Goal: Task Accomplishment & Management: Manage account settings

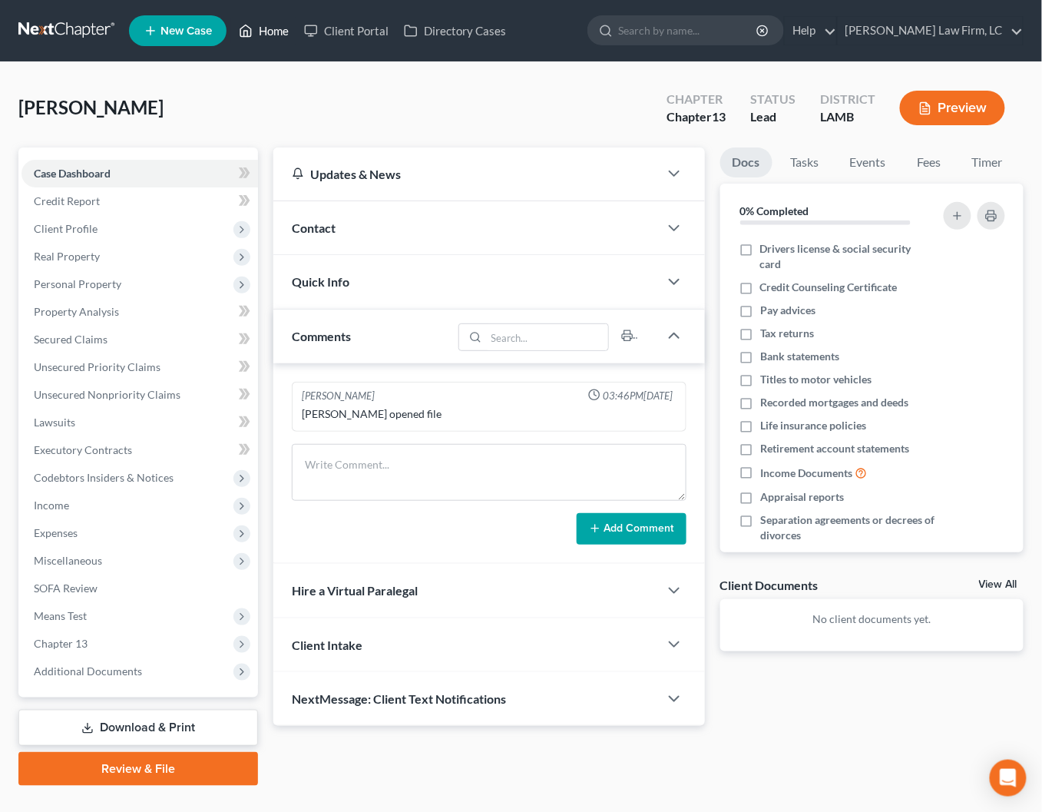
click at [282, 30] on link "Home" at bounding box center [263, 31] width 65 height 28
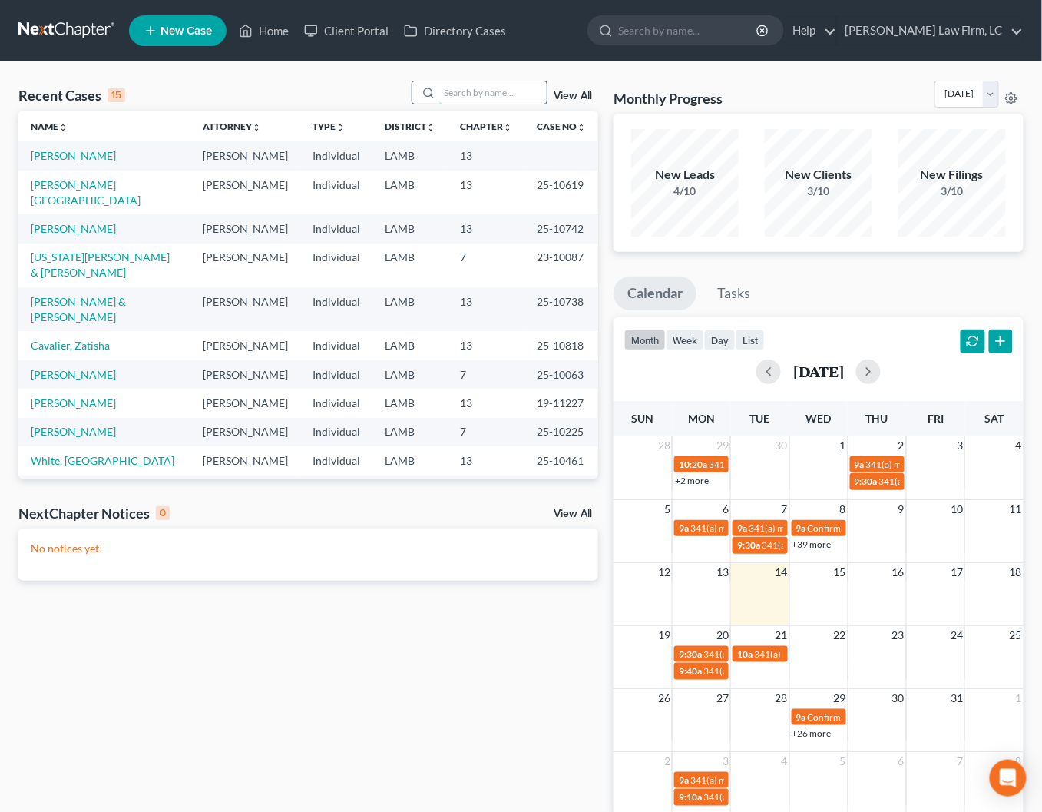
click at [459, 95] on input "search" at bounding box center [493, 92] width 108 height 22
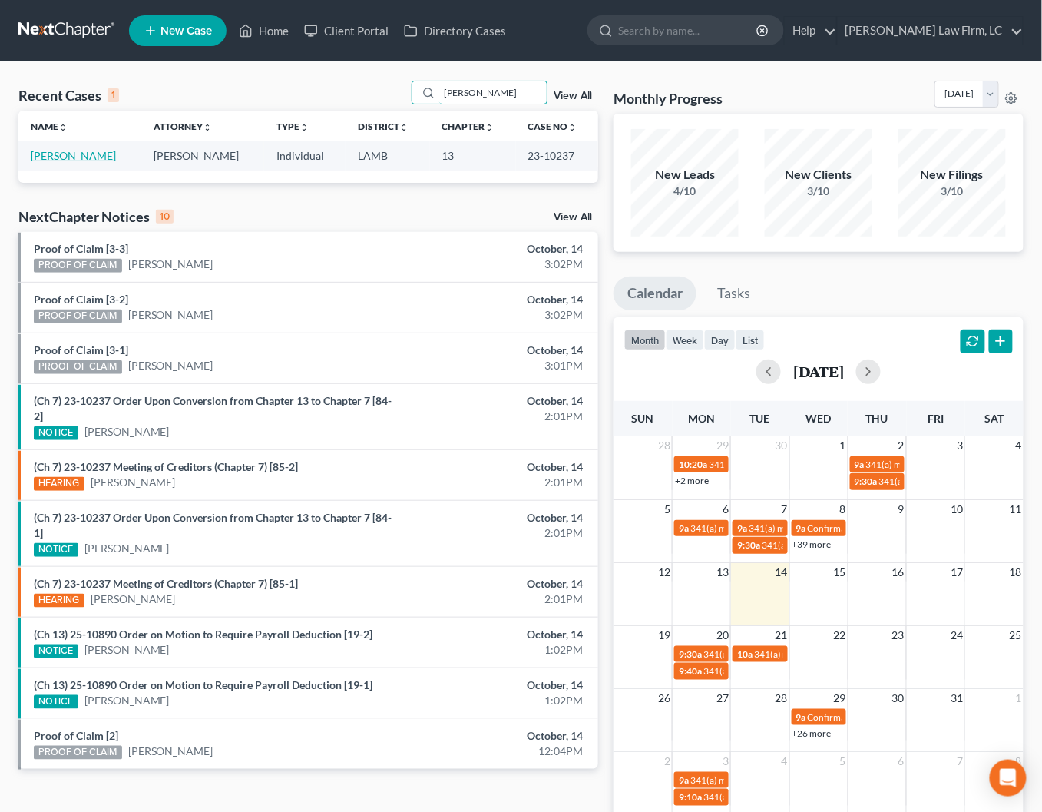
type input "[PERSON_NAME]"
click at [85, 161] on link "[PERSON_NAME]" at bounding box center [73, 155] width 85 height 13
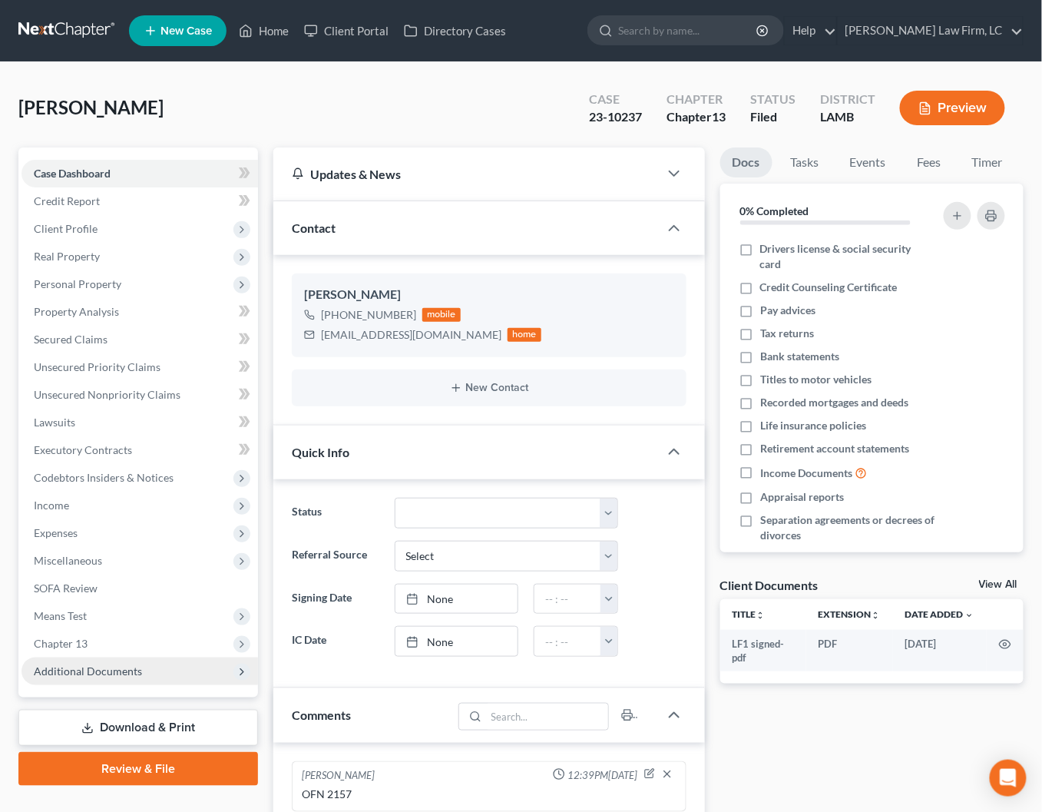
click at [120, 660] on span "Additional Documents" at bounding box center [140, 672] width 237 height 28
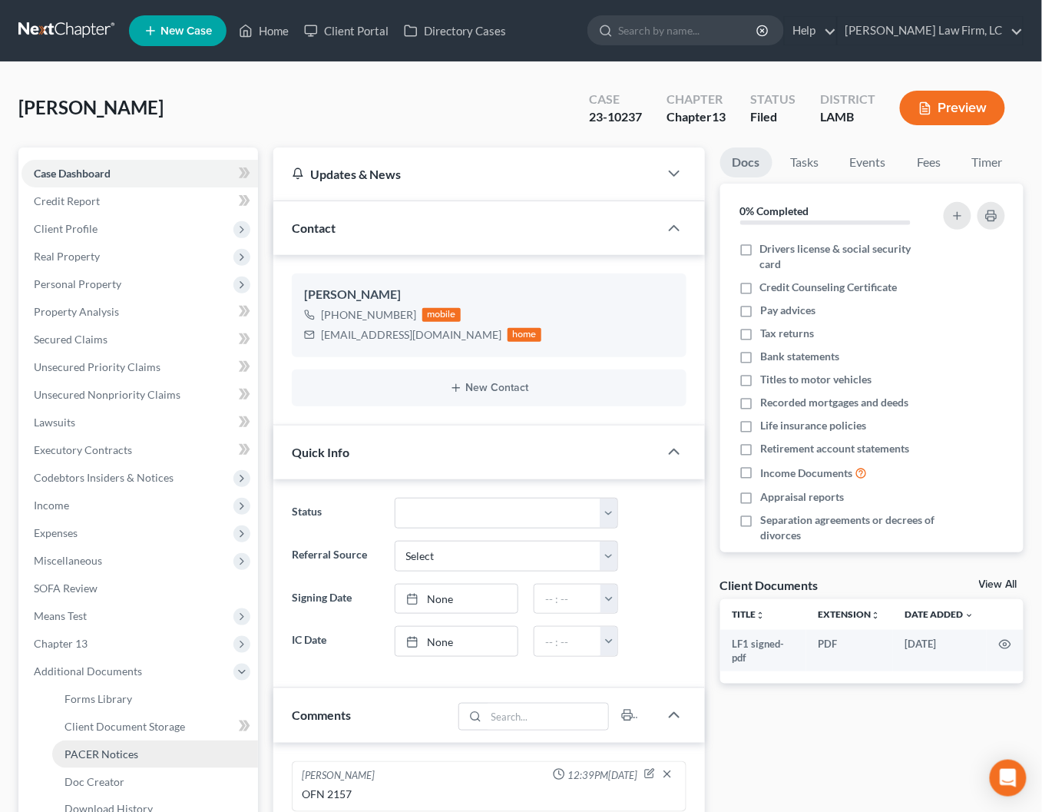
click at [136, 740] on link "PACER Notices" at bounding box center [155, 754] width 206 height 28
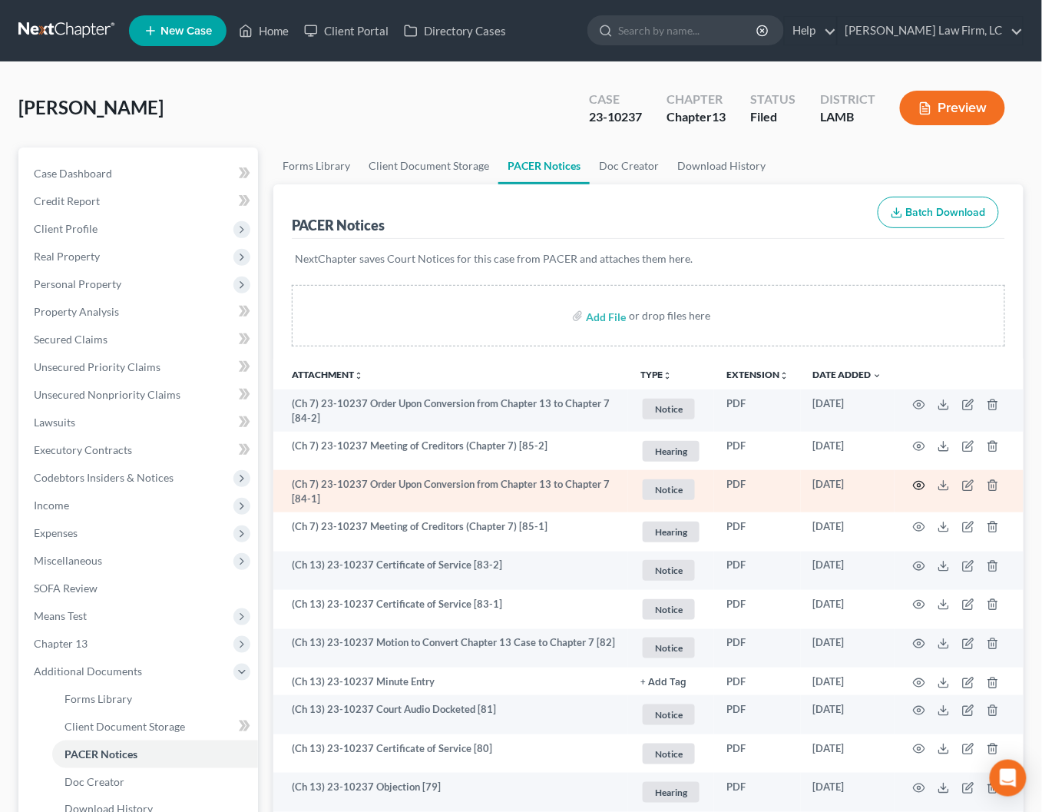
click at [916, 485] on icon "button" at bounding box center [920, 485] width 12 height 8
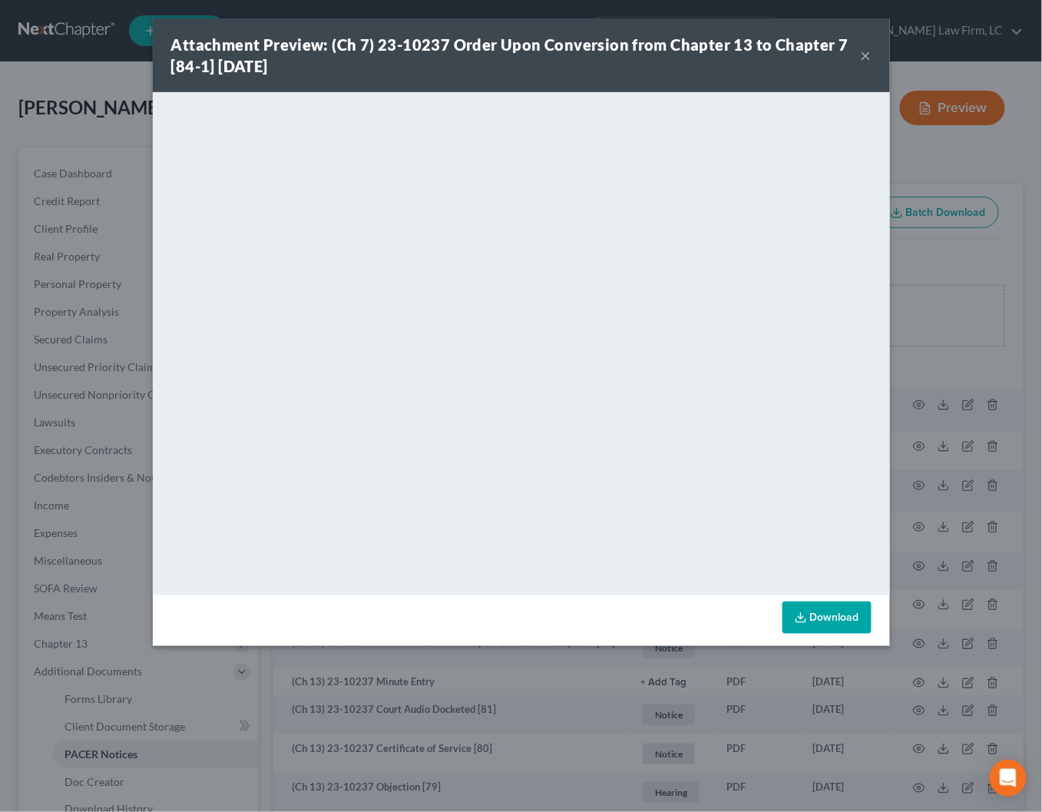
click at [871, 48] on button "×" at bounding box center [866, 55] width 11 height 18
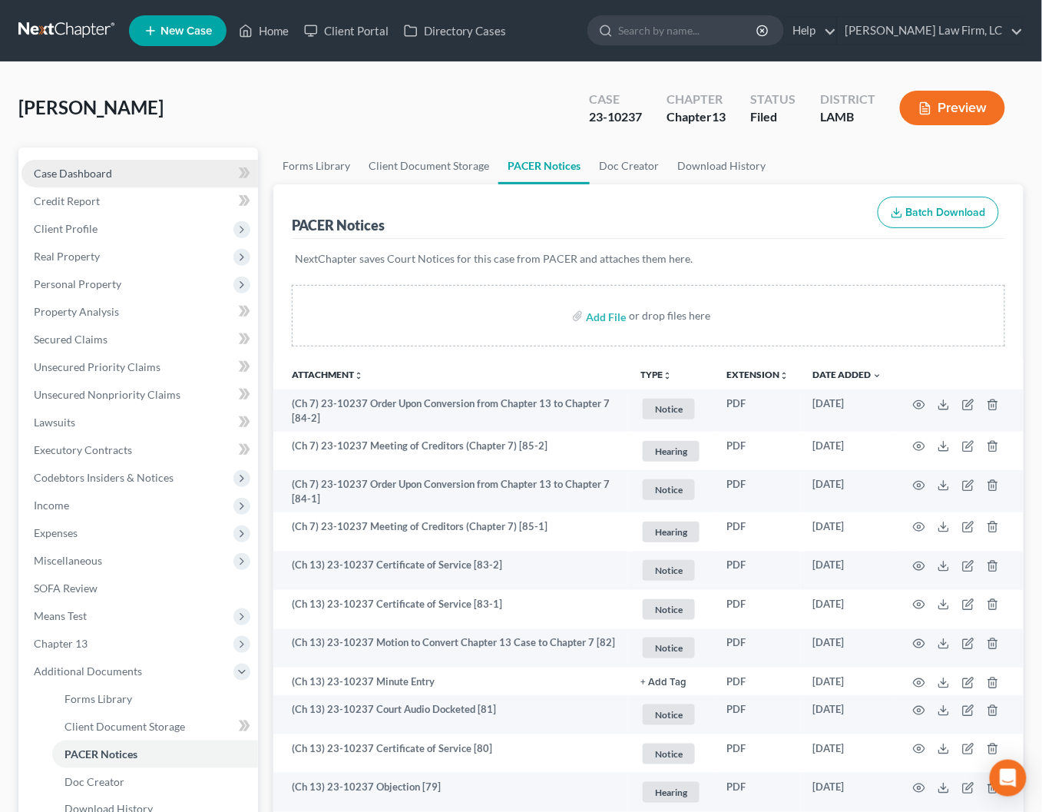
click at [101, 163] on link "Case Dashboard" at bounding box center [140, 174] width 237 height 28
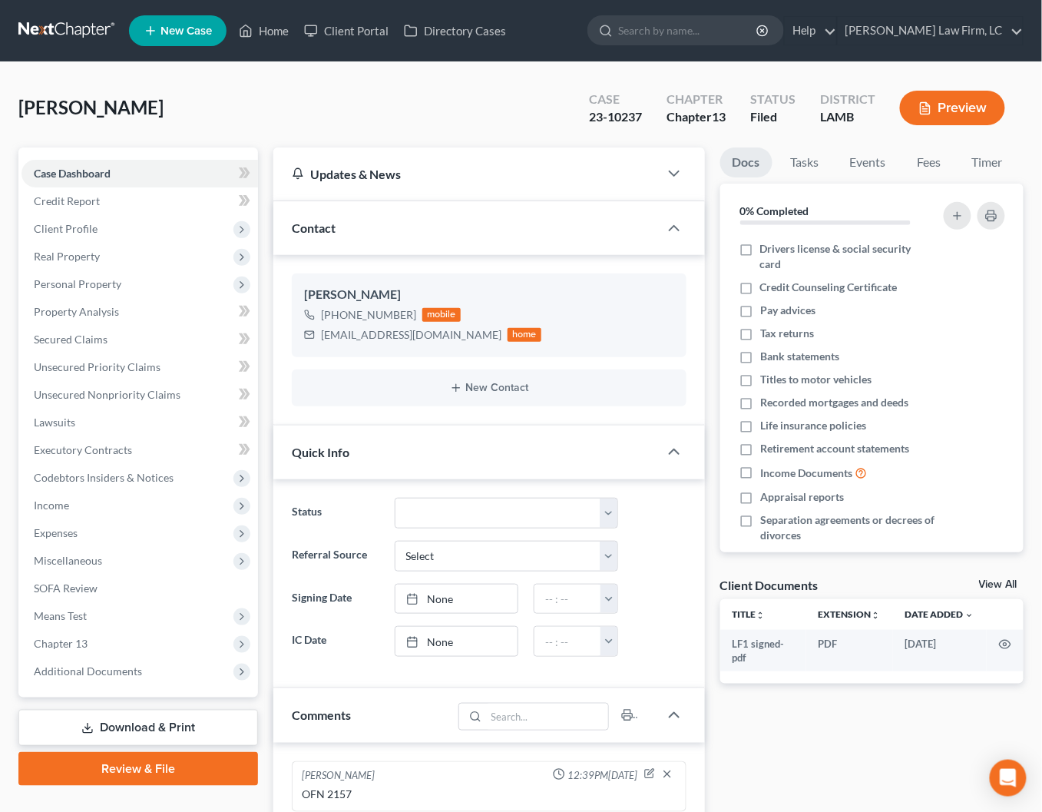
click at [267, 47] on ul "New Case Home Client Portal Directory Cases - No Result - See all results Or Pr…" at bounding box center [576, 31] width 895 height 40
click at [276, 29] on link "Home" at bounding box center [263, 31] width 65 height 28
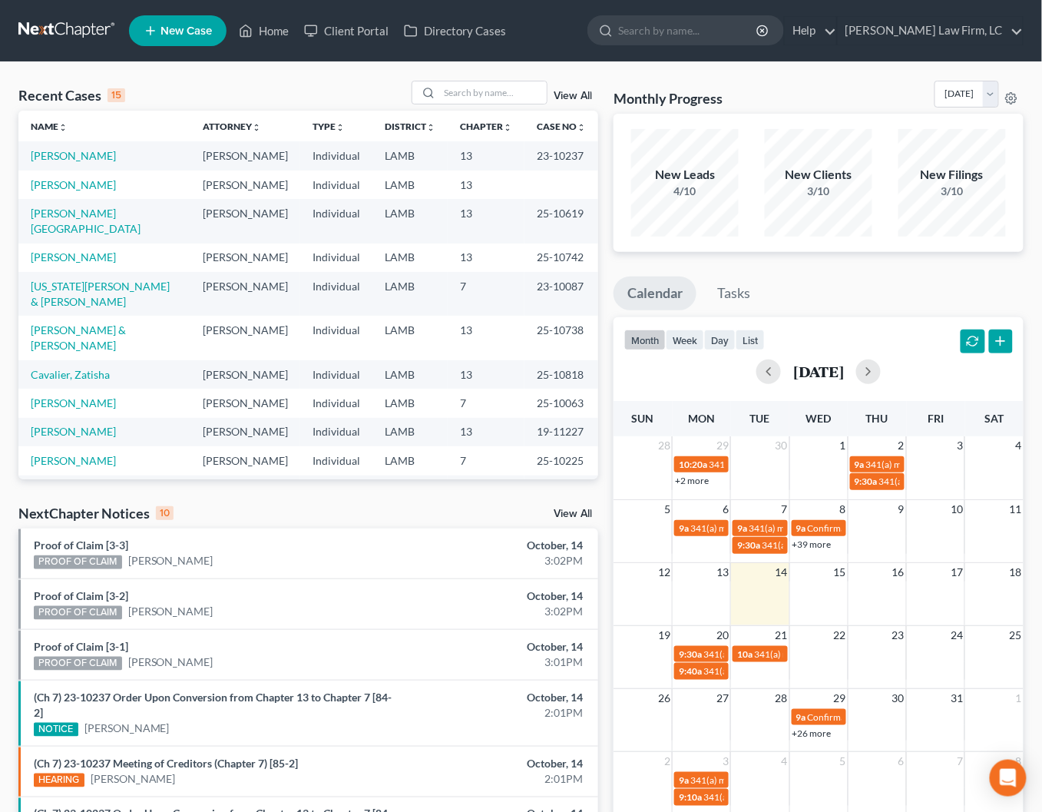
click at [510, 78] on div "Recent Cases 15 View All Name unfold_more expand_more expand_less Attorney unfo…" at bounding box center [521, 585] width 1042 height 1046
click at [511, 94] on input "search" at bounding box center [493, 92] width 108 height 22
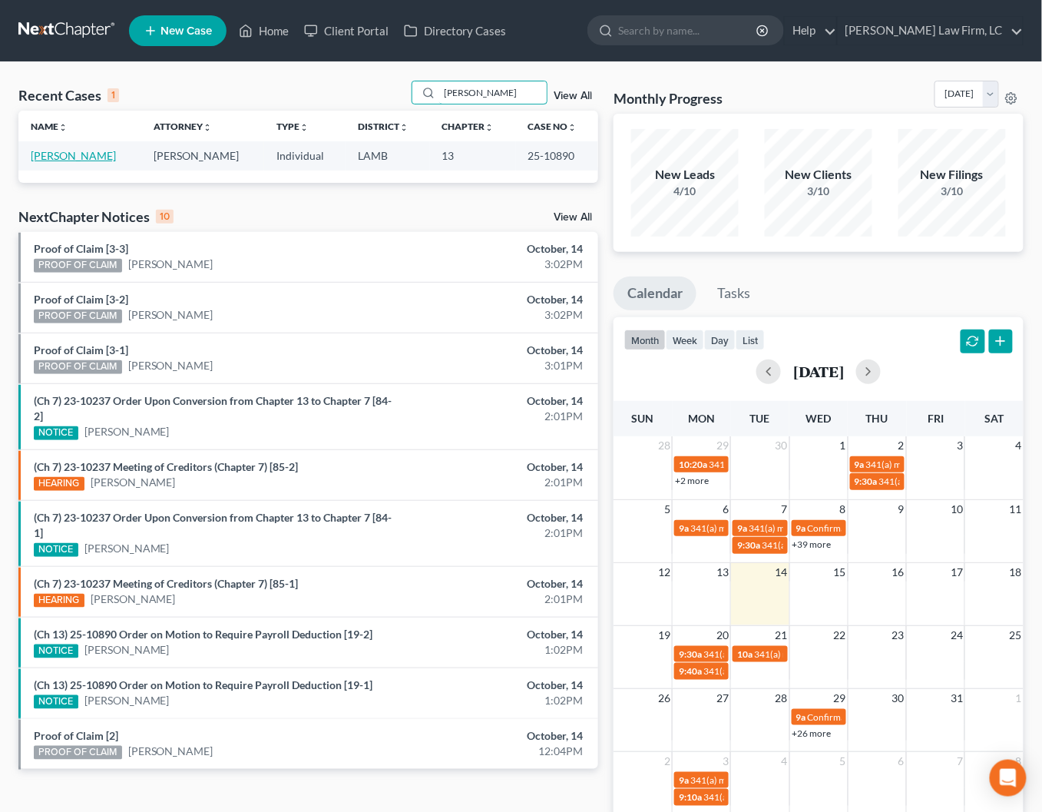
type input "[PERSON_NAME]"
click at [53, 155] on link "[PERSON_NAME]" at bounding box center [73, 155] width 85 height 13
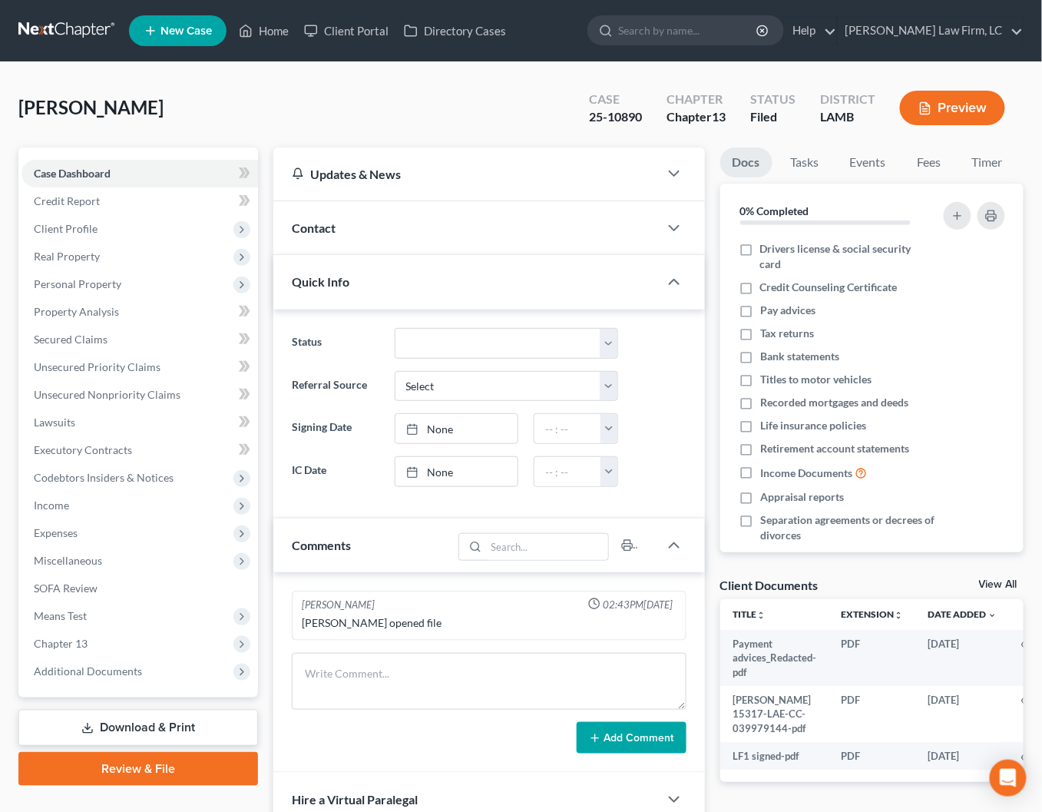
click at [475, 218] on div "Contact" at bounding box center [465, 227] width 385 height 53
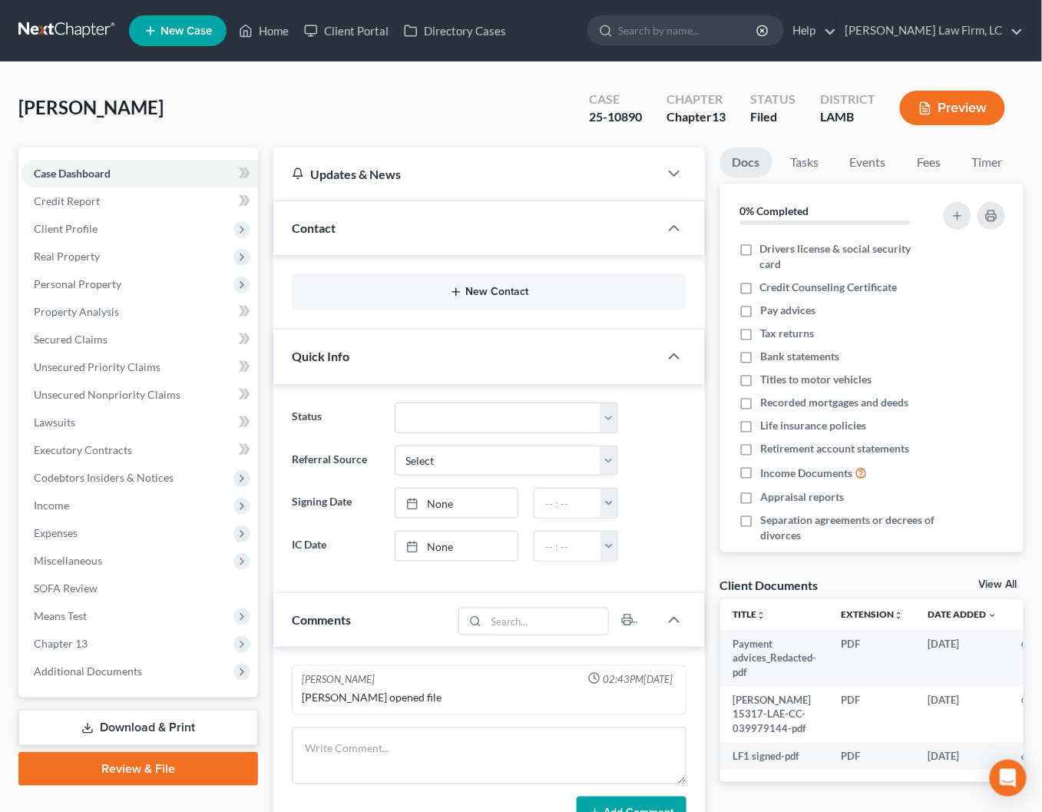
click at [464, 291] on button "New Contact" at bounding box center [488, 292] width 369 height 12
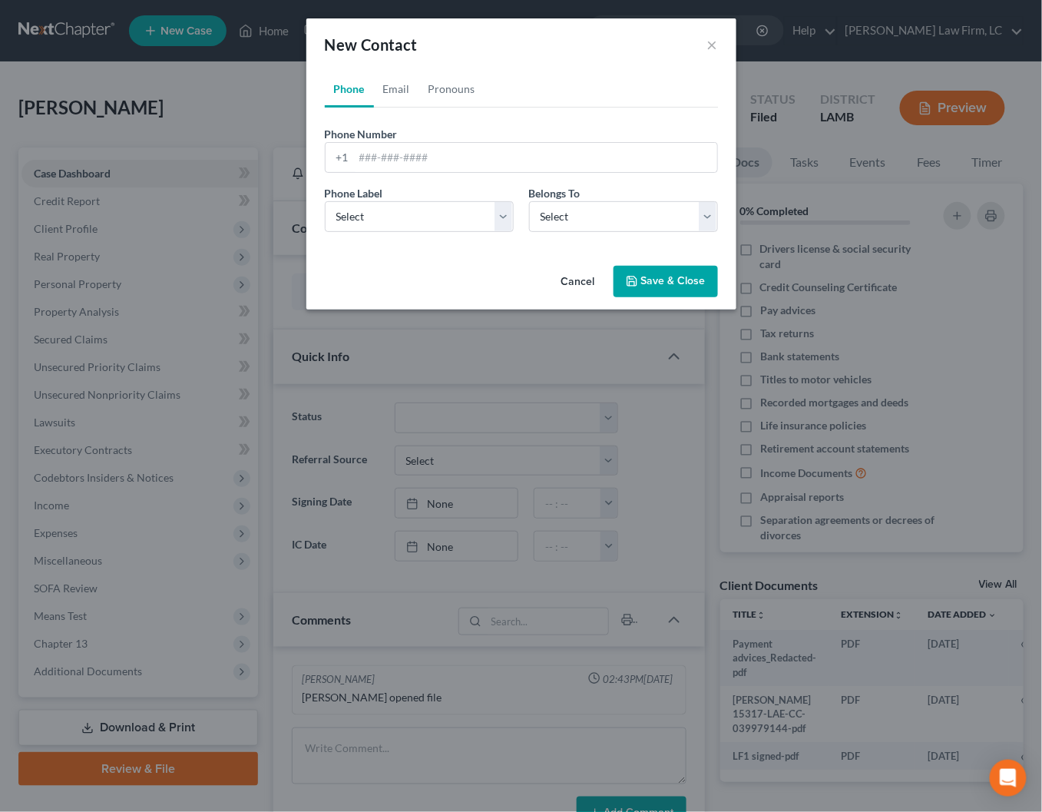
click at [477, 137] on div "Phone Number * +1" at bounding box center [521, 149] width 409 height 47
paste input "[PHONE_NUMBER]"
type input "[PHONE_NUMBER]"
select select "0"
select select "1"
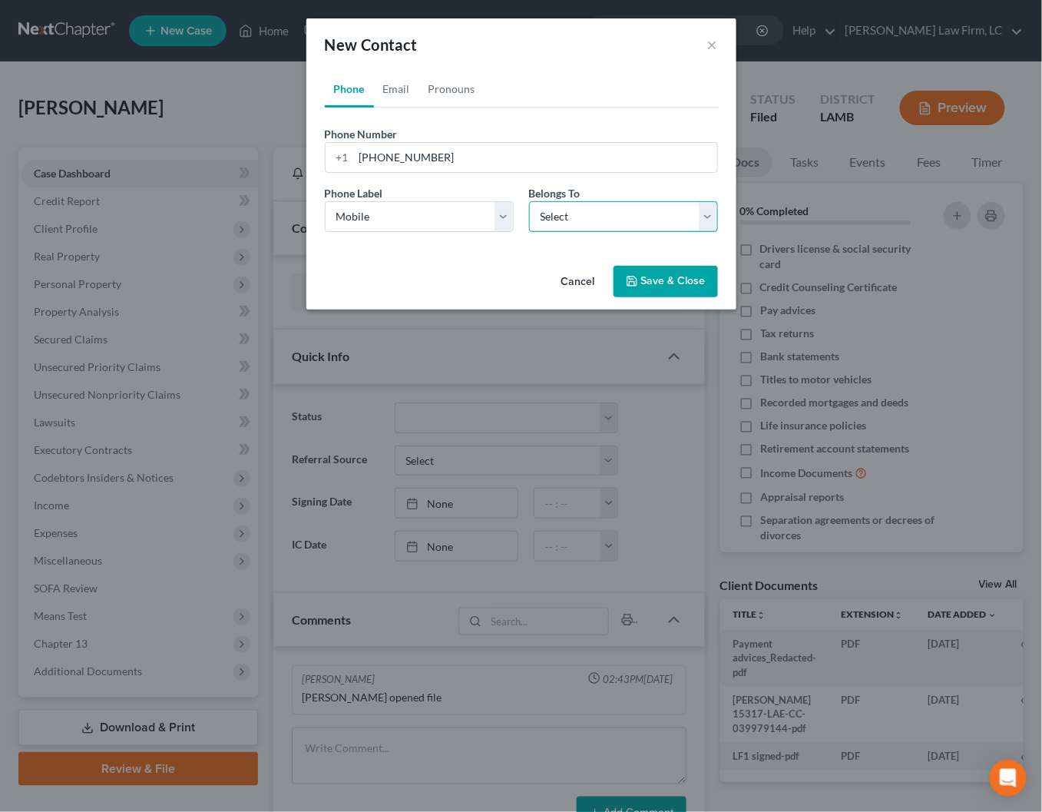
select select "0"
click at [397, 101] on link "Email" at bounding box center [396, 89] width 45 height 37
paste input "[EMAIL_ADDRESS][DOMAIN_NAME]"
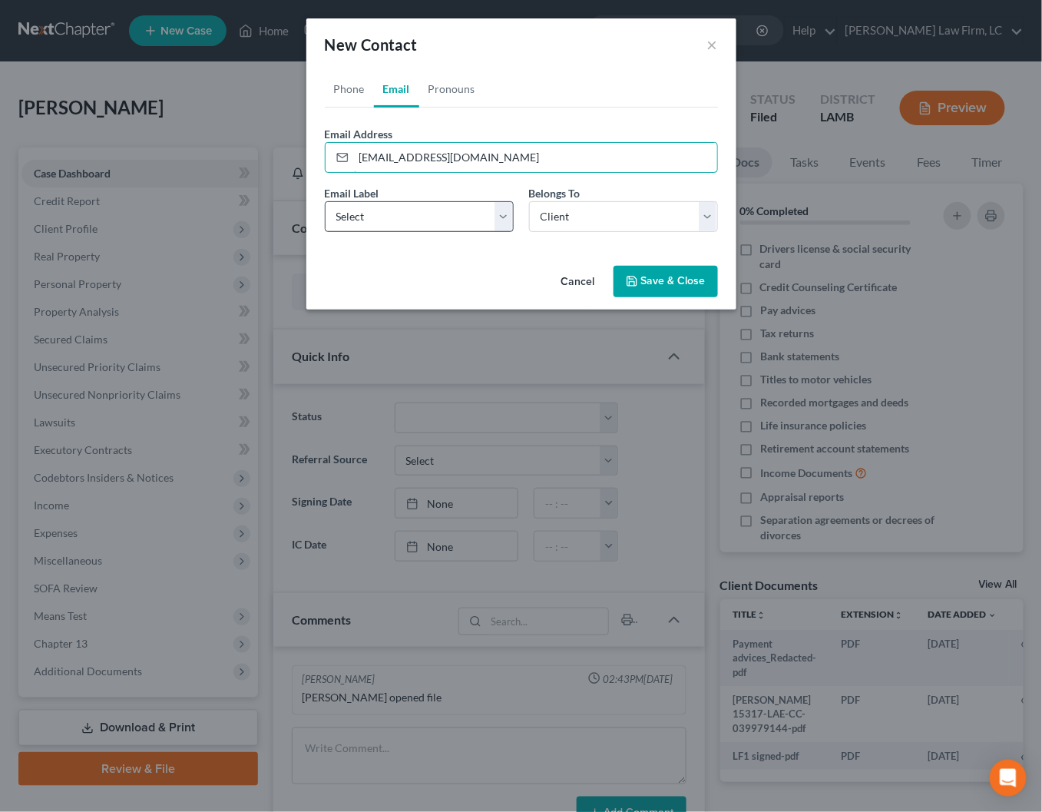
type input "[EMAIL_ADDRESS][DOMAIN_NAME]"
select select "0"
click at [635, 276] on icon "button" at bounding box center [632, 281] width 12 height 12
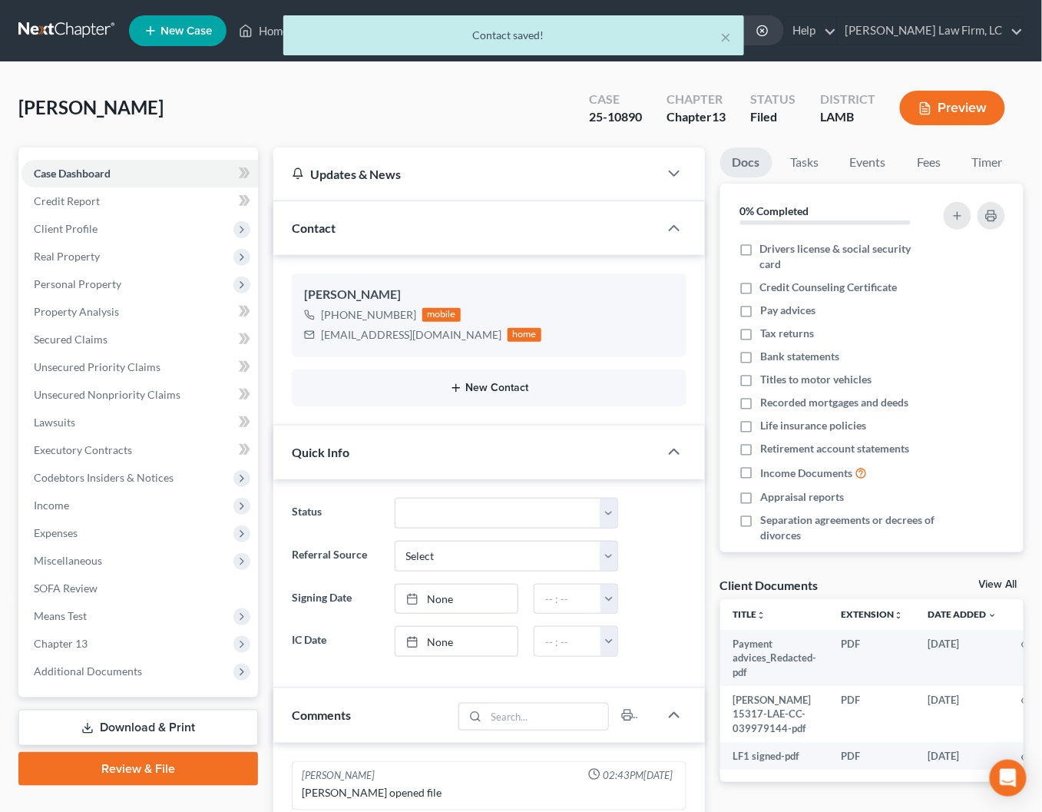
click at [465, 382] on button "New Contact" at bounding box center [488, 388] width 369 height 12
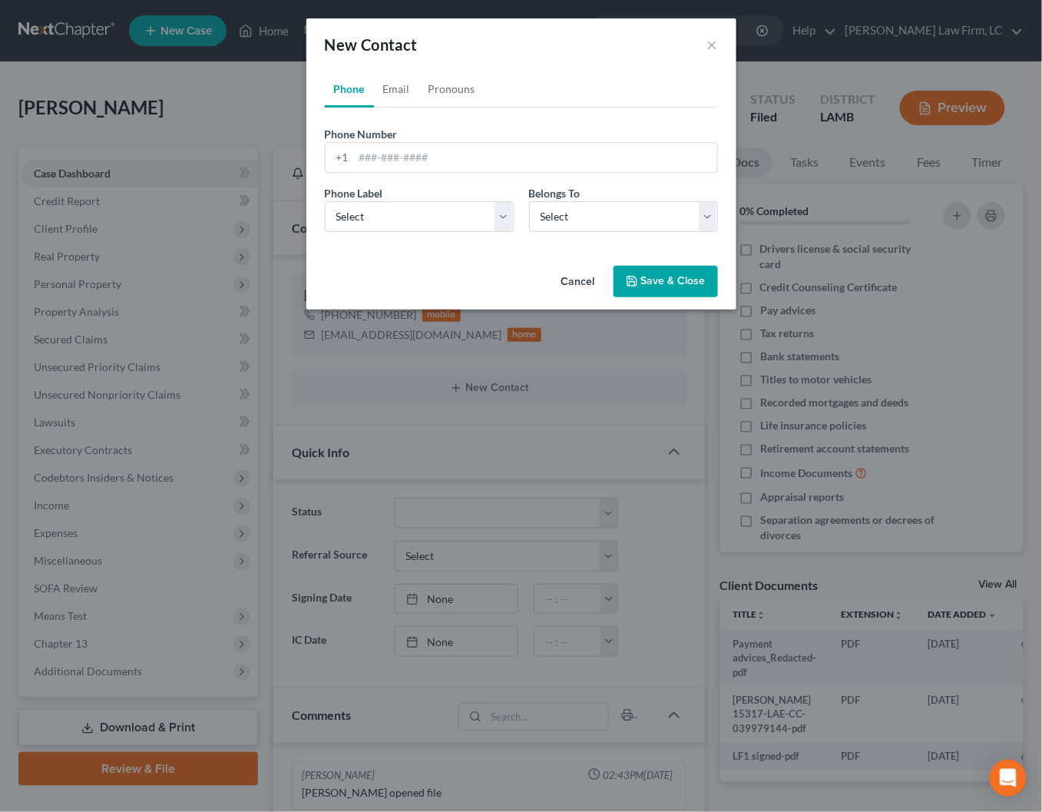
click at [571, 272] on button "Cancel" at bounding box center [578, 282] width 58 height 31
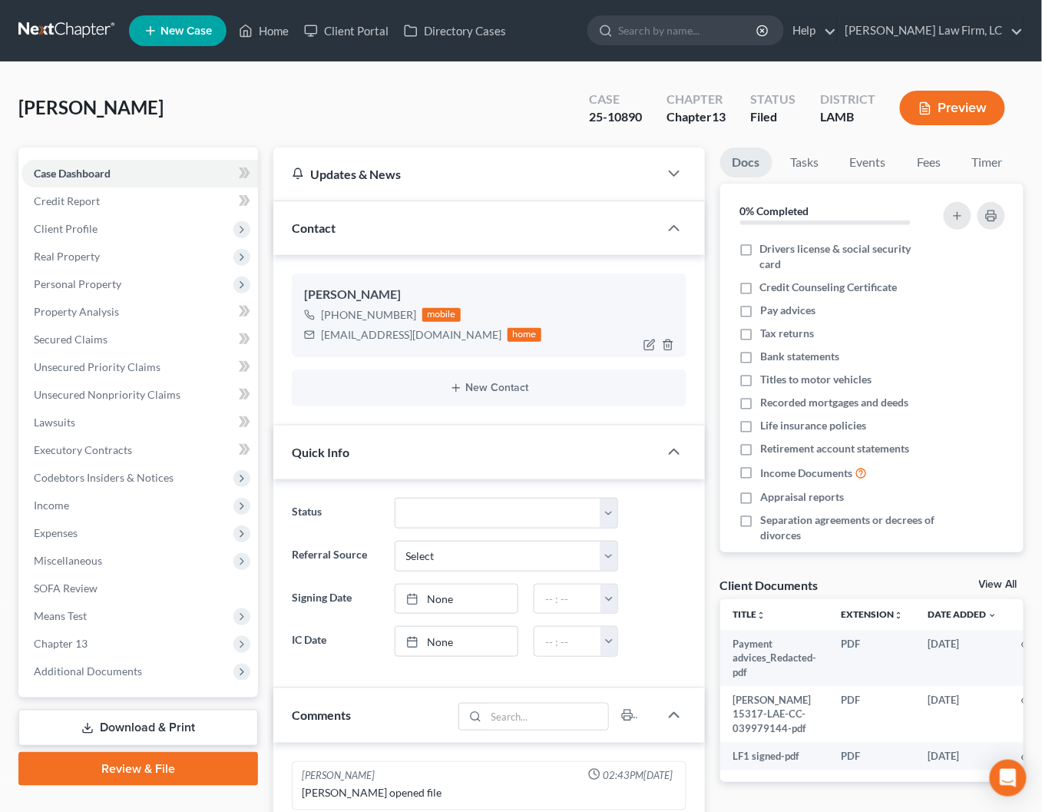
click at [465, 297] on div "[PERSON_NAME]" at bounding box center [488, 295] width 369 height 18
click at [648, 340] on icon "button" at bounding box center [650, 345] width 12 height 12
select select "0"
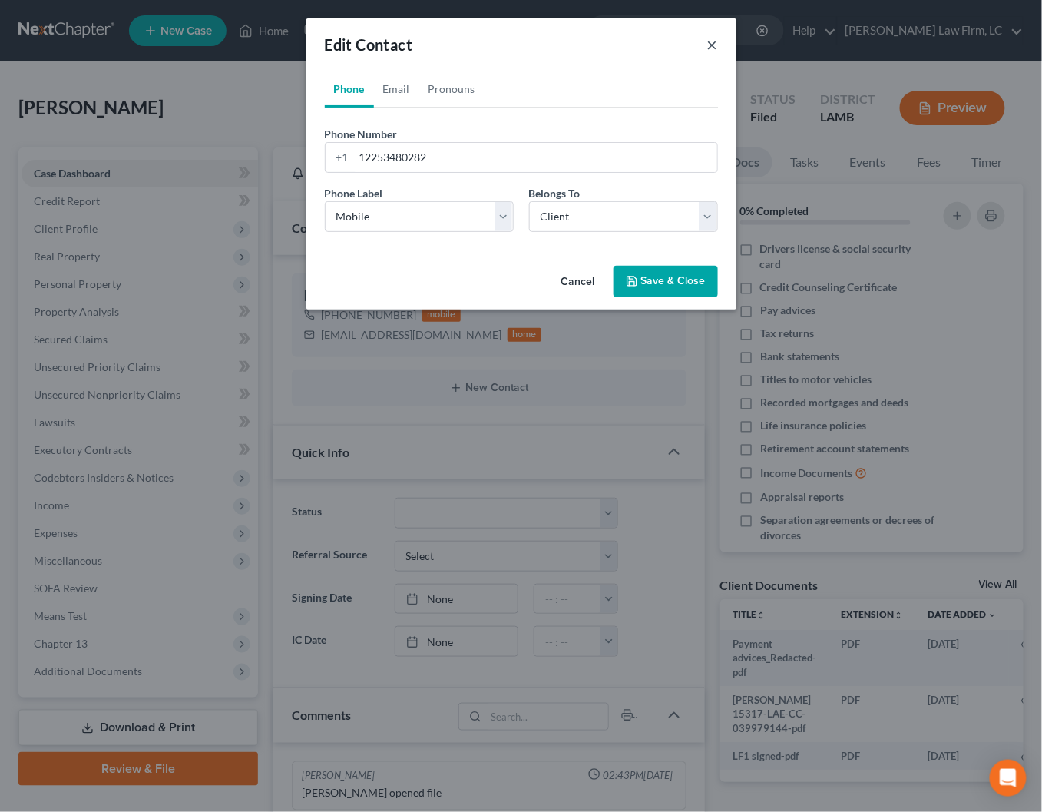
click at [712, 43] on button "×" at bounding box center [712, 44] width 11 height 18
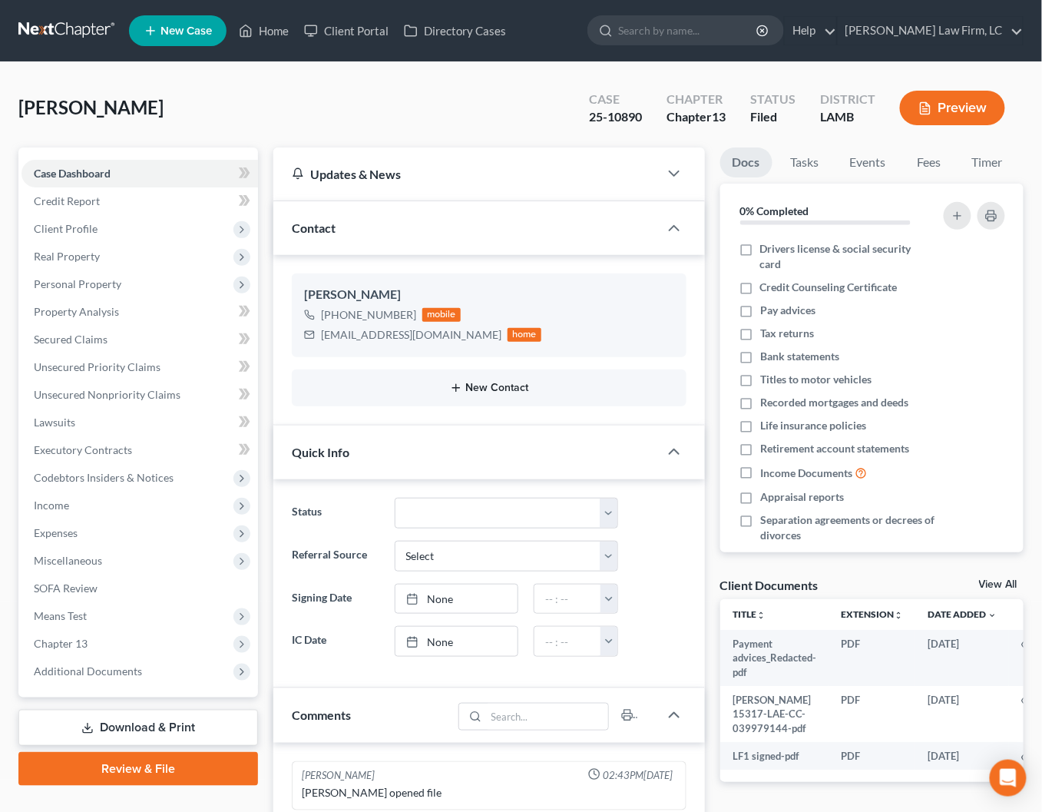
click at [489, 386] on button "New Contact" at bounding box center [488, 388] width 369 height 12
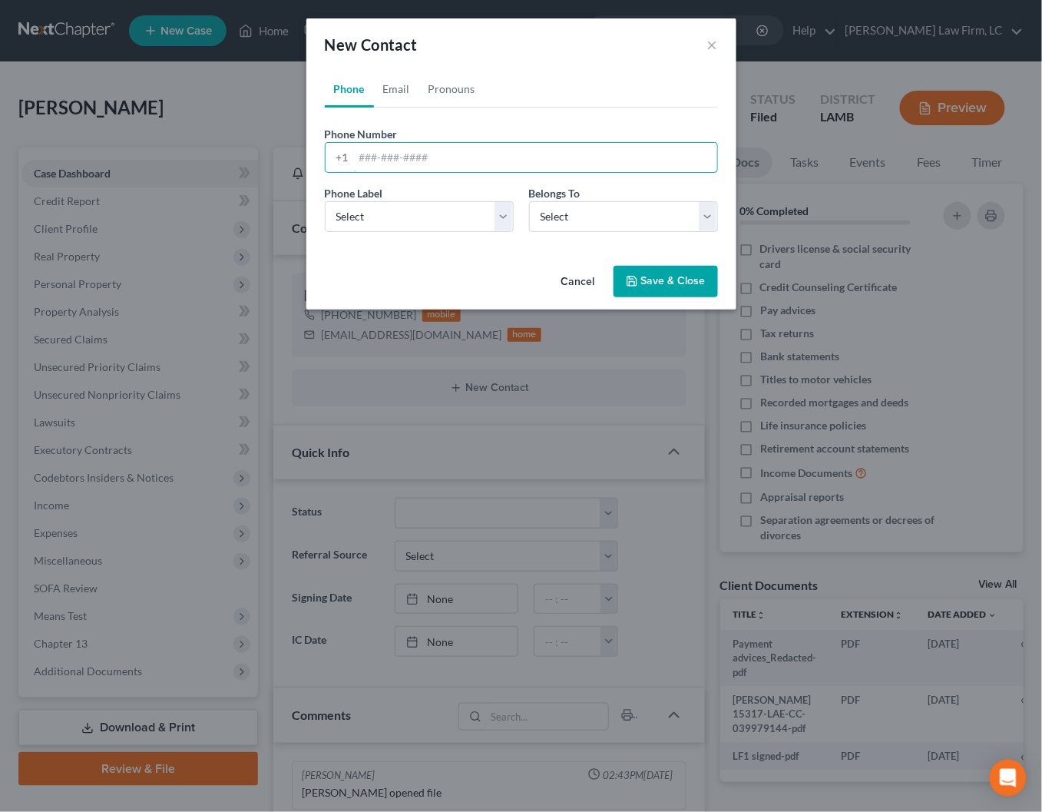
paste input "[PHONE_NUMBER]"
type input "[PHONE_NUMBER]"
select select "0"
select select "1"
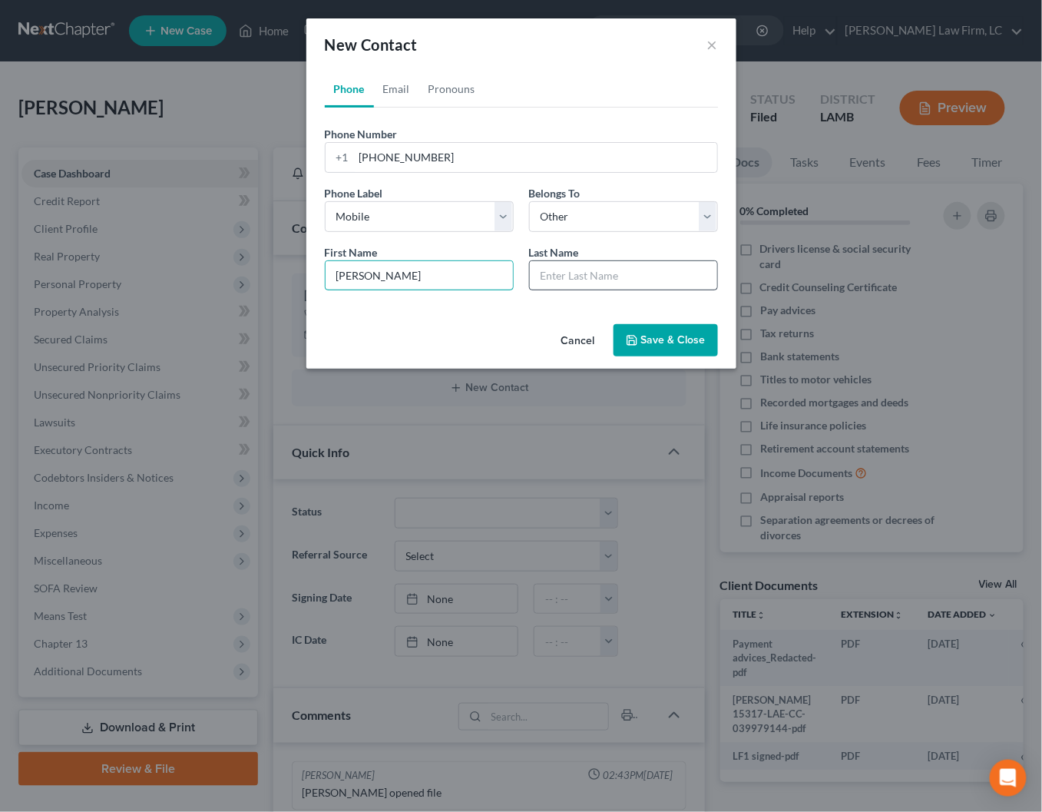
type input "[PERSON_NAME]"
type input "Young"
click at [406, 91] on link "Email" at bounding box center [396, 89] width 45 height 37
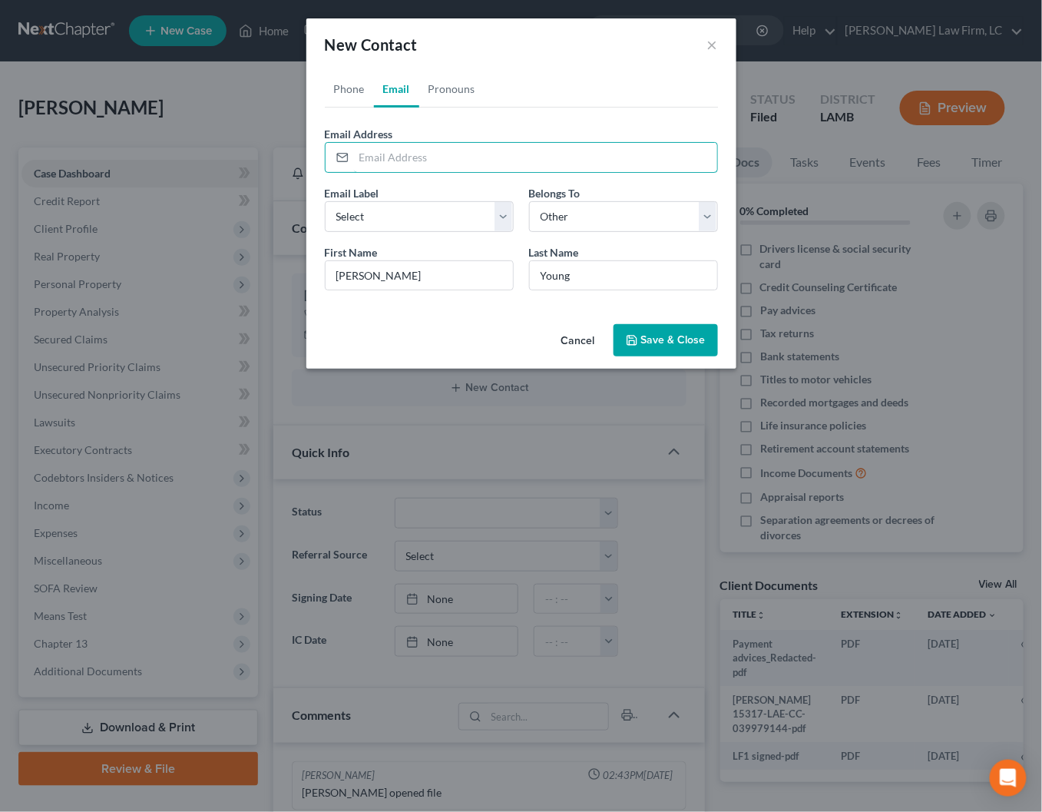
paste input "[EMAIL_ADDRESS][DOMAIN_NAME]"
type input "[EMAIL_ADDRESS][DOMAIN_NAME]"
select select "2"
click at [633, 336] on polyline "button" at bounding box center [631, 337] width 4 height 2
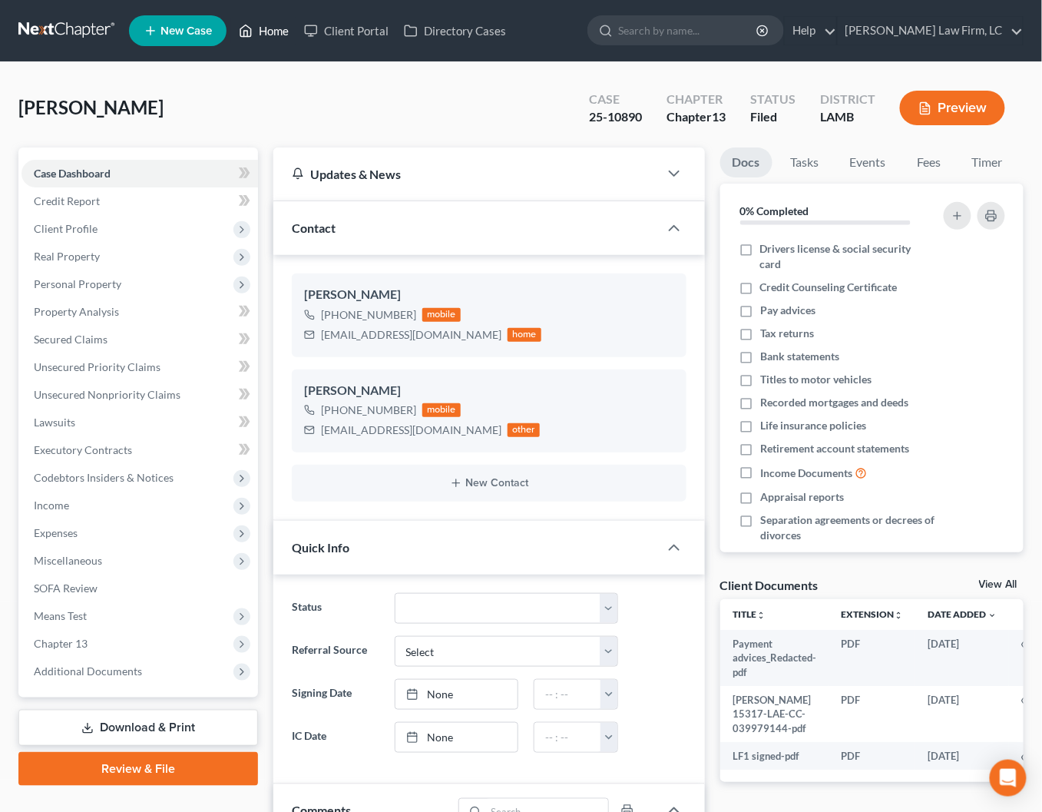
click at [267, 23] on link "Home" at bounding box center [263, 31] width 65 height 28
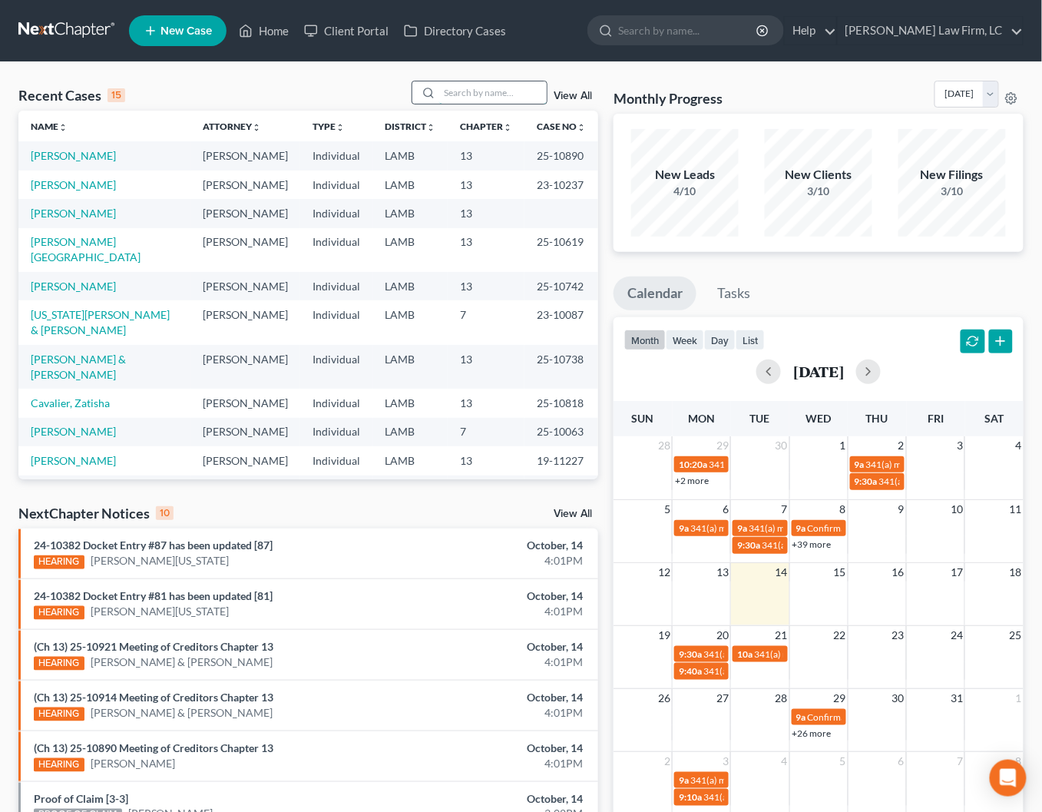
click at [465, 100] on input "search" at bounding box center [493, 92] width 108 height 22
click at [69, 153] on link "[PERSON_NAME]" at bounding box center [73, 155] width 85 height 13
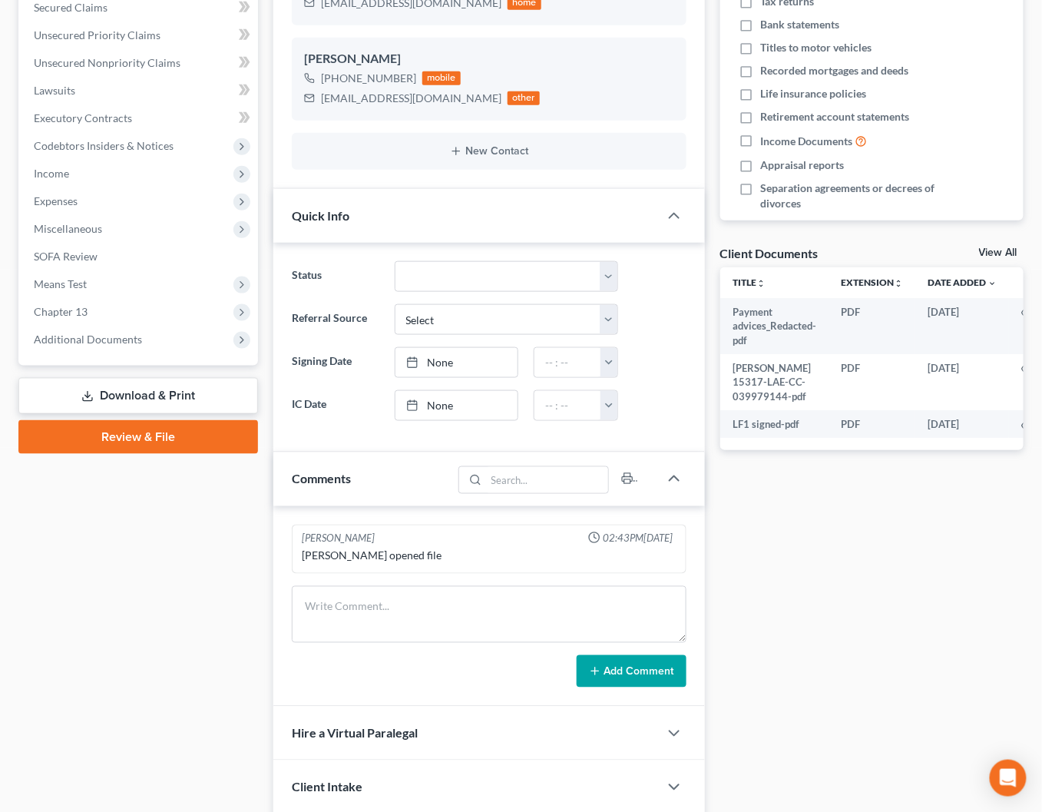
scroll to position [343, 0]
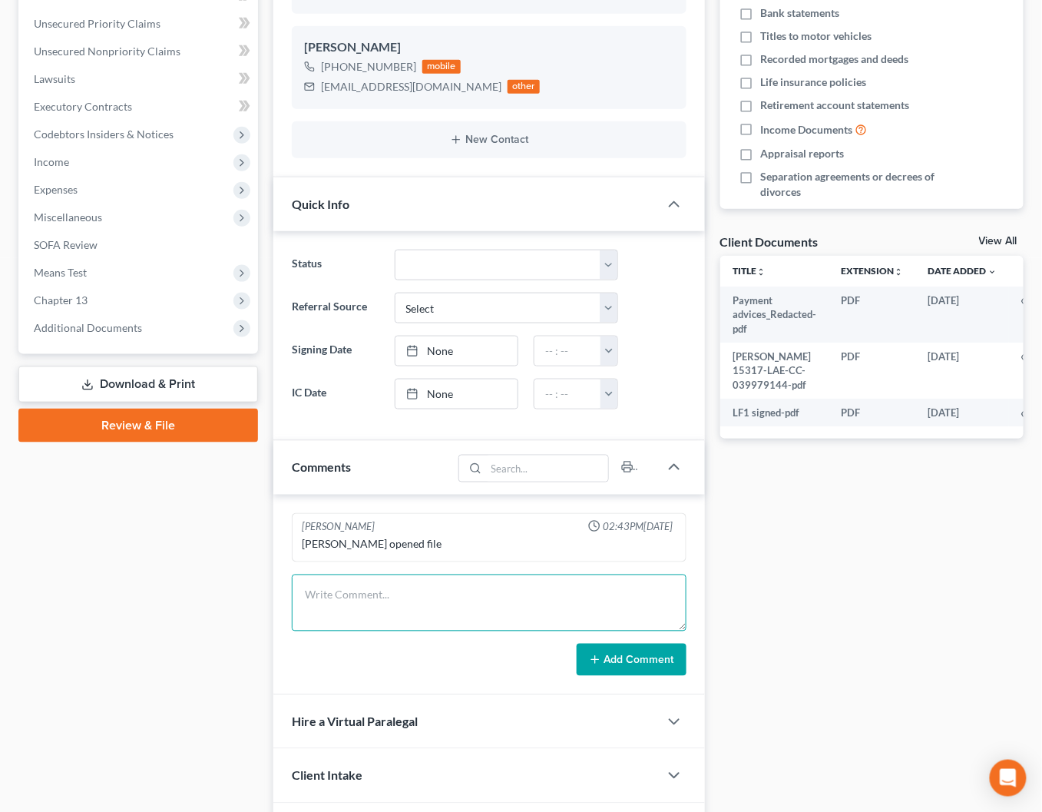
click at [347, 601] on textarea at bounding box center [489, 603] width 394 height 57
type textarea "OFN 2783"
click at [610, 662] on button "Add Comment" at bounding box center [632, 660] width 110 height 32
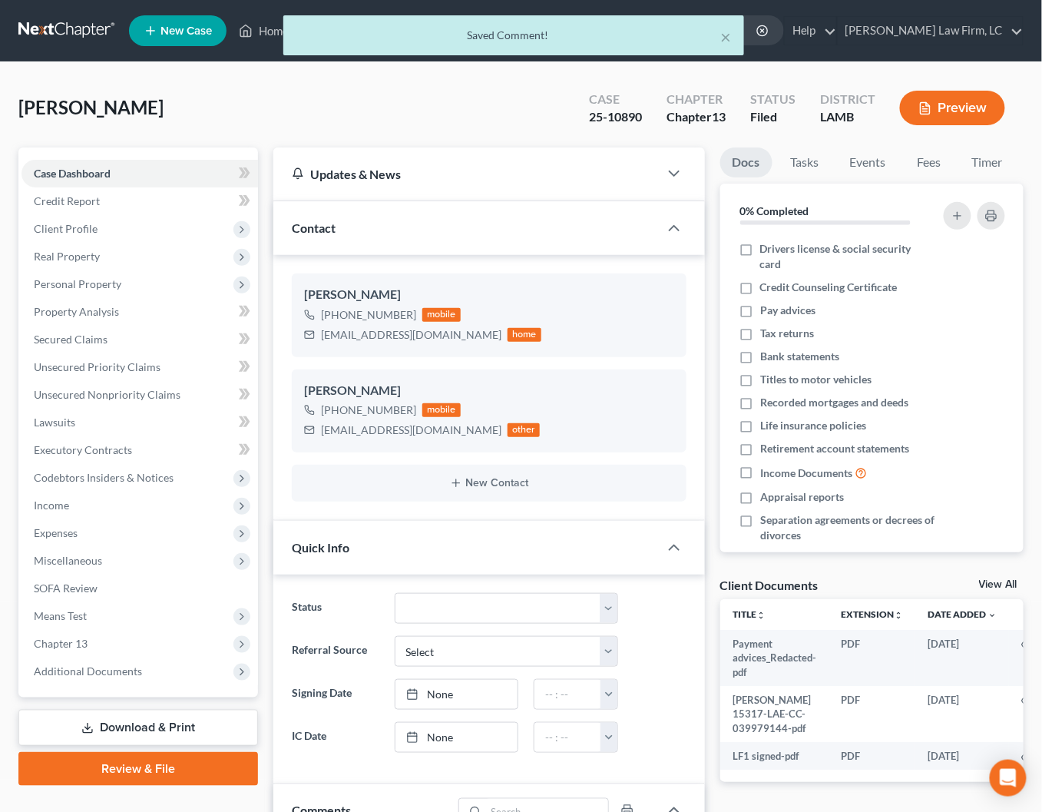
scroll to position [0, 0]
click at [264, 38] on div "× Saved Comment!" at bounding box center [513, 39] width 1042 height 48
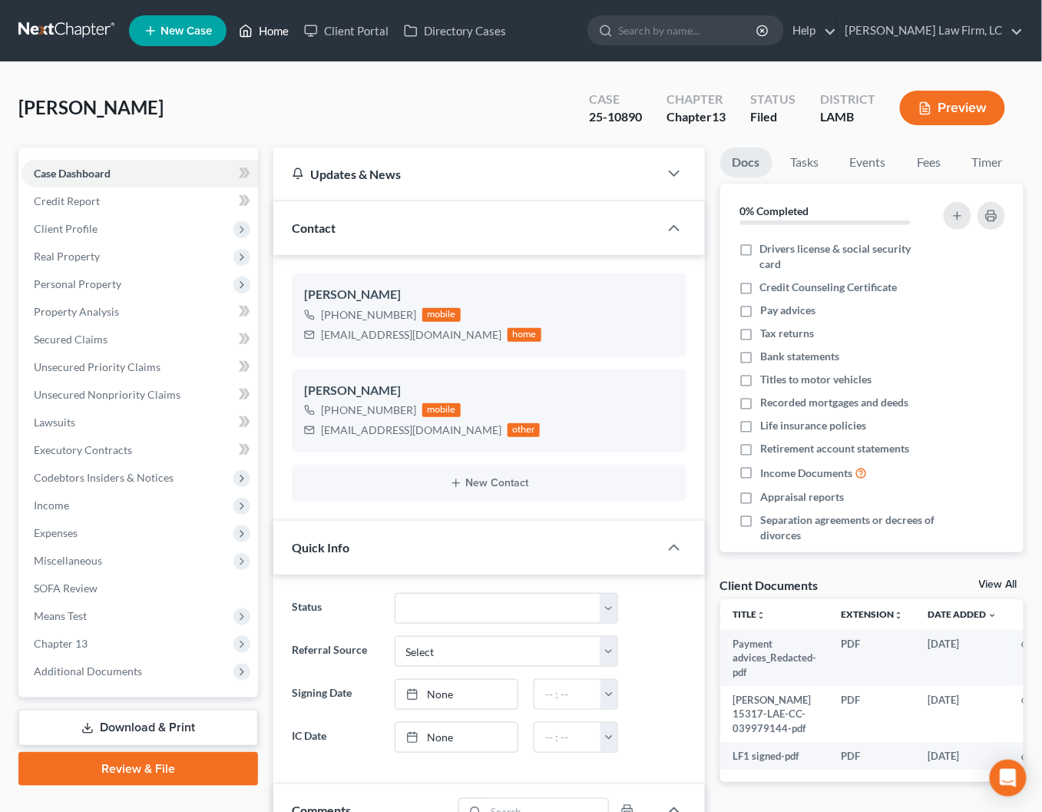
click at [267, 36] on link "Home" at bounding box center [263, 31] width 65 height 28
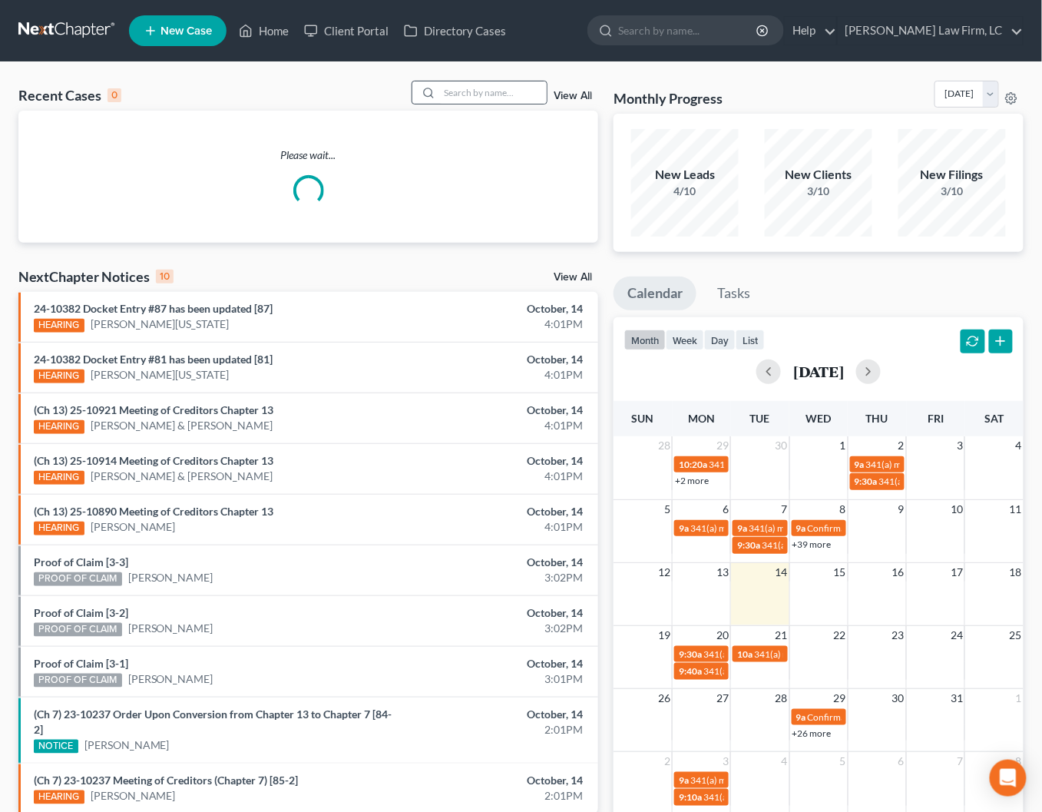
click at [432, 84] on div at bounding box center [426, 92] width 28 height 22
click at [460, 91] on input "search" at bounding box center [493, 92] width 108 height 22
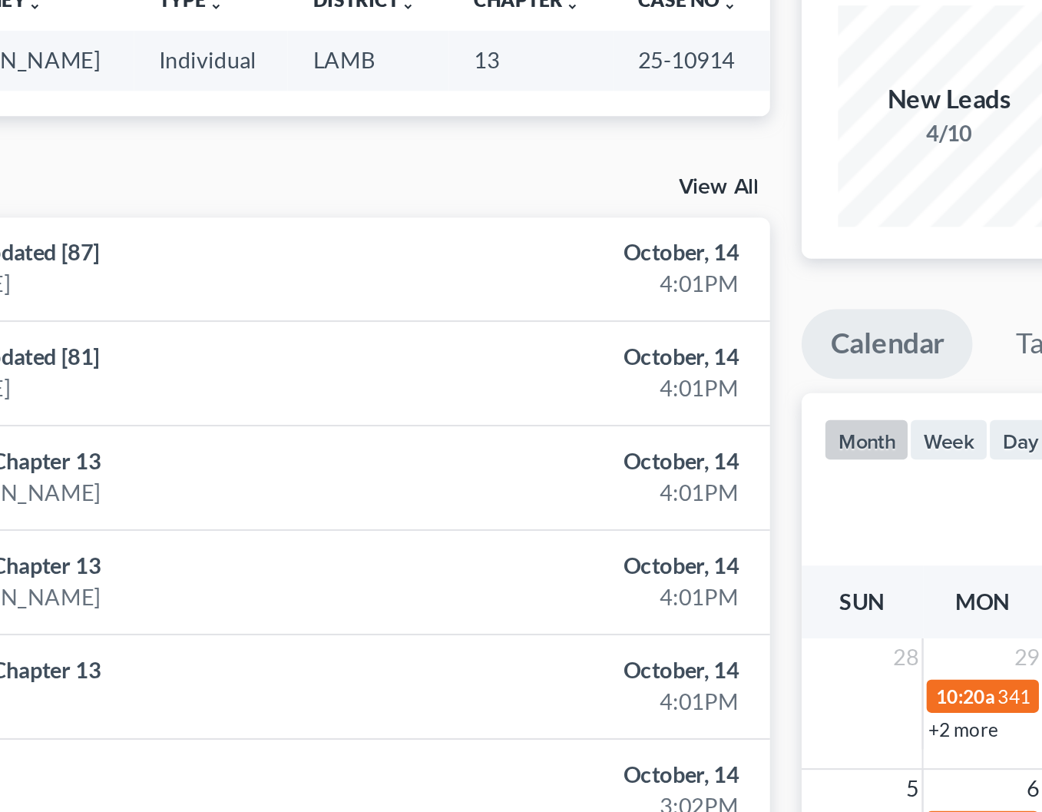
scroll to position [48, 0]
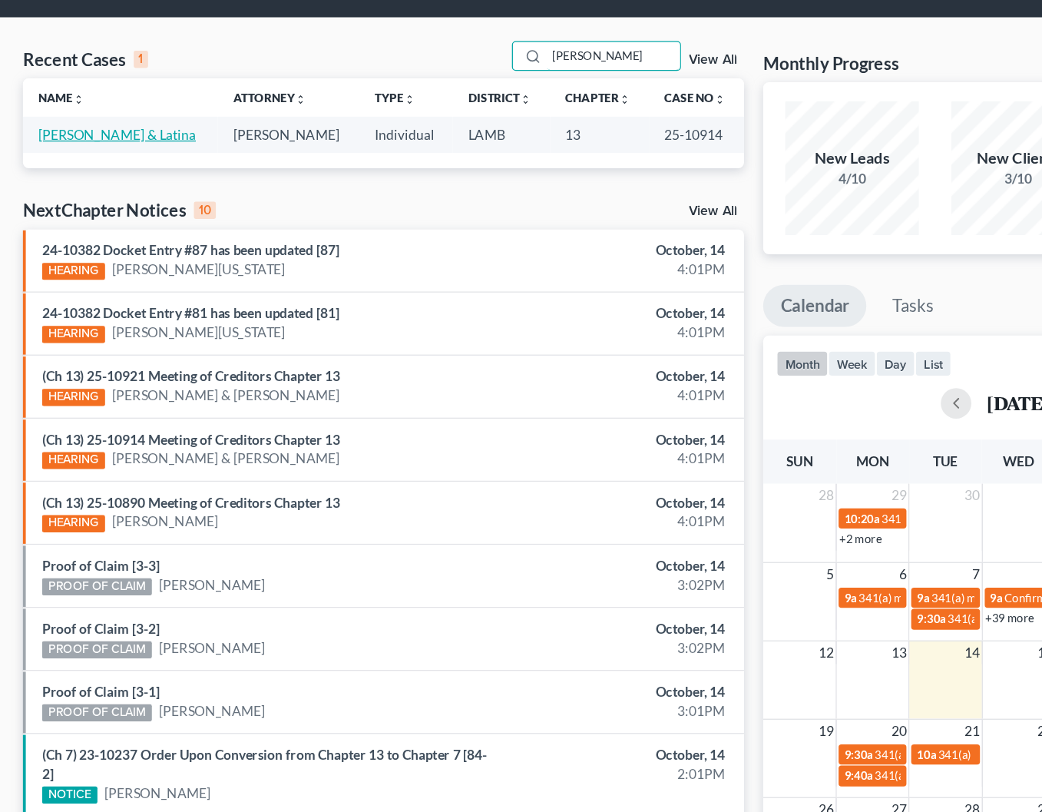
type input "[PERSON_NAME]"
click at [82, 110] on link "[PERSON_NAME] & Latina" at bounding box center [94, 107] width 127 height 13
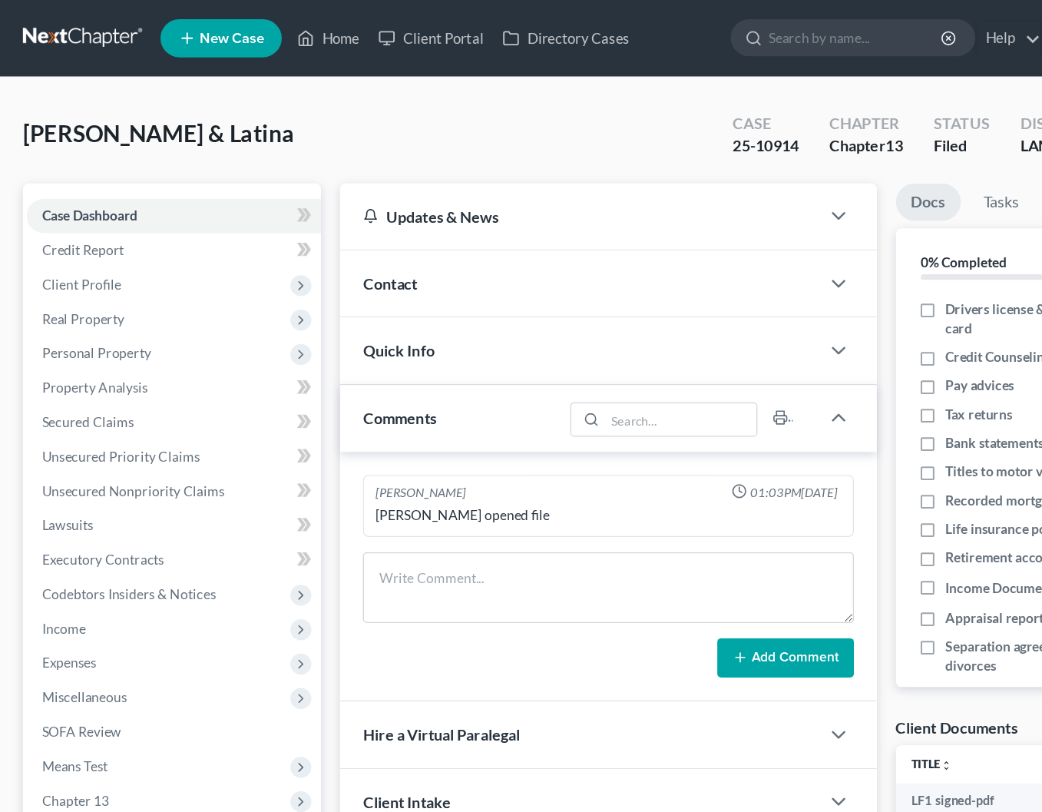
click at [356, 218] on div "Contact" at bounding box center [465, 227] width 385 height 53
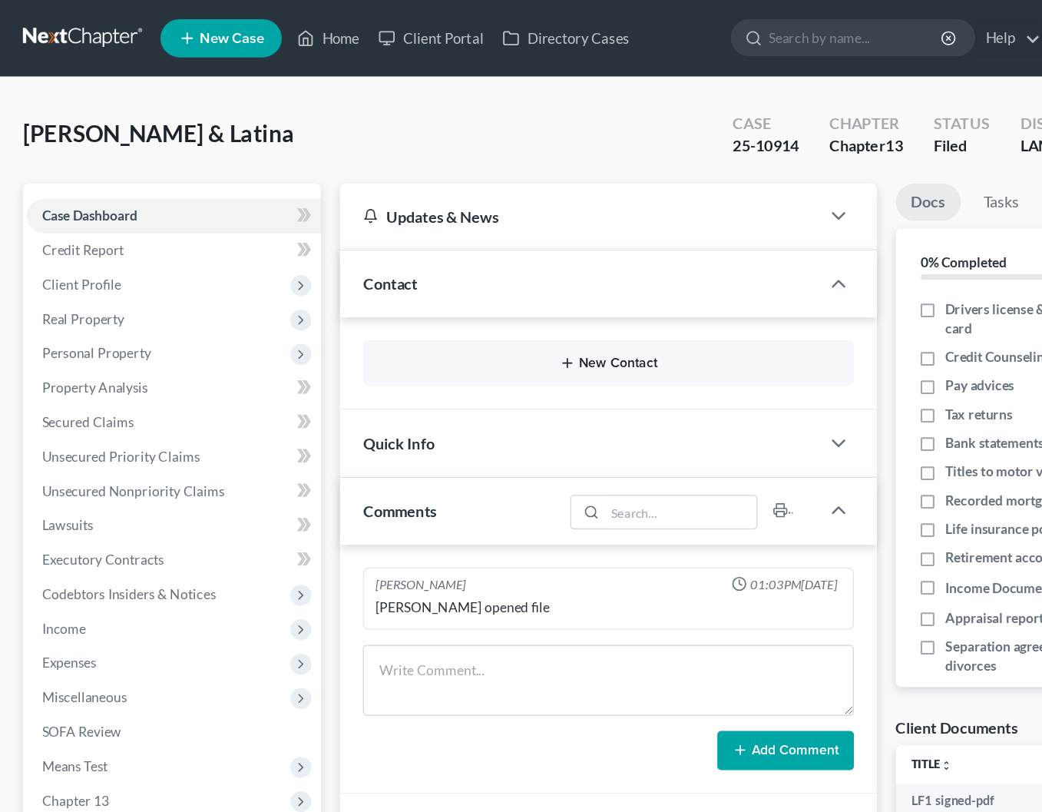
click at [373, 293] on button "New Contact" at bounding box center [488, 292] width 369 height 12
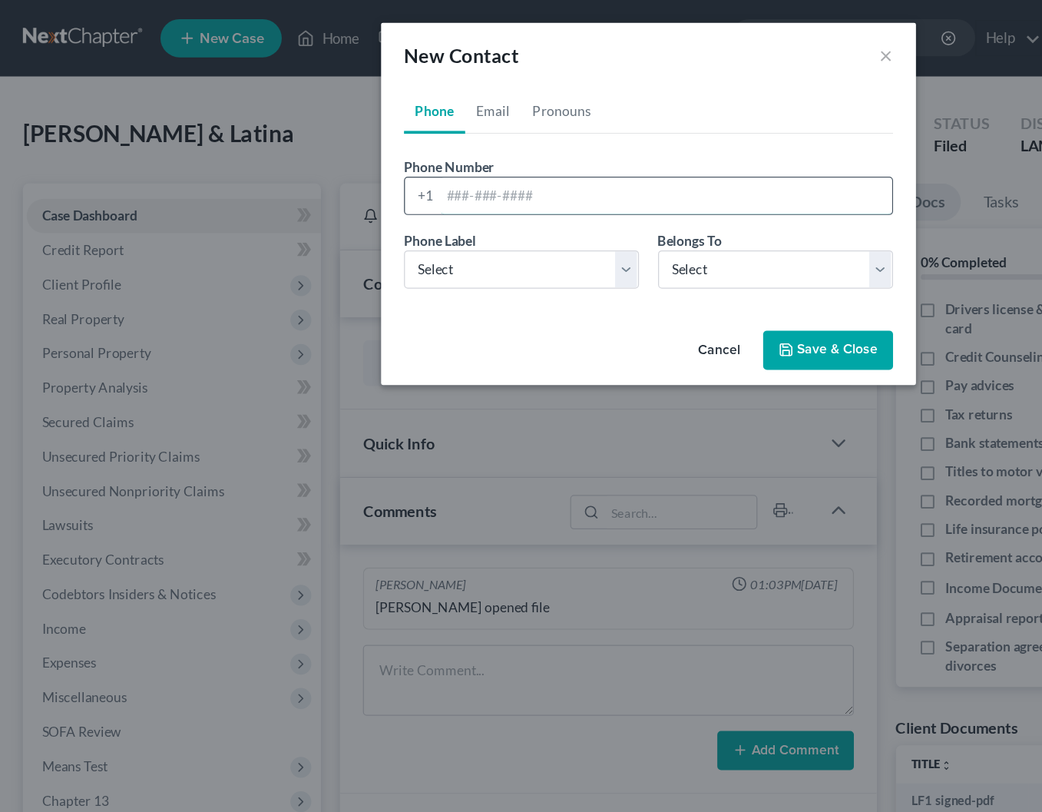
paste input "[PHONE_NUMBER]"
type input "[PHONE_NUMBER]"
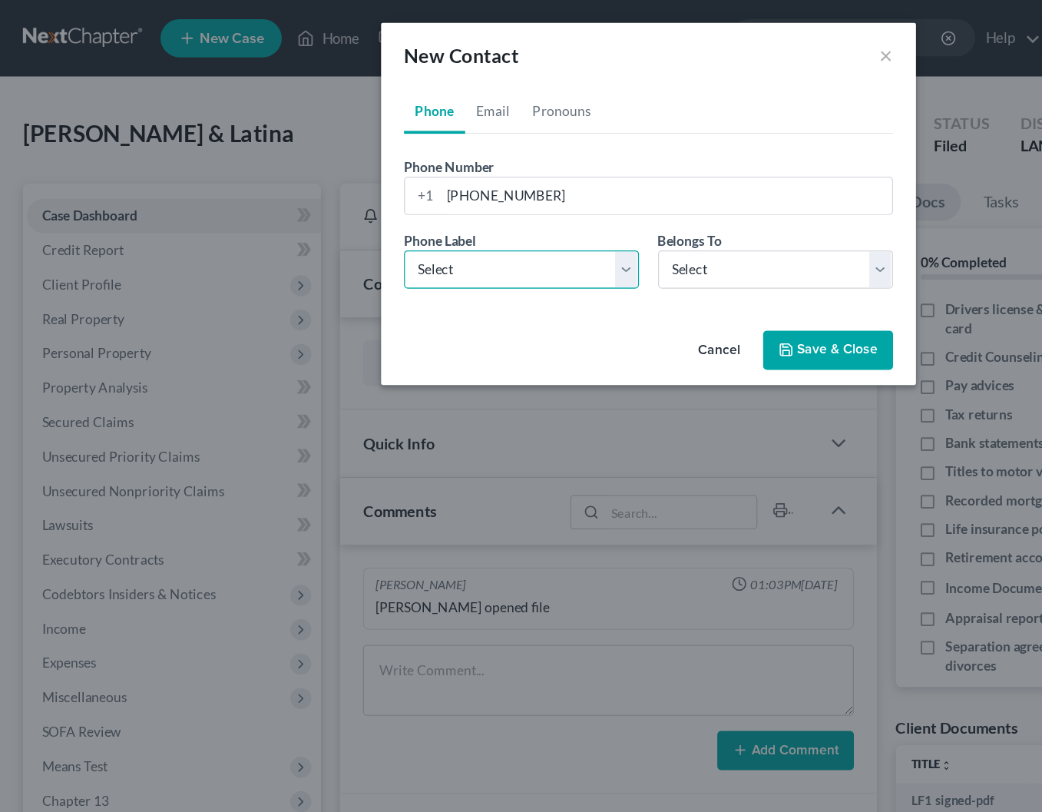
select select "0"
click at [544, 197] on span "Belongs To" at bounding box center [554, 193] width 51 height 13
select select "0"
click at [409, 84] on link "Email" at bounding box center [396, 89] width 45 height 37
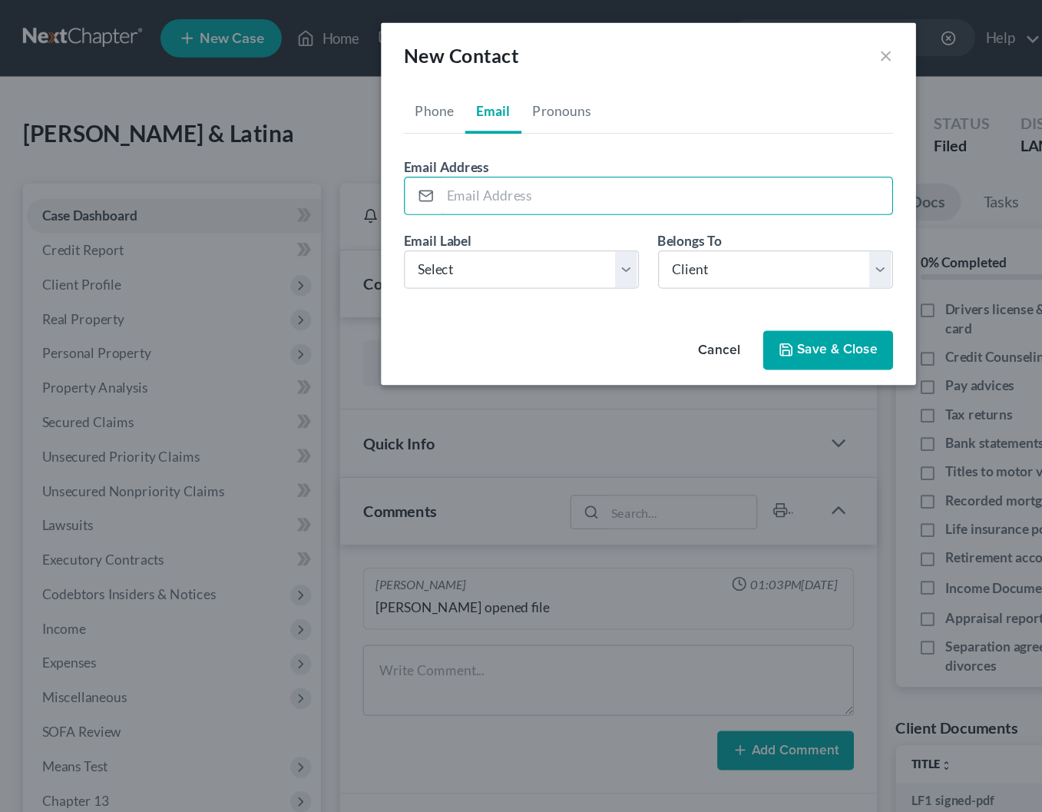
paste input "[EMAIL_ADDRESS][DOMAIN_NAME]"
type input "[EMAIL_ADDRESS][DOMAIN_NAME]"
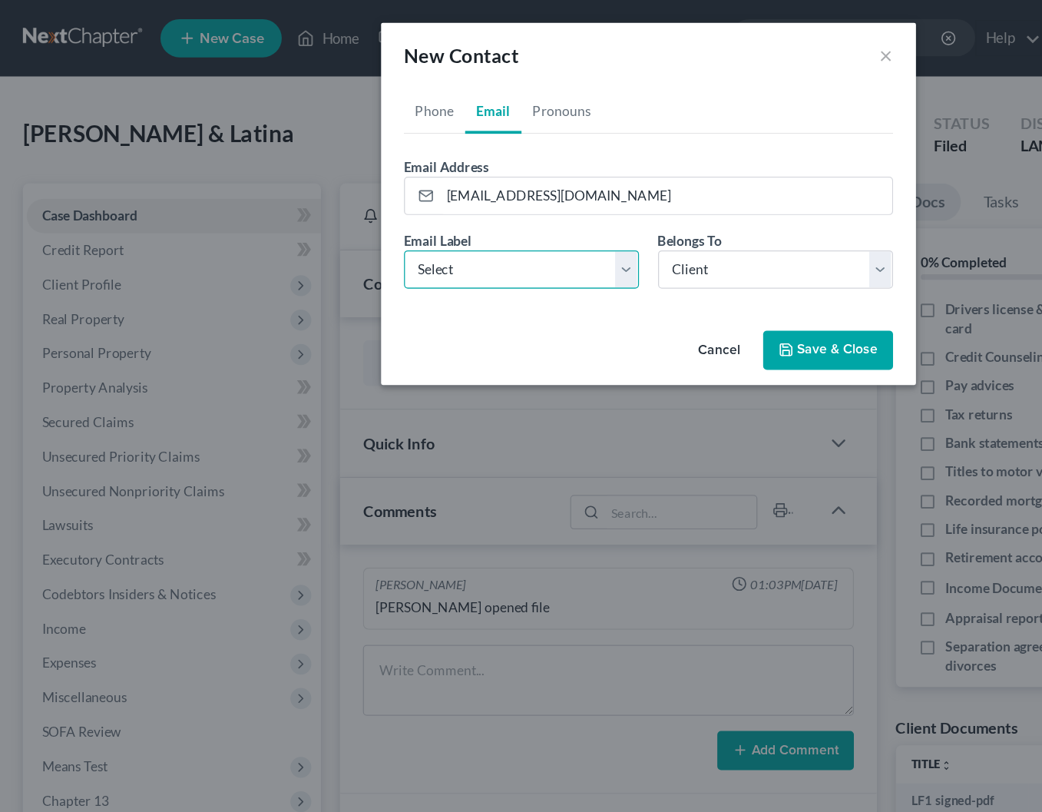
select select "0"
click at [648, 279] on button "Save & Close" at bounding box center [666, 282] width 104 height 32
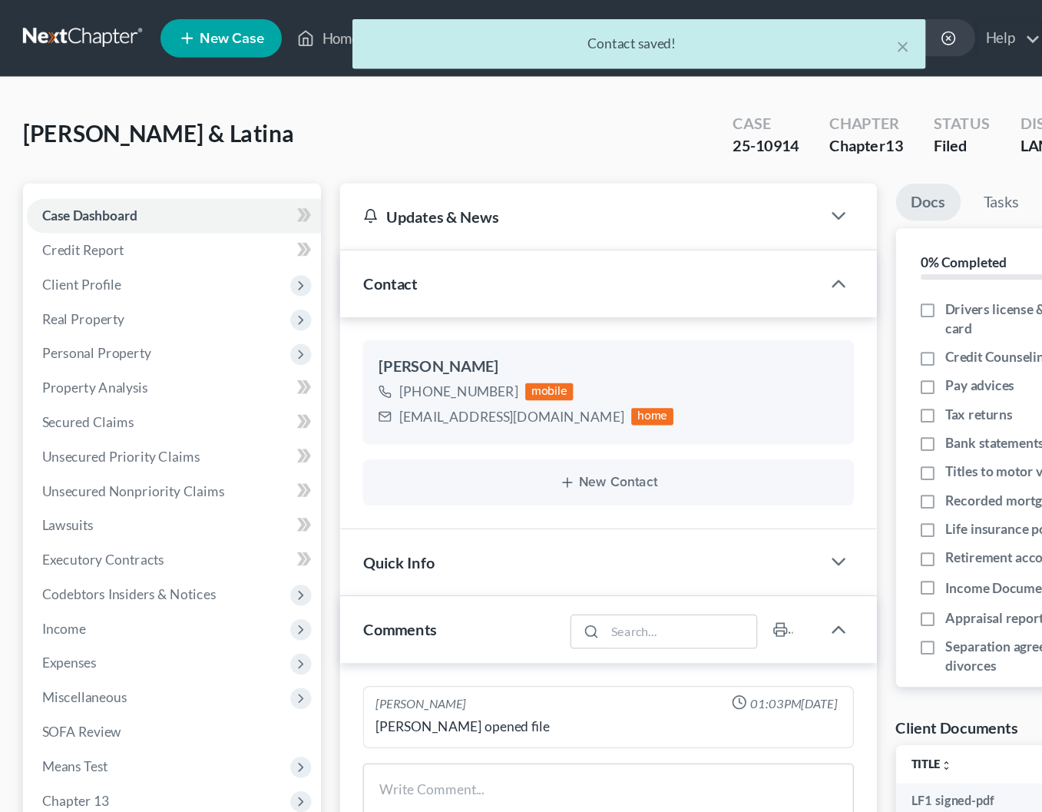
click at [266, 28] on div "× Contact saved!" at bounding box center [513, 39] width 1042 height 48
click at [266, 34] on div "× Contact saved!" at bounding box center [513, 39] width 1042 height 48
click at [264, 41] on div "× Contact saved!" at bounding box center [513, 39] width 1042 height 48
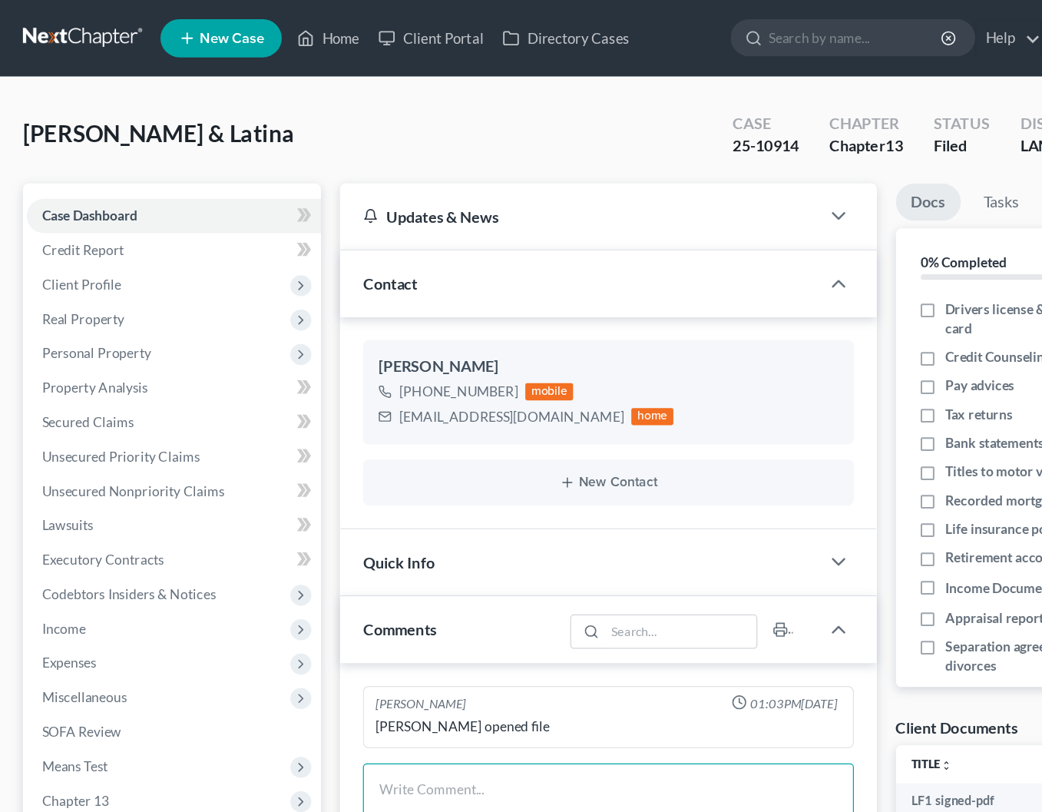
click at [359, 623] on textarea at bounding box center [489, 642] width 394 height 57
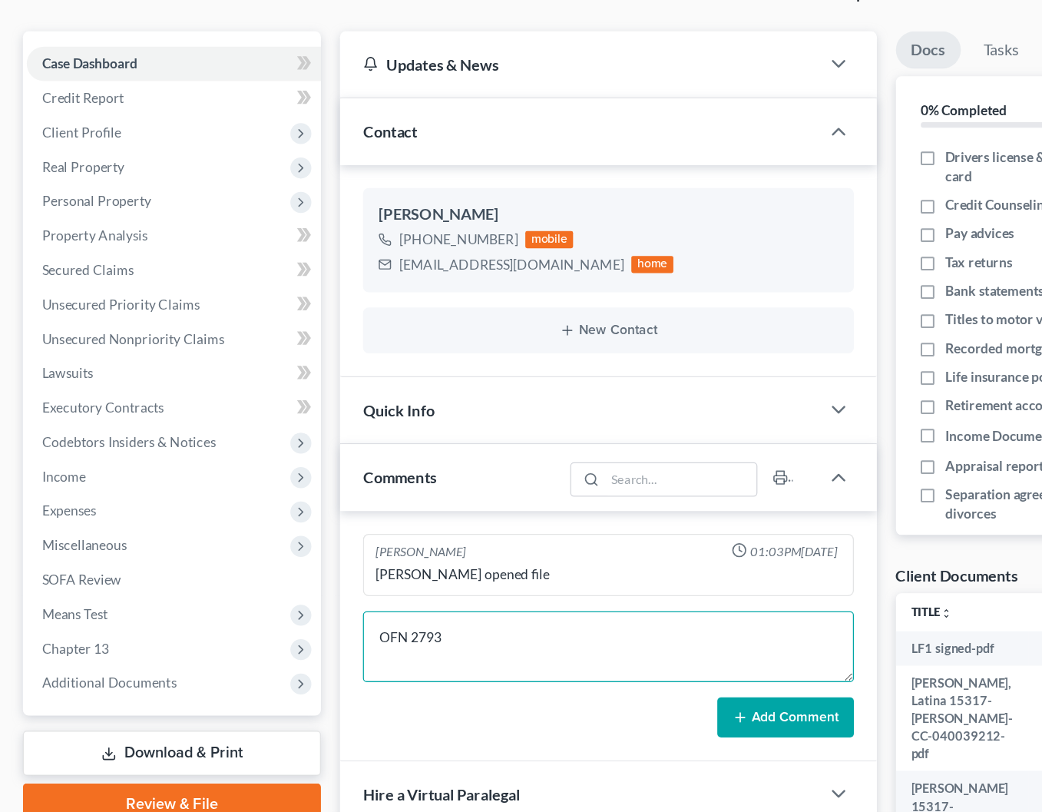
scroll to position [30, 0]
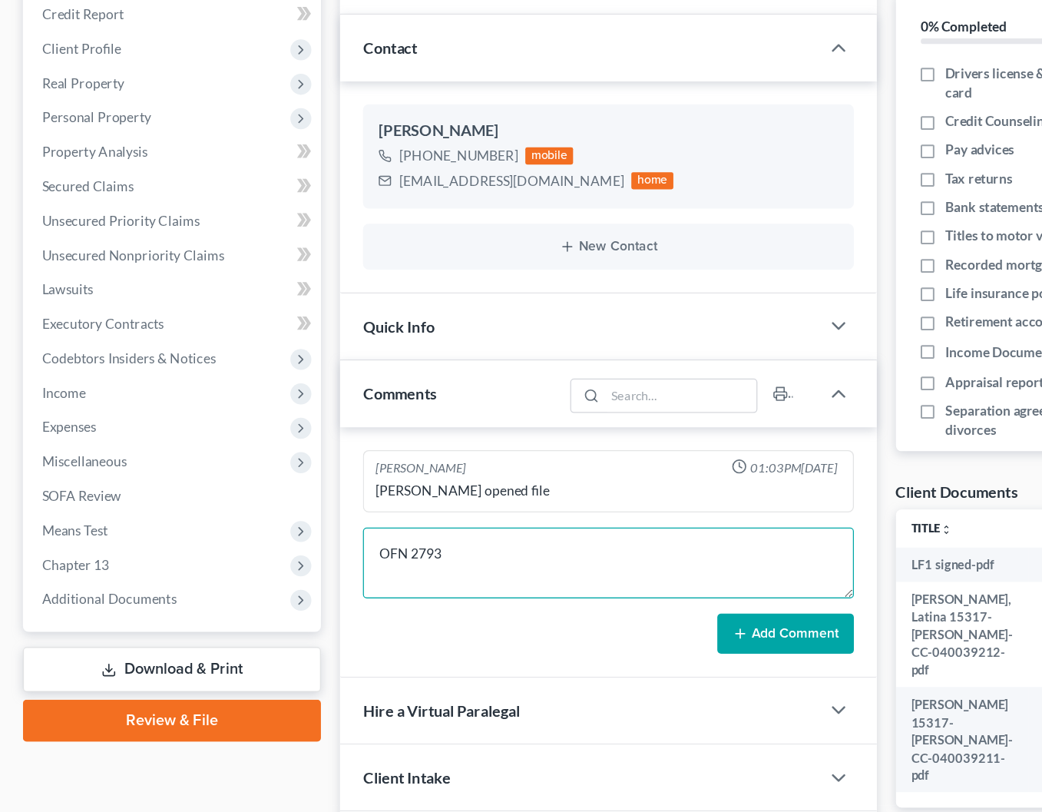
type textarea "OFN 2793"
click at [661, 653] on button "Add Comment" at bounding box center [632, 669] width 110 height 32
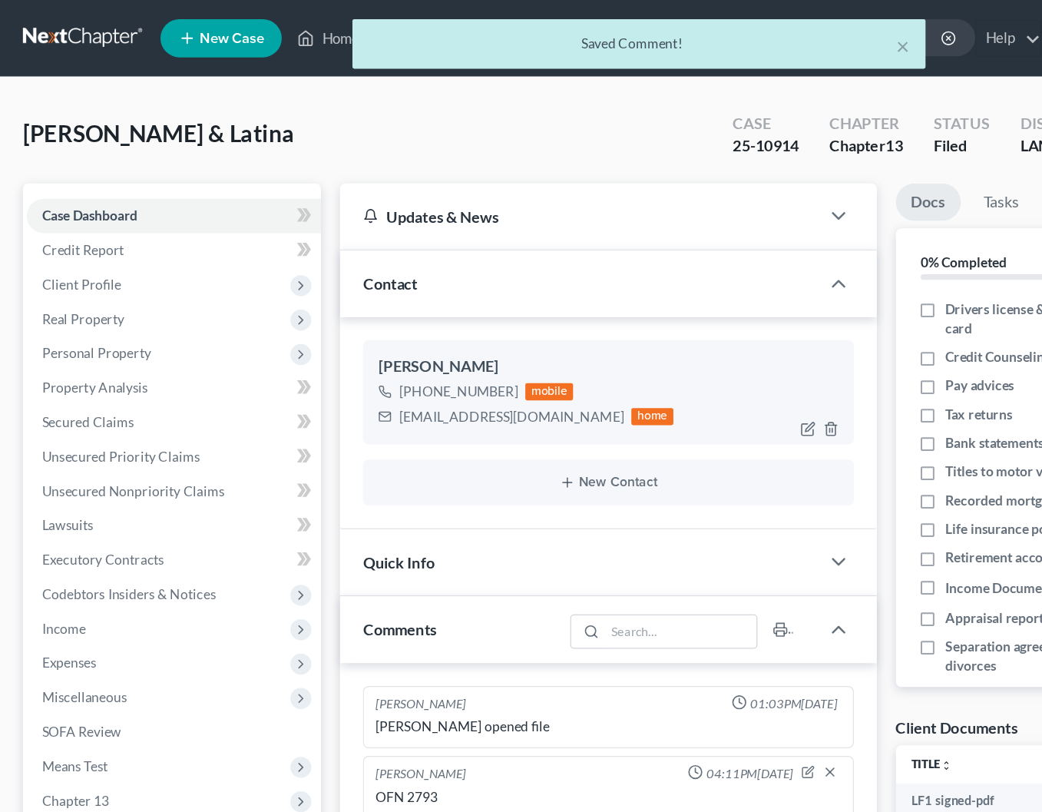
scroll to position [0, 0]
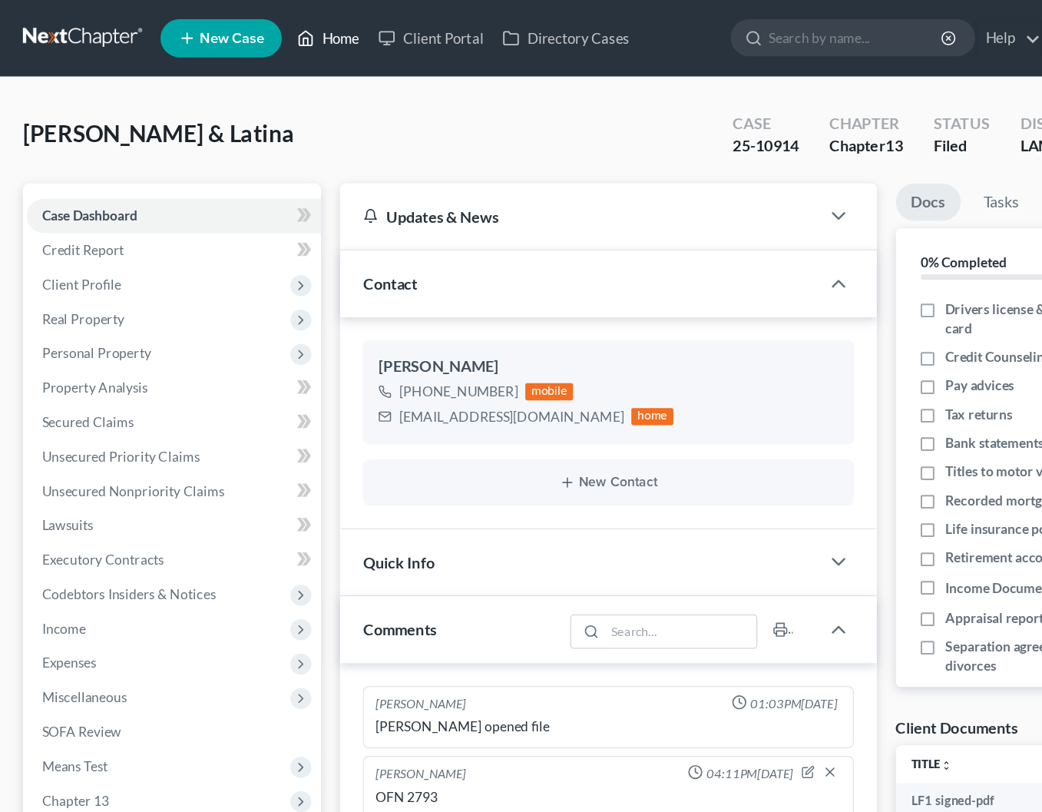
click at [243, 33] on icon at bounding box center [246, 31] width 14 height 18
click at [271, 32] on link "Home" at bounding box center [263, 31] width 65 height 28
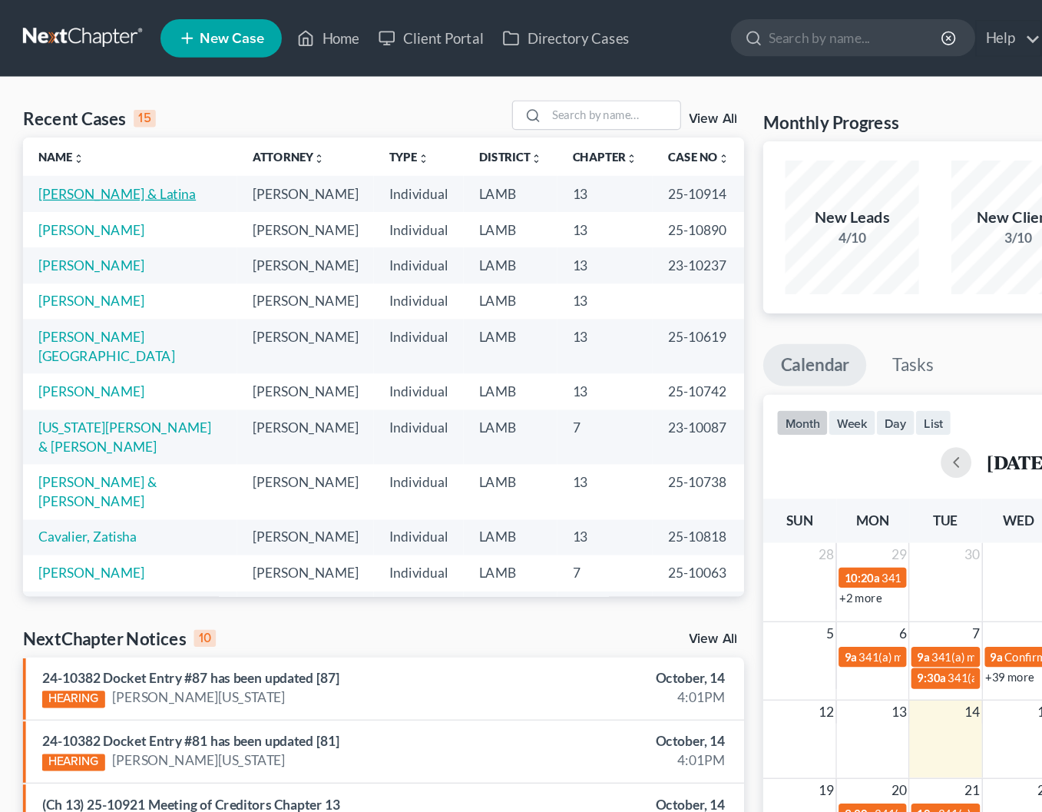
click at [121, 151] on link "[PERSON_NAME] & Latina" at bounding box center [94, 155] width 127 height 13
click at [83, 187] on link "[PERSON_NAME]" at bounding box center [73, 184] width 85 height 13
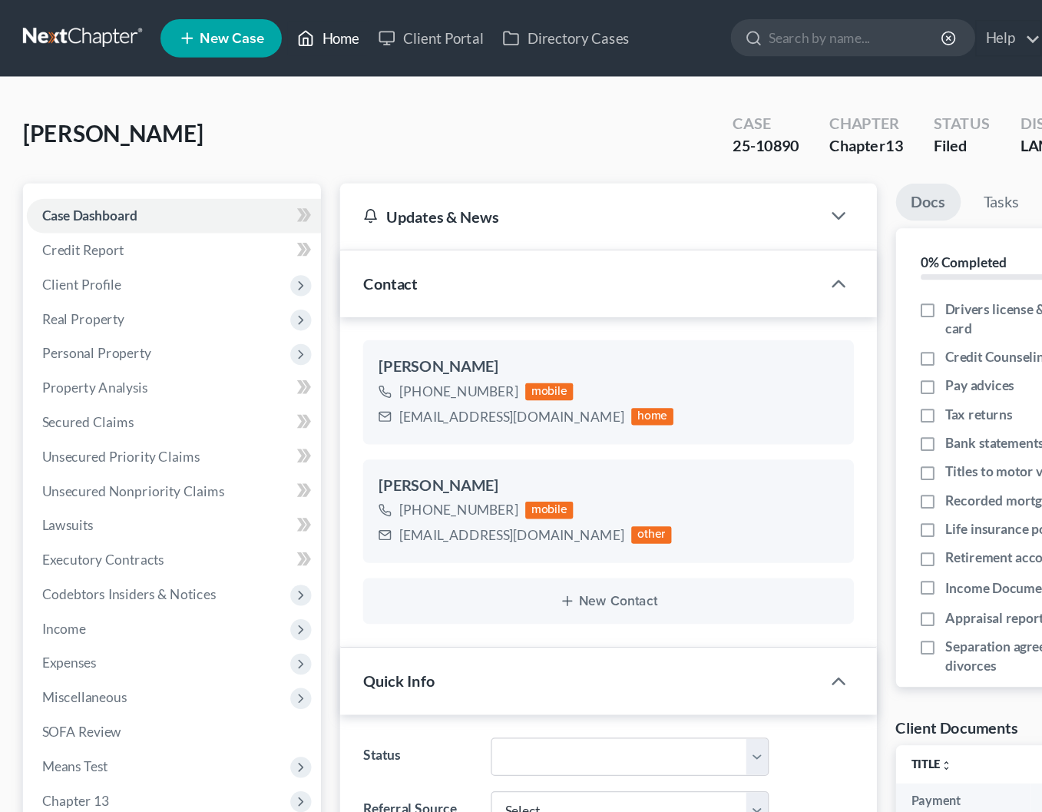
click at [285, 30] on link "Home" at bounding box center [263, 31] width 65 height 28
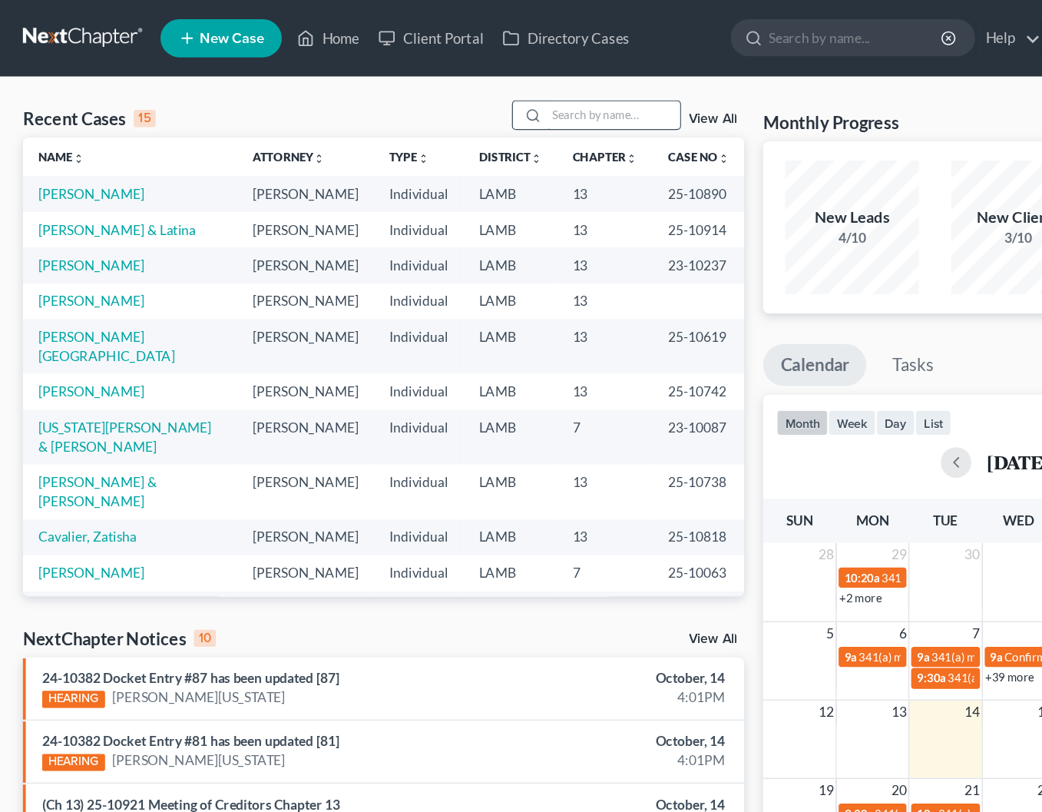
click at [475, 87] on input "search" at bounding box center [493, 92] width 108 height 22
type input "W"
type input "i"
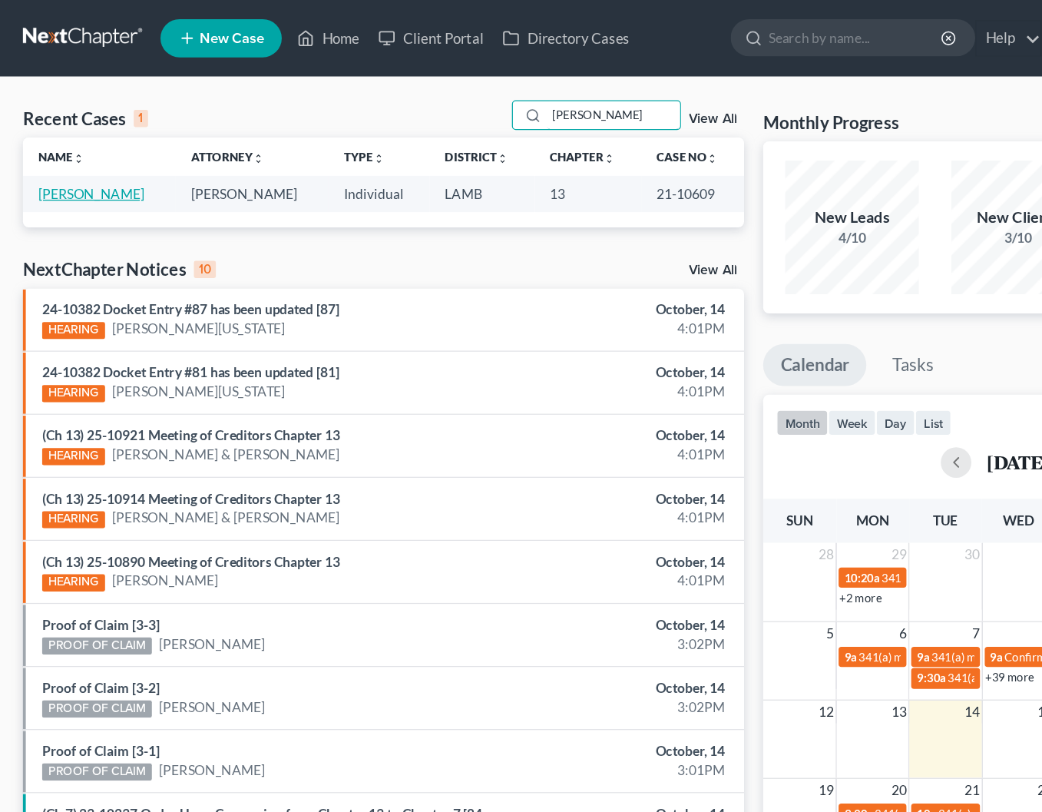
type input "[PERSON_NAME]"
click at [106, 159] on link "[PERSON_NAME]" at bounding box center [73, 155] width 85 height 13
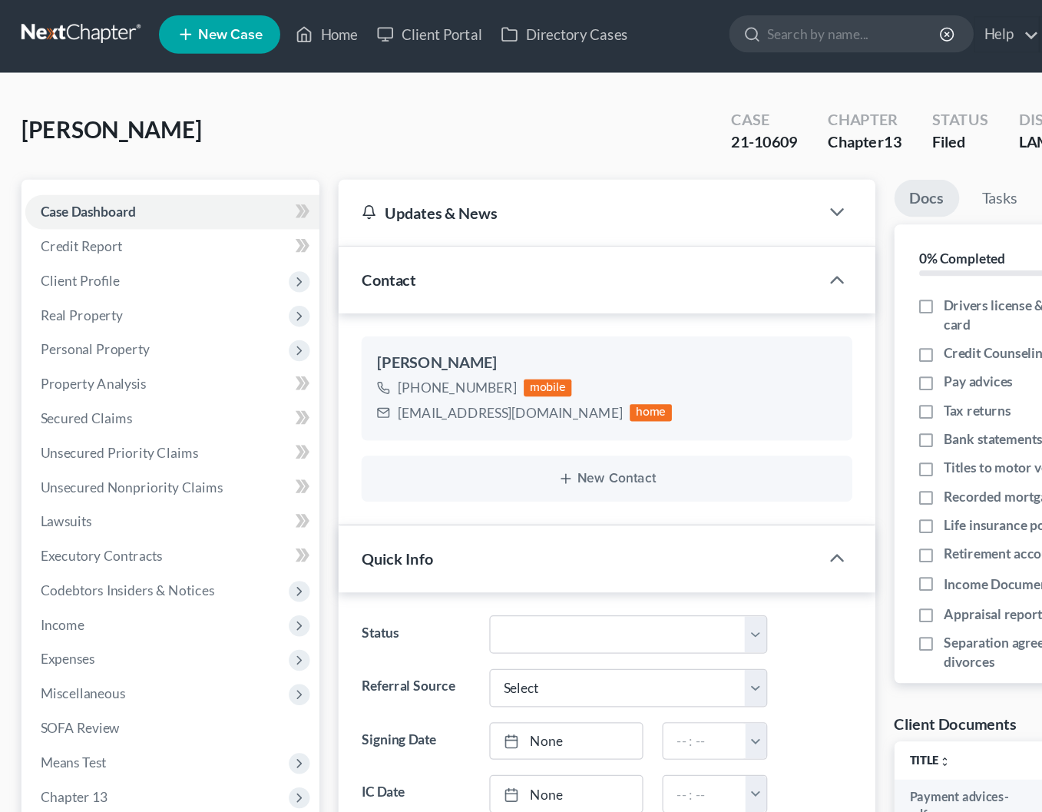
scroll to position [2, 0]
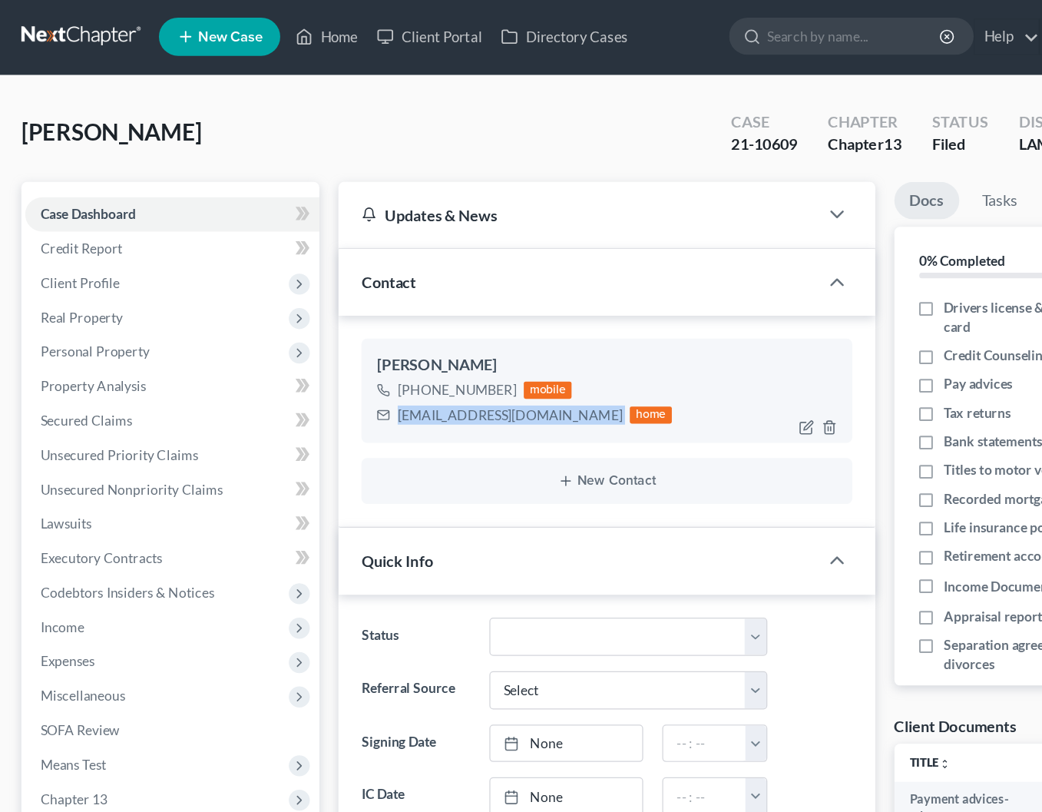
drag, startPoint x: 436, startPoint y: 332, endPoint x: 316, endPoint y: 321, distance: 120.3
click at [316, 323] on div "[EMAIL_ADDRESS][DOMAIN_NAME] home" at bounding box center [422, 333] width 237 height 20
copy div "[EMAIL_ADDRESS][DOMAIN_NAME]"
click at [255, 25] on link "Home" at bounding box center [263, 29] width 65 height 28
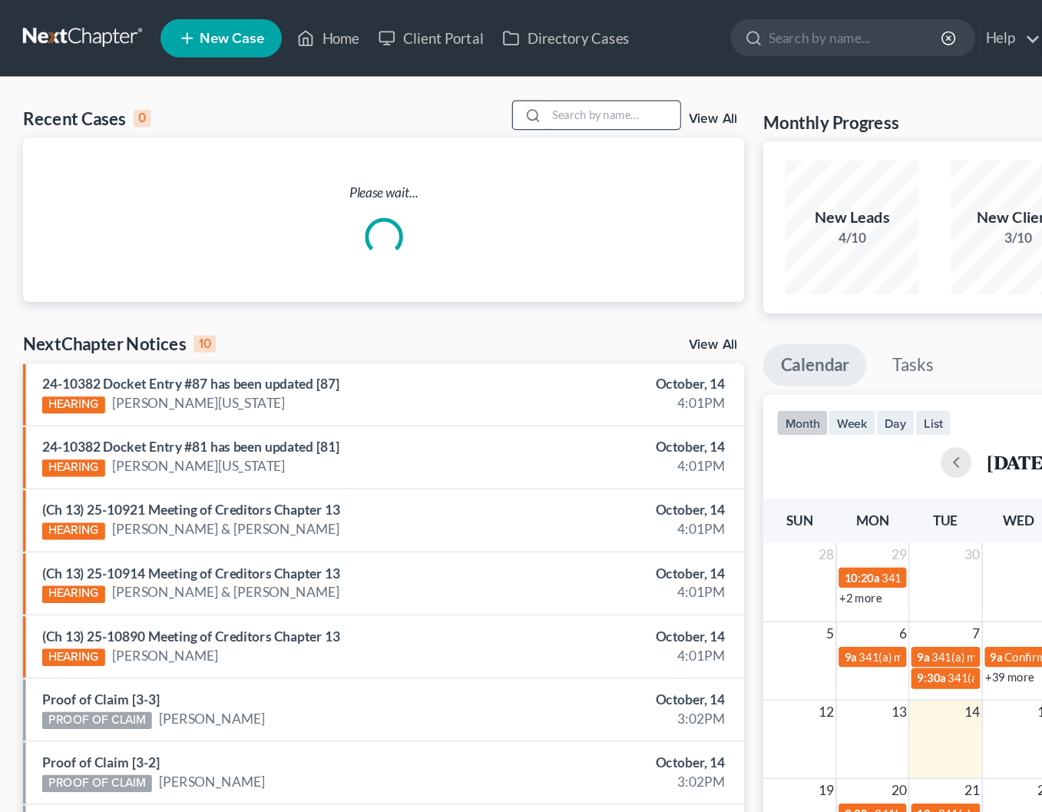
click at [465, 87] on input "search" at bounding box center [493, 92] width 108 height 22
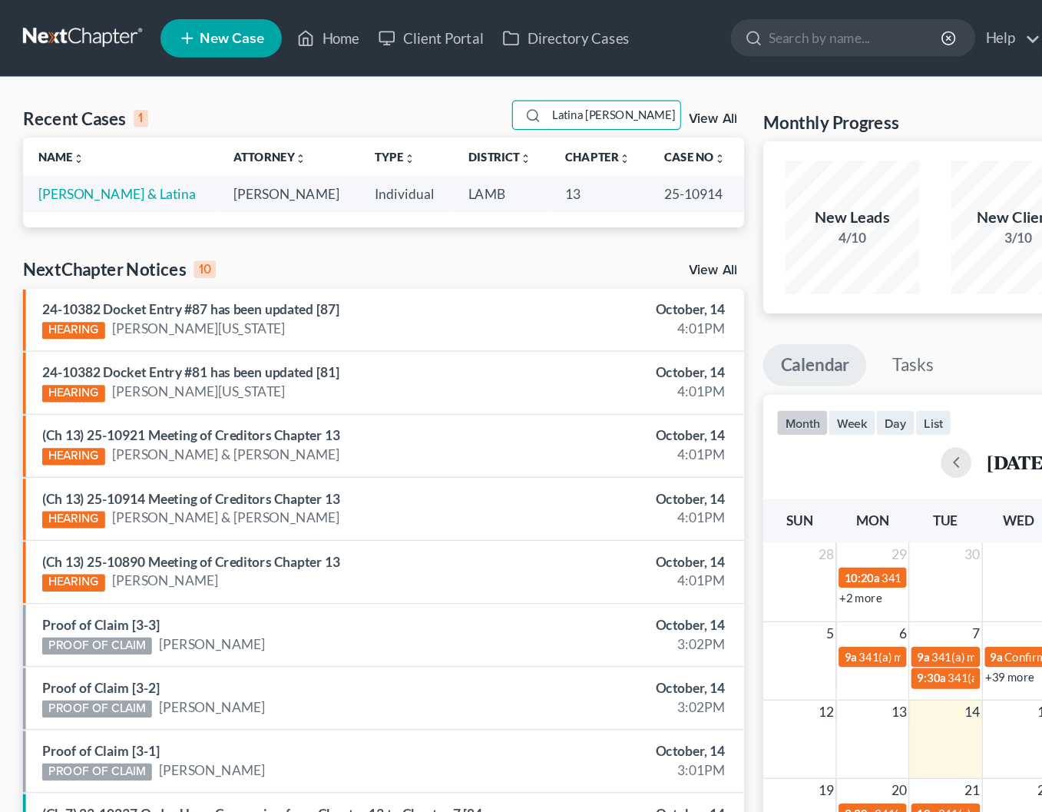
type input "Latina [PERSON_NAME]"
click at [62, 146] on td "[PERSON_NAME] & Latina" at bounding box center [96, 155] width 157 height 28
click at [66, 154] on link "[PERSON_NAME] & Latina" at bounding box center [94, 155] width 127 height 13
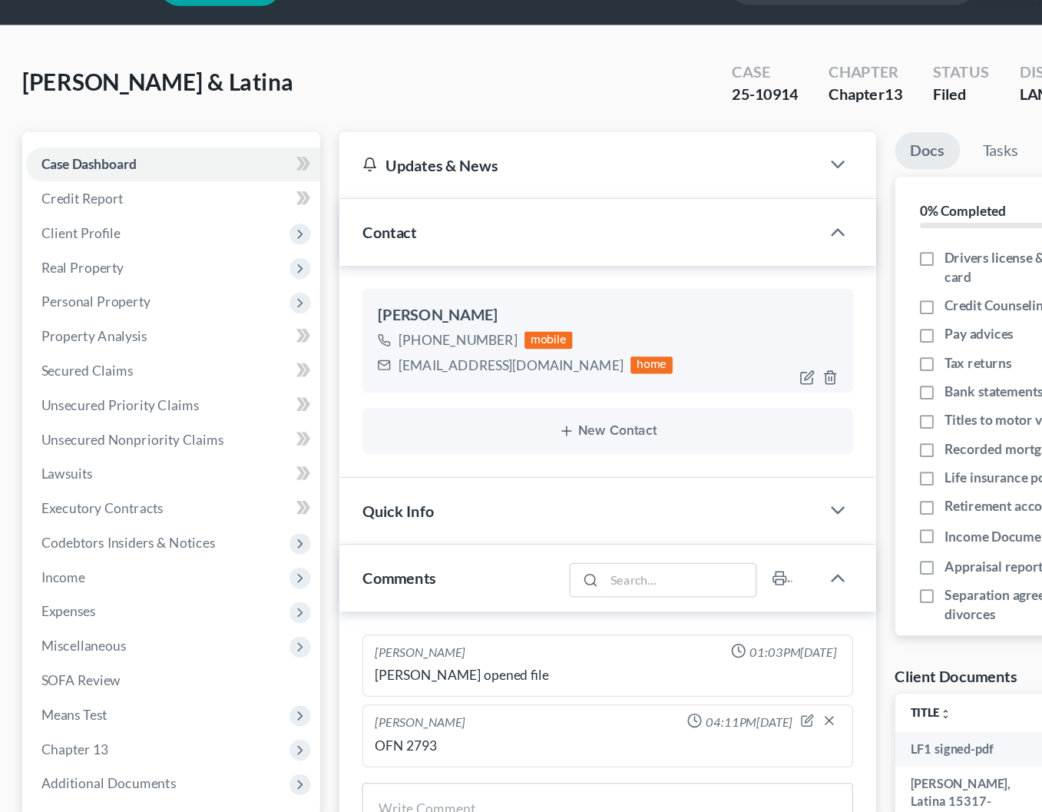
click at [638, 333] on div at bounding box center [662, 345] width 49 height 25
click at [651, 339] on icon "button" at bounding box center [650, 345] width 12 height 12
select select "0"
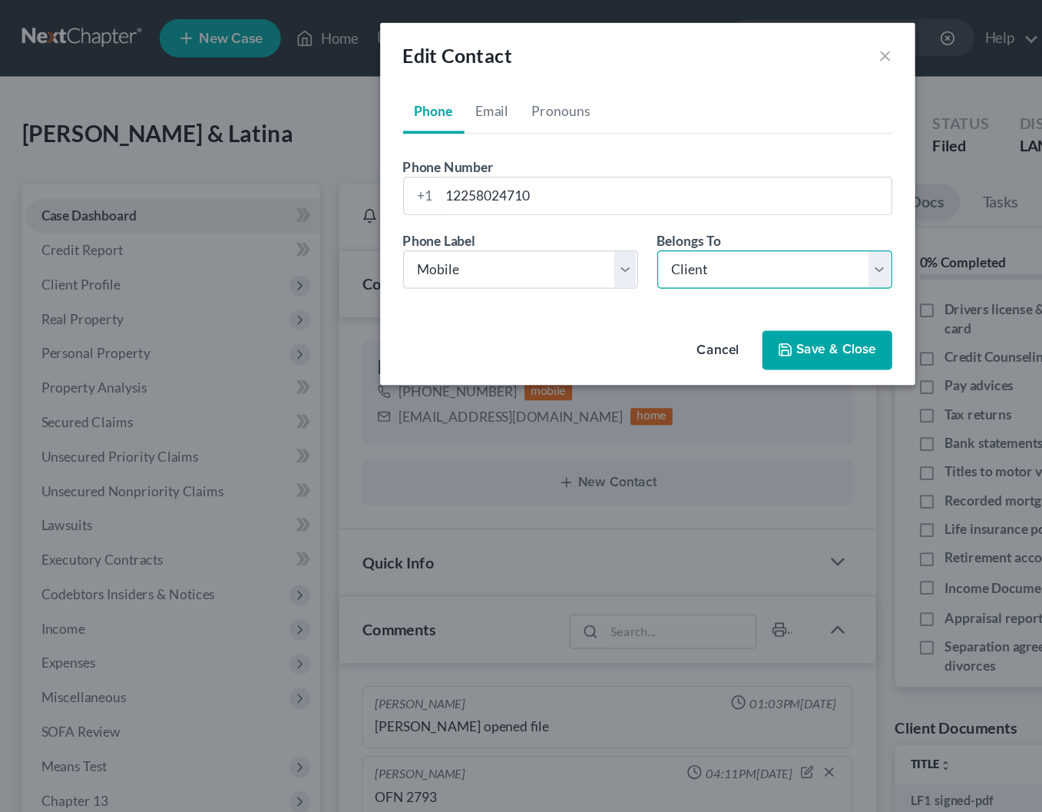
select select "1"
click at [622, 279] on button "Save & Close" at bounding box center [666, 282] width 104 height 32
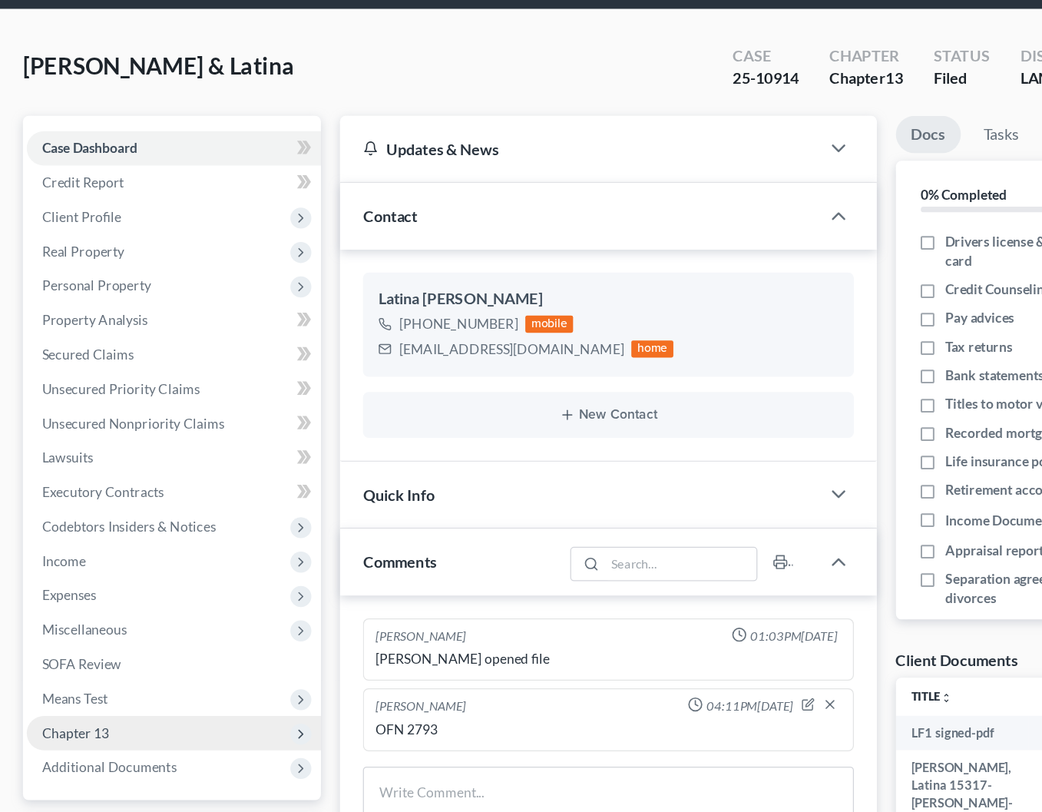
click at [131, 630] on span "Chapter 13" at bounding box center [140, 644] width 237 height 28
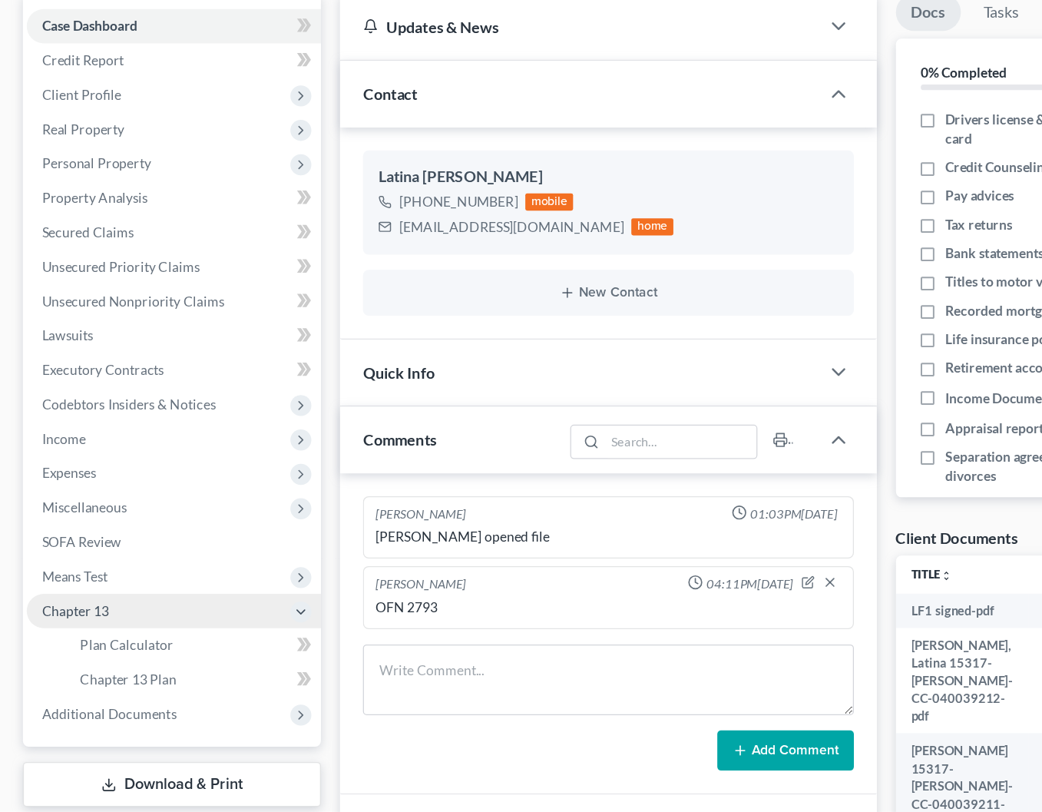
scroll to position [45, 0]
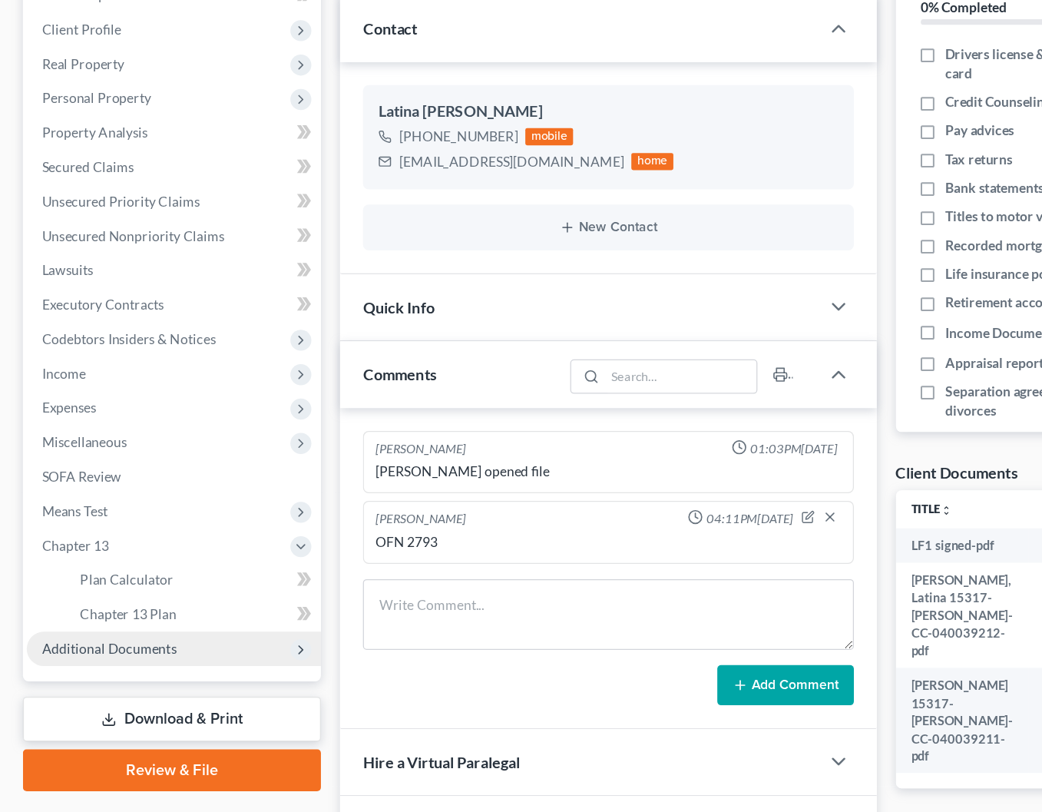
click at [121, 674] on span "Additional Documents" at bounding box center [88, 680] width 108 height 13
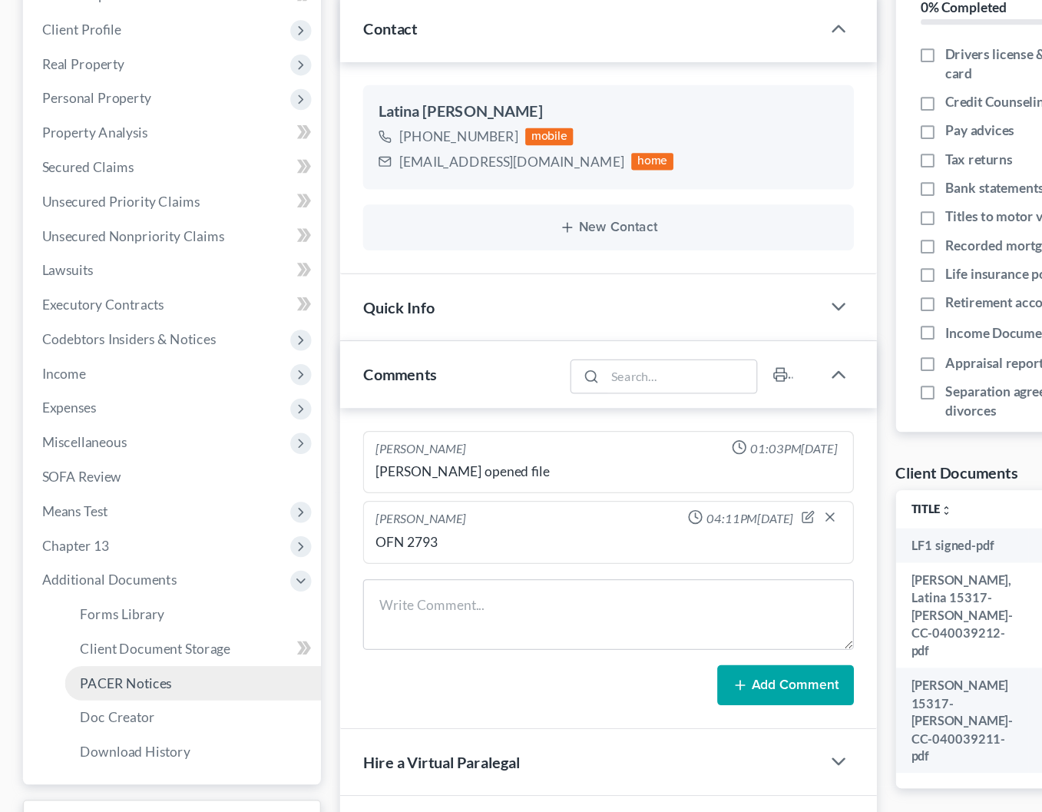
click at [144, 695] on link "PACER Notices" at bounding box center [155, 709] width 206 height 28
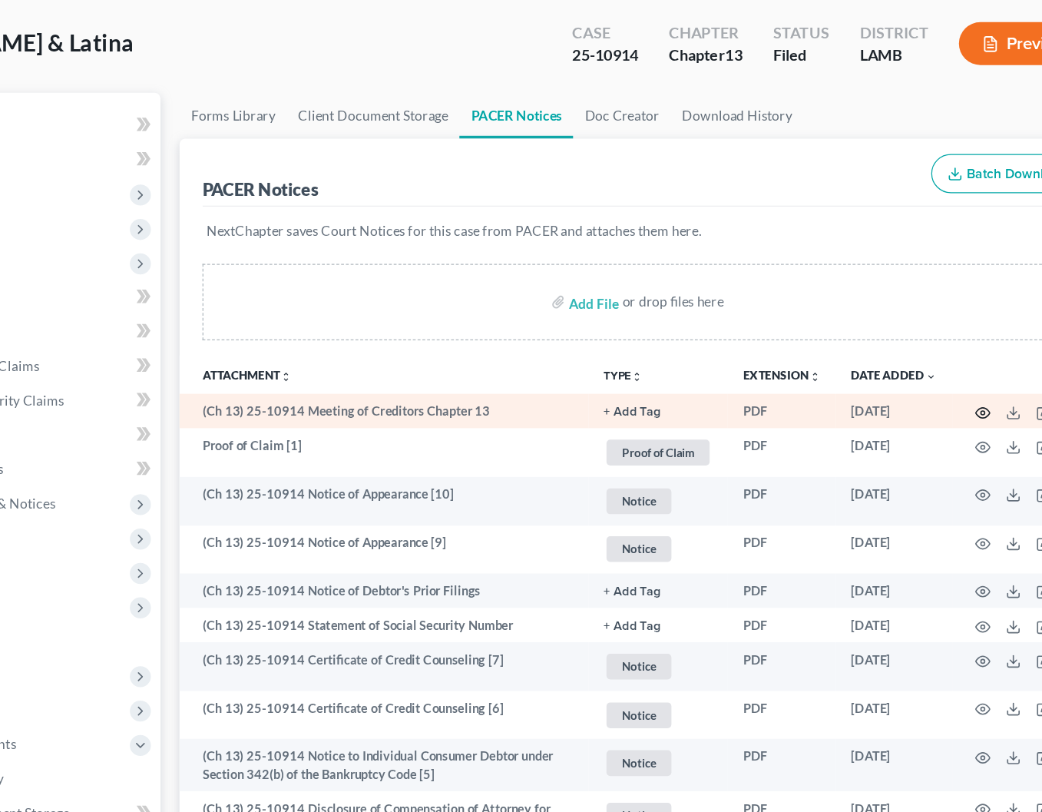
click at [913, 399] on icon "button" at bounding box center [919, 405] width 12 height 12
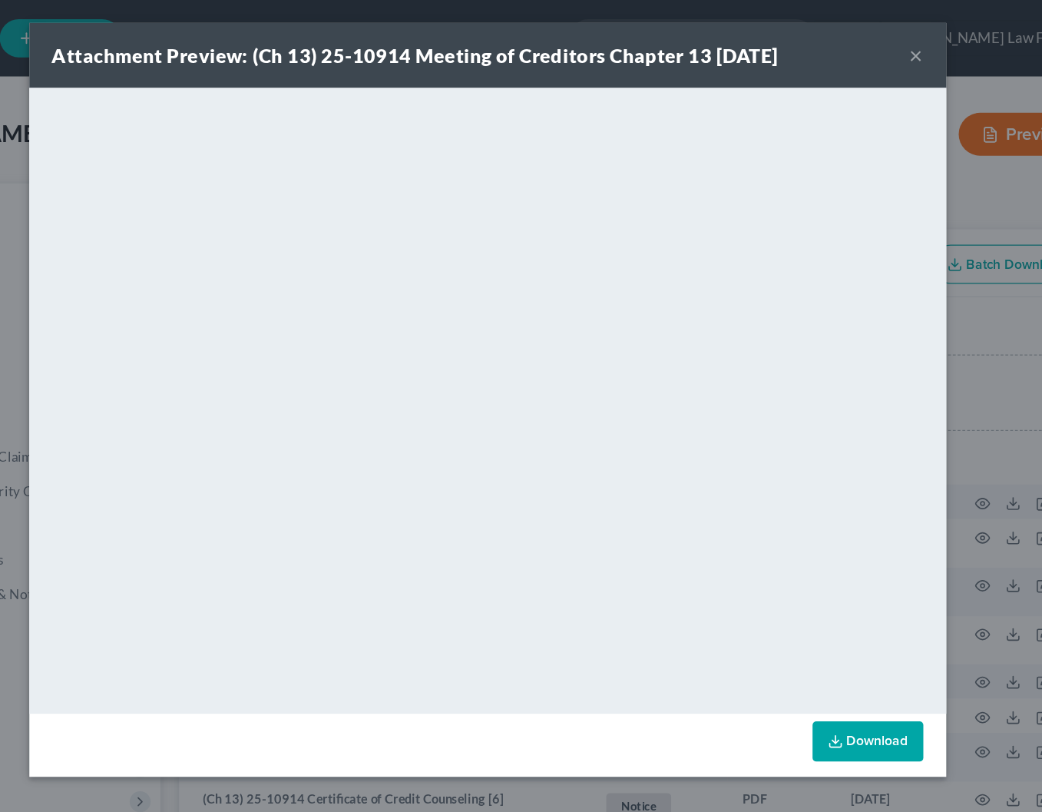
click at [861, 44] on button "×" at bounding box center [866, 44] width 11 height 18
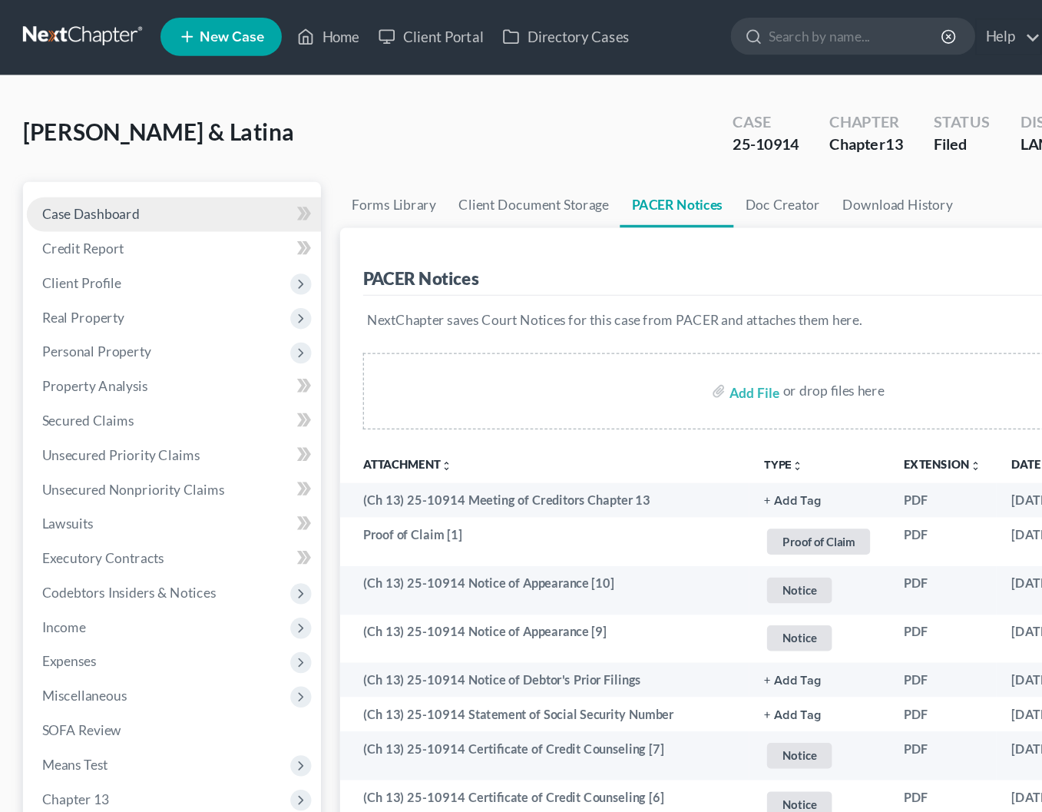
click at [86, 175] on span "Case Dashboard" at bounding box center [73, 173] width 78 height 13
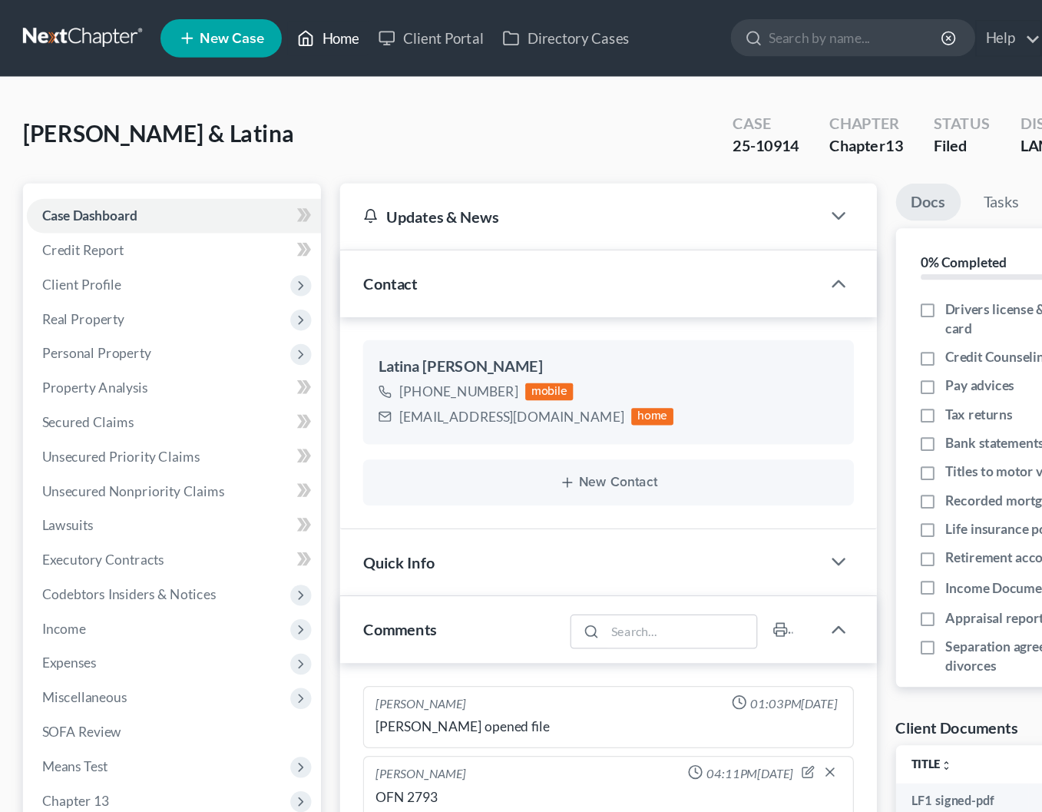
click at [273, 25] on link "Home" at bounding box center [263, 31] width 65 height 28
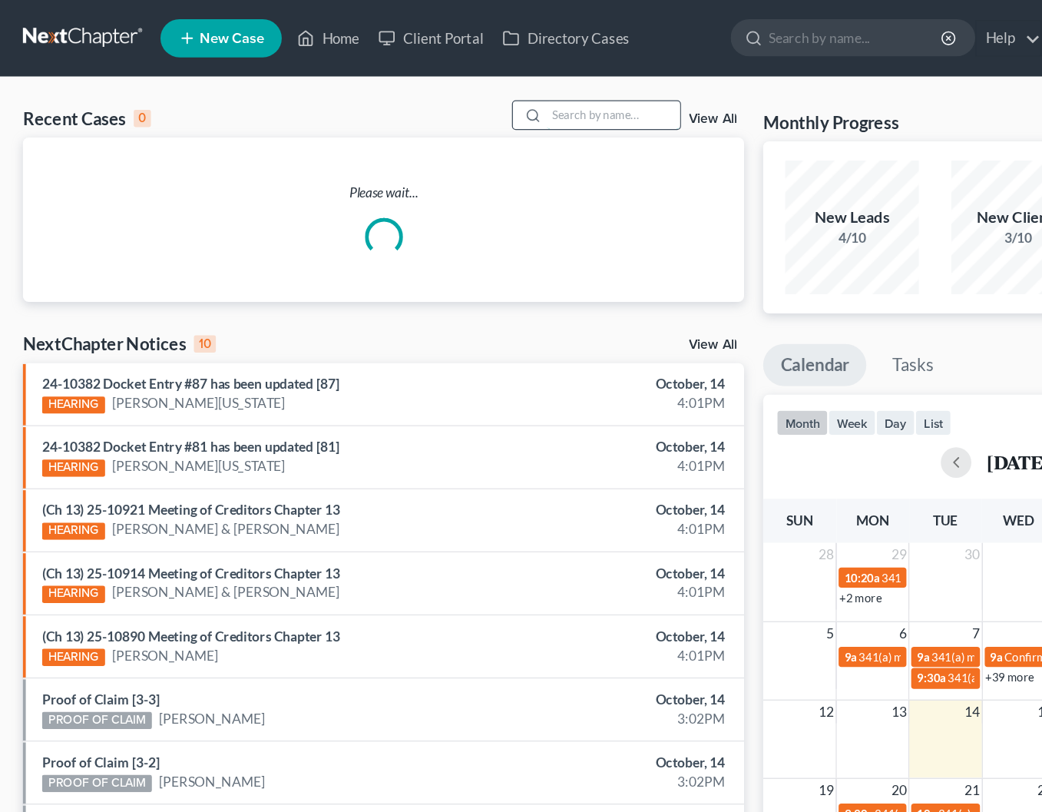
click at [453, 92] on input "search" at bounding box center [493, 92] width 108 height 22
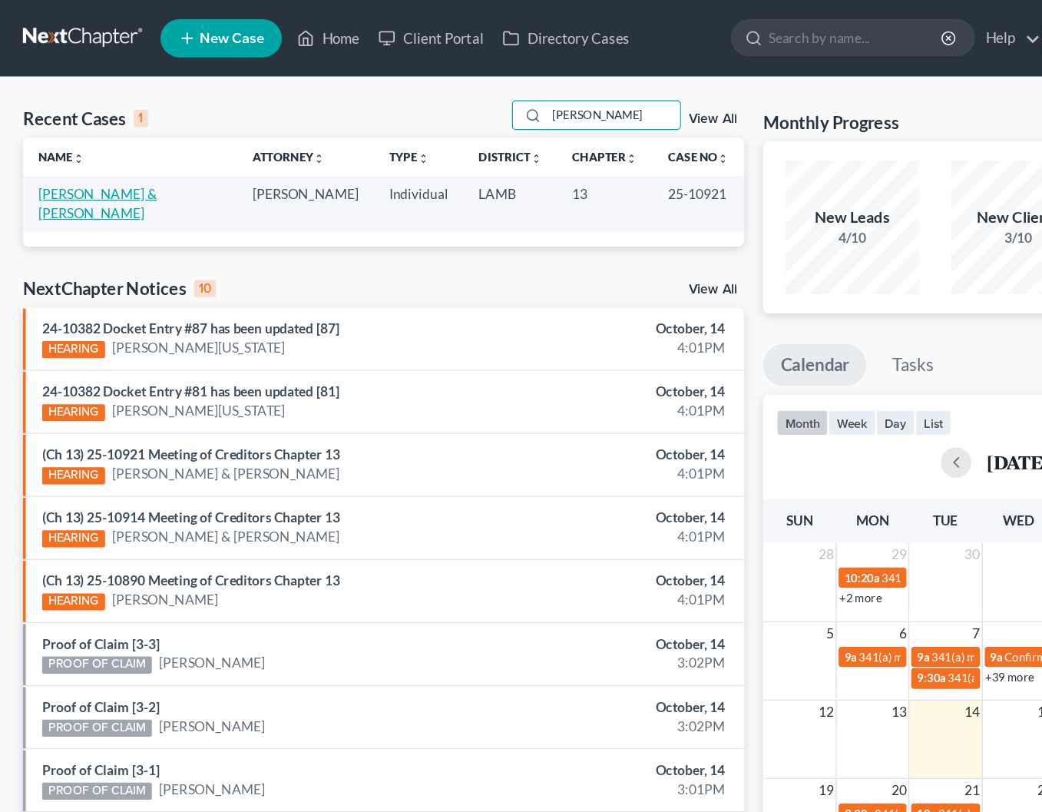
type input "[PERSON_NAME]"
click at [70, 161] on link "[PERSON_NAME] & [PERSON_NAME]" at bounding box center [78, 163] width 95 height 28
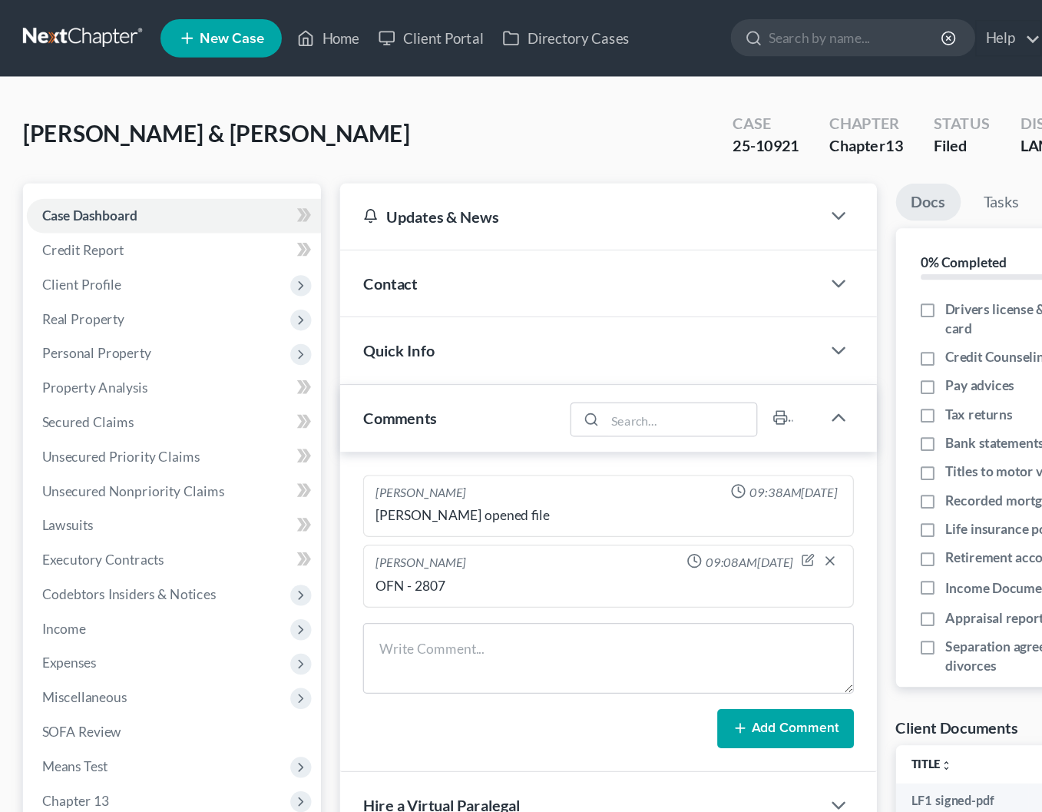
click at [495, 243] on div "Contact" at bounding box center [465, 227] width 385 height 53
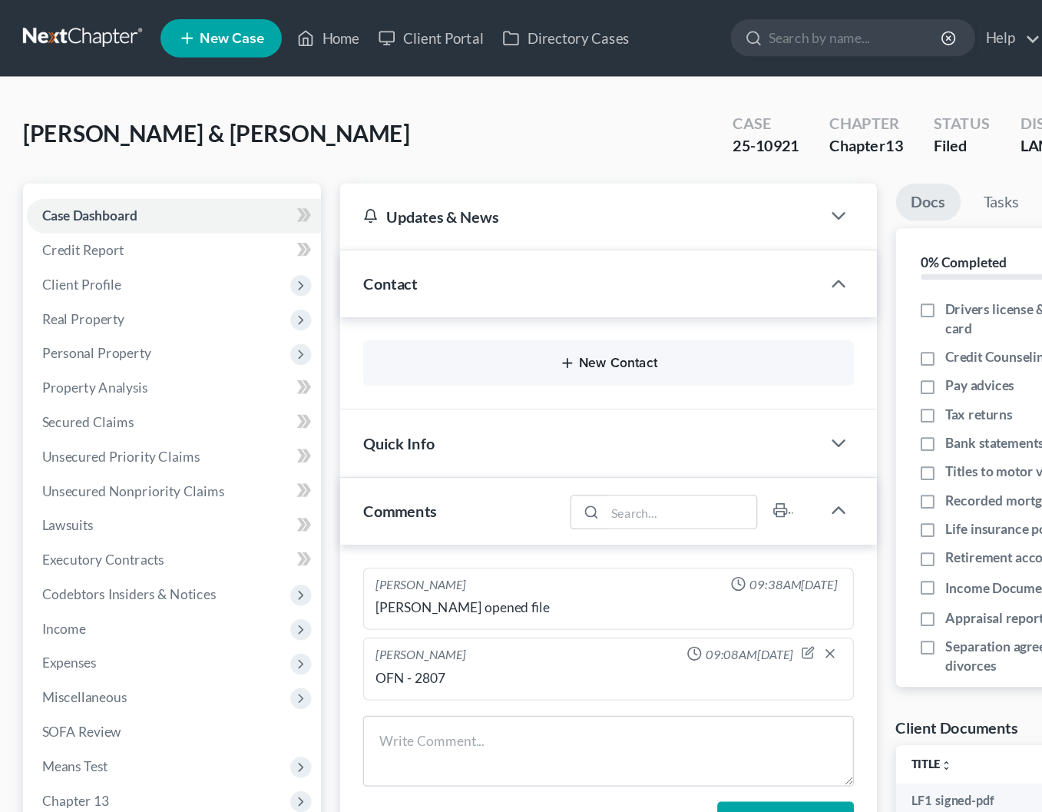
click at [446, 293] on button "New Contact" at bounding box center [488, 292] width 369 height 12
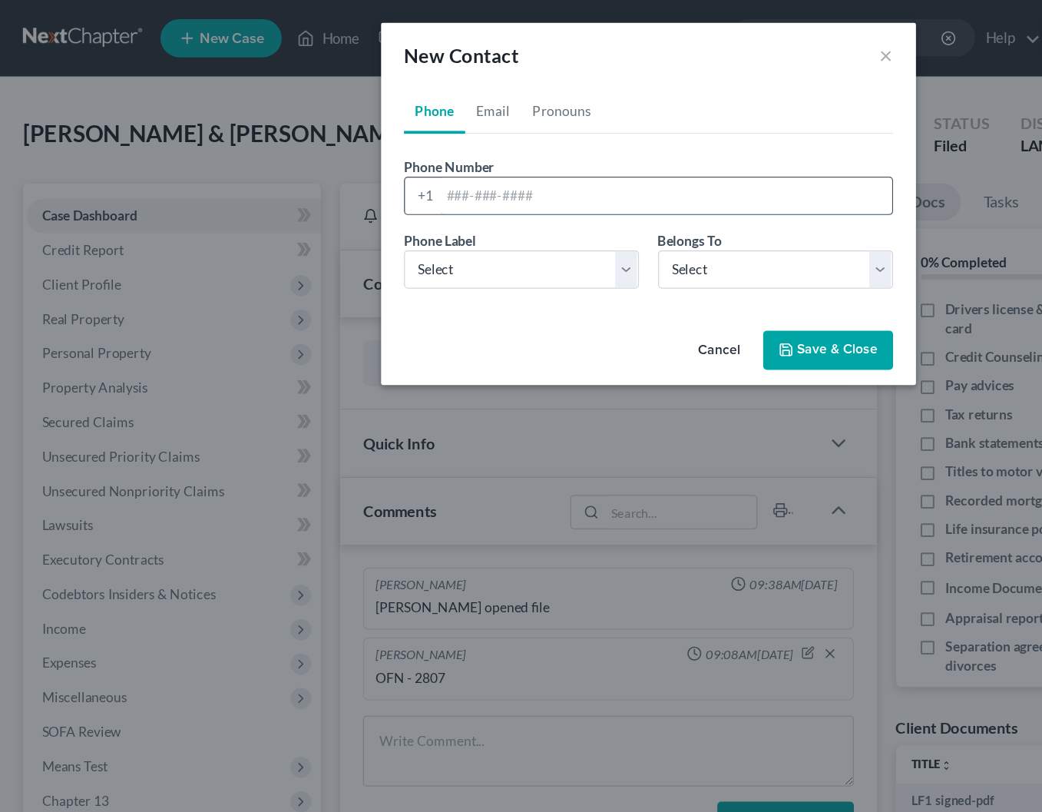
paste input "5803997640"
type input "5803997640"
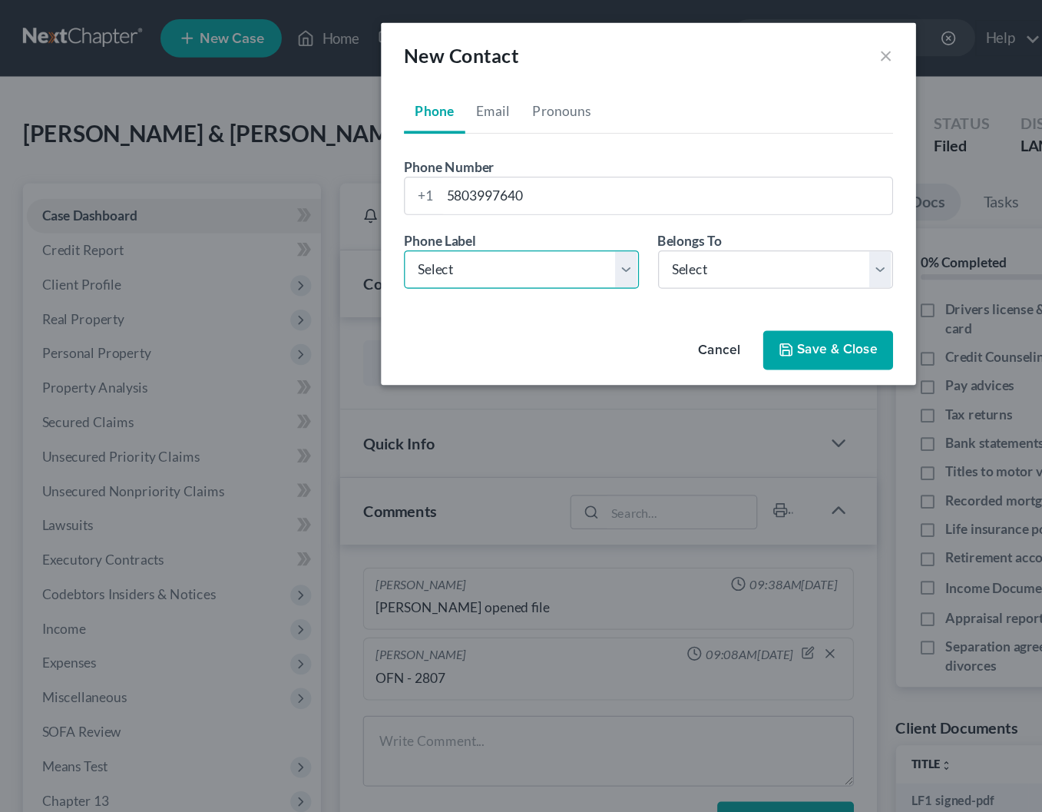
select select "0"
click at [405, 86] on link "Email" at bounding box center [396, 89] width 45 height 37
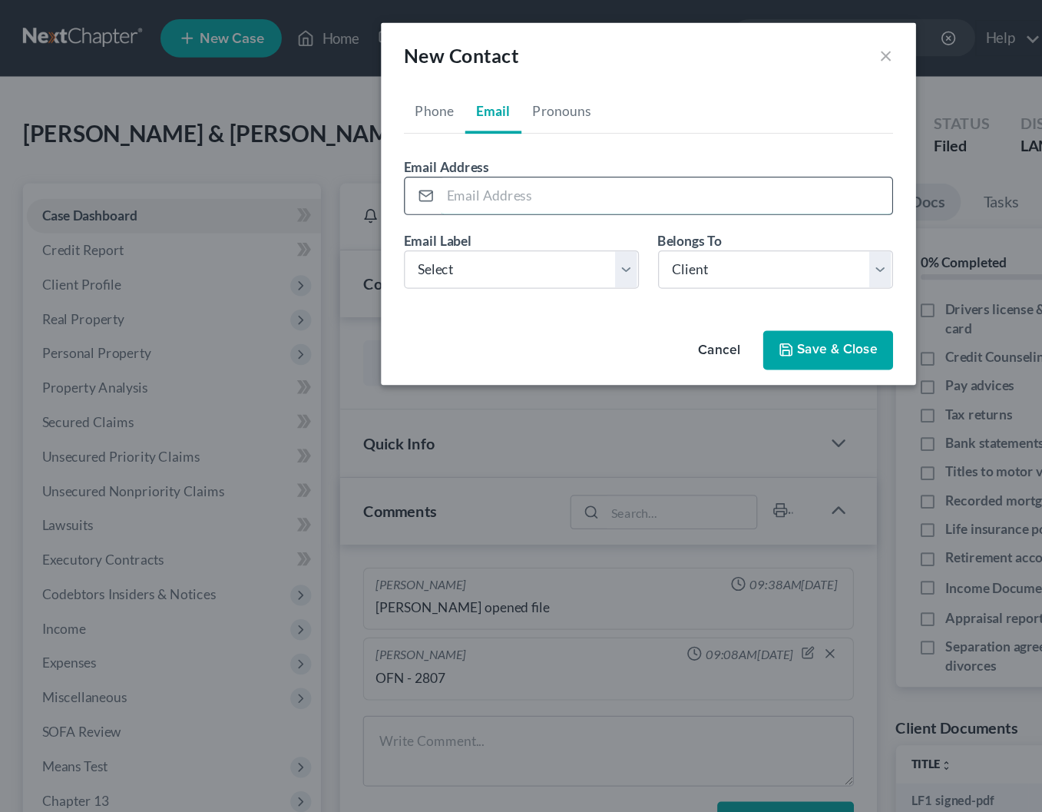
paste input "[EMAIL_ADDRESS][DOMAIN_NAME]"
type input "[EMAIL_ADDRESS][DOMAIN_NAME]"
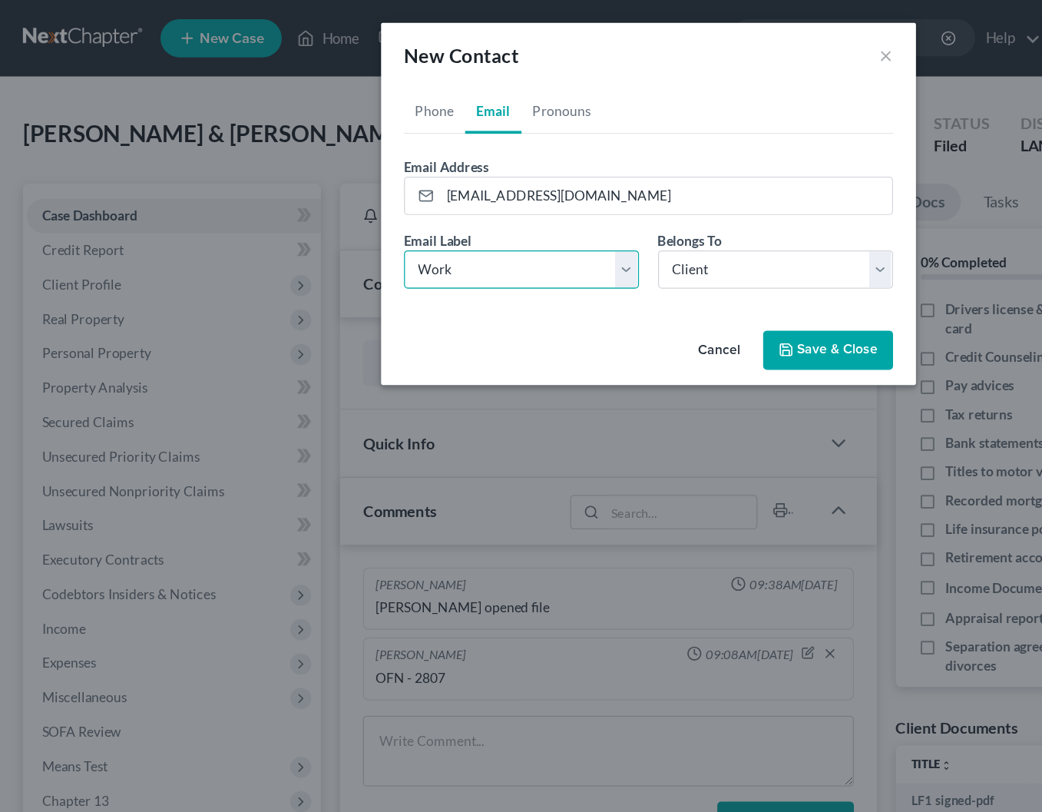
select select "0"
click at [624, 272] on button "Save & Close" at bounding box center [666, 282] width 104 height 32
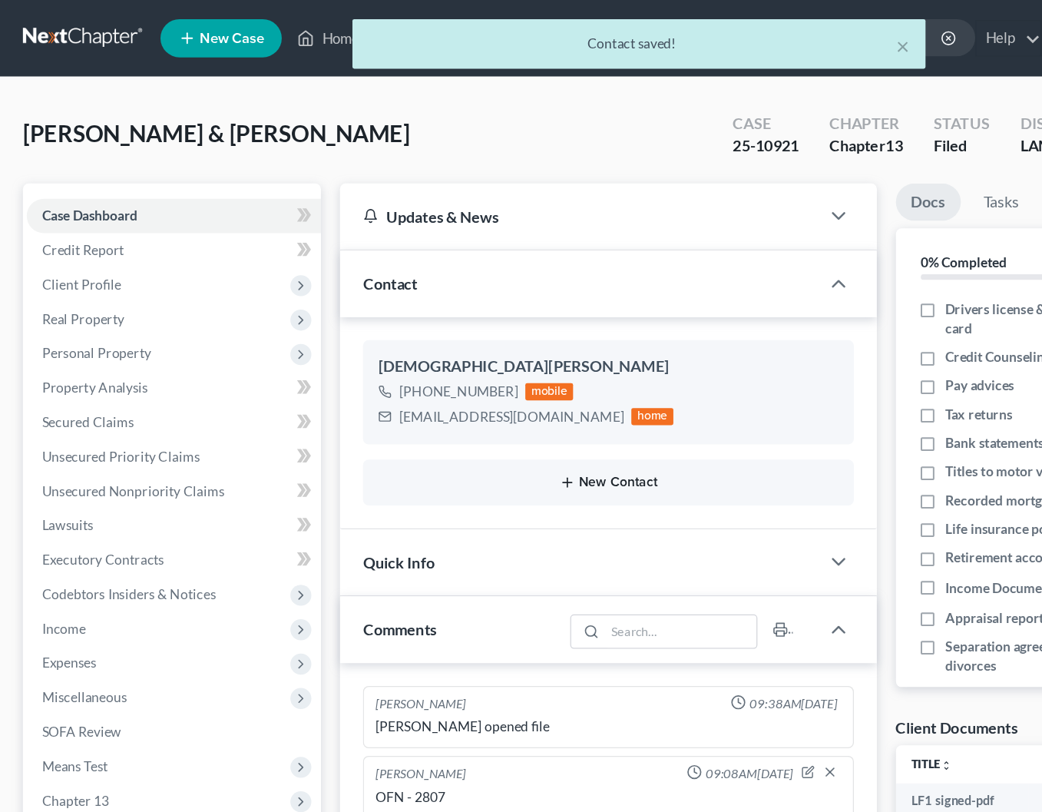
click at [403, 383] on button "New Contact" at bounding box center [488, 388] width 369 height 12
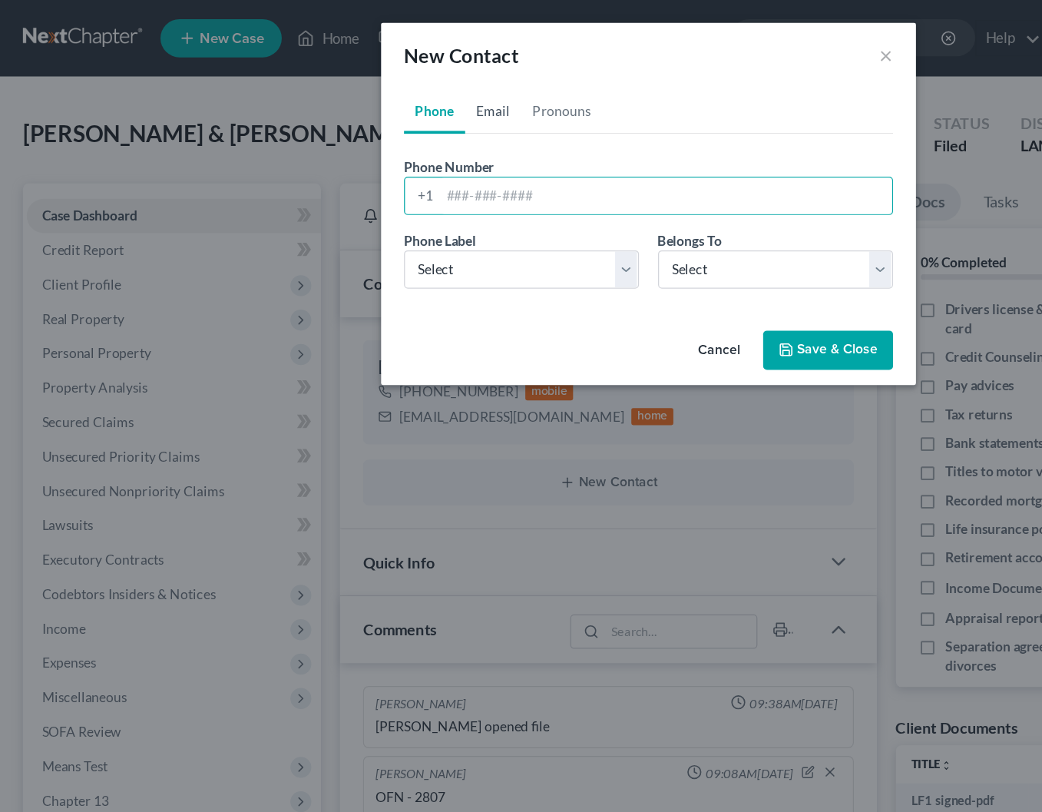
click at [404, 101] on link "Email" at bounding box center [396, 89] width 45 height 37
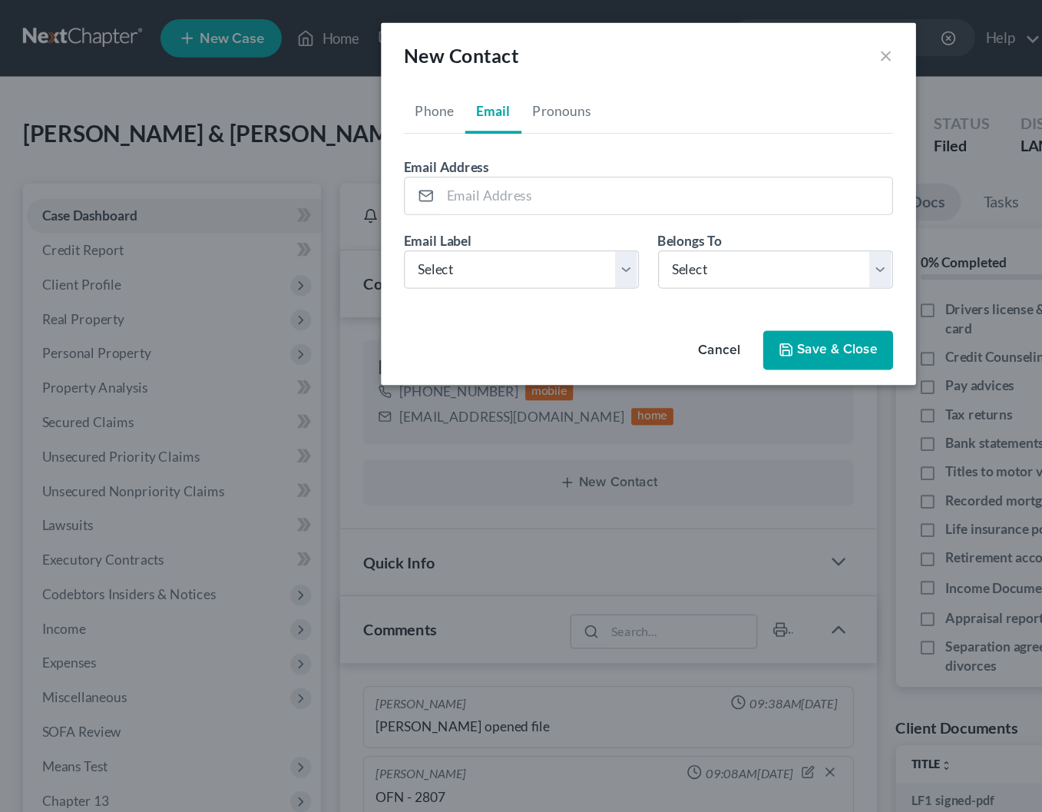
click at [413, 180] on form "Email Address Email Label Select Home Work Other Belongs To * Select Client Spo…" at bounding box center [521, 185] width 393 height 118
paste input "[EMAIL_ADDRESS][DOMAIN_NAME],"
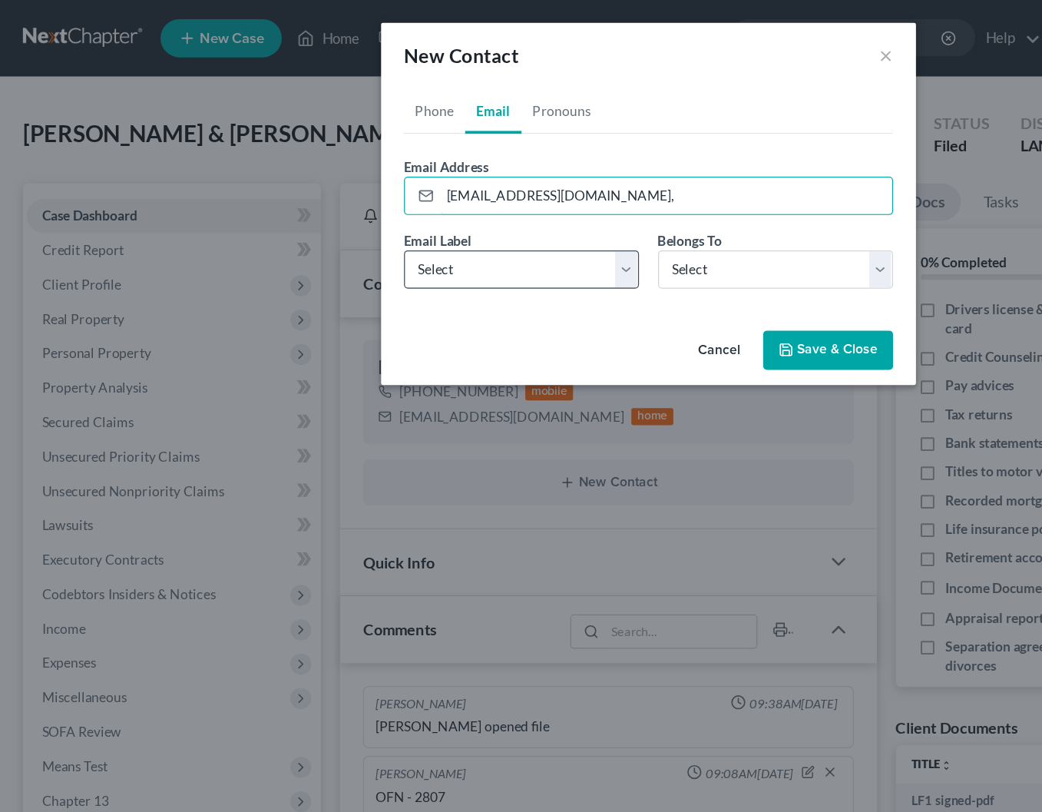
type input "[EMAIL_ADDRESS][DOMAIN_NAME],"
select select "0"
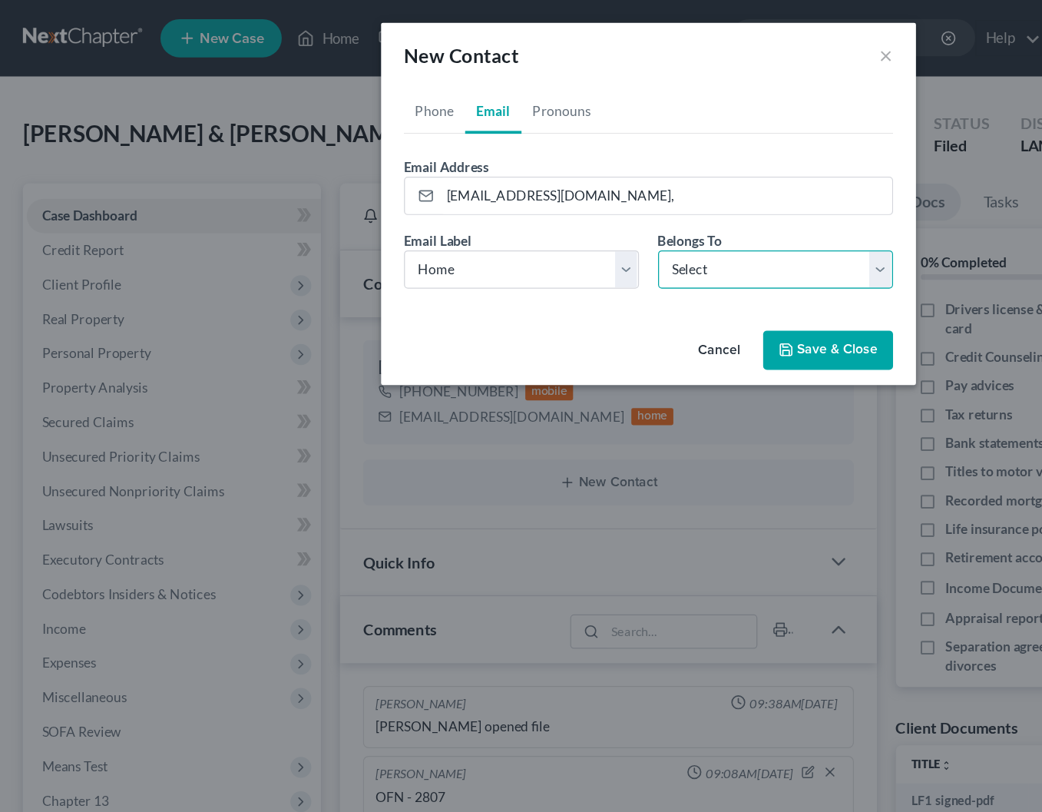
select select "1"
click at [637, 266] on button "Save & Close" at bounding box center [666, 282] width 104 height 32
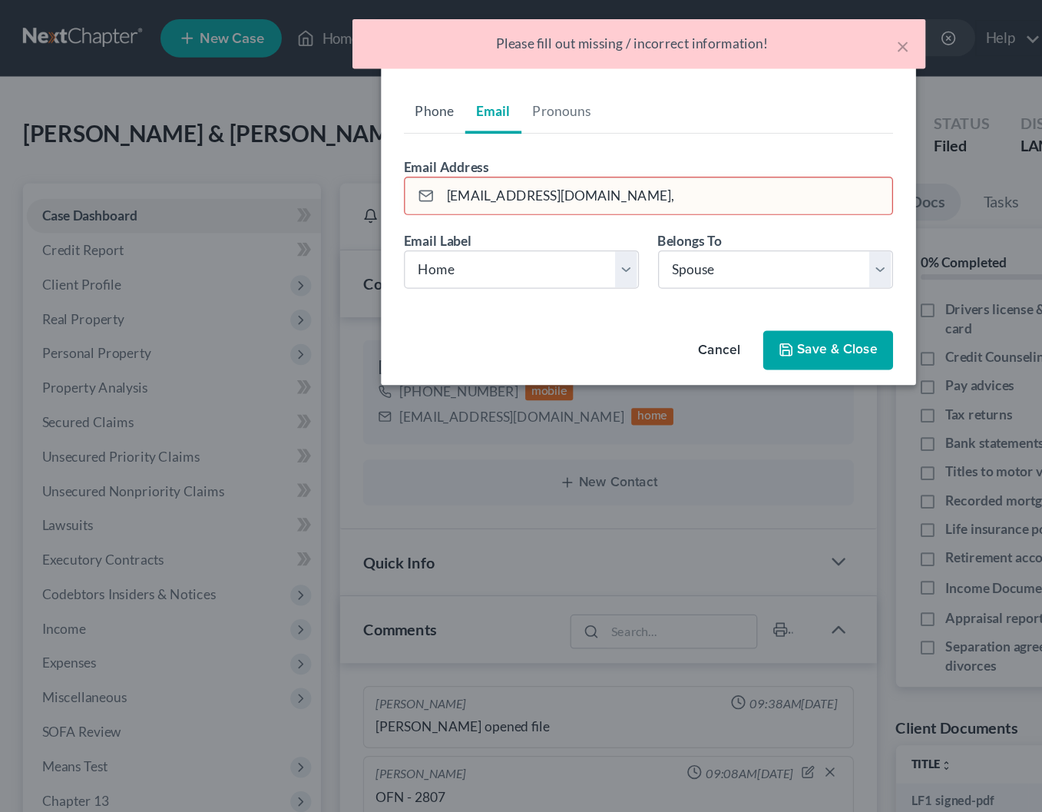
click at [346, 96] on link "Phone" at bounding box center [349, 89] width 49 height 37
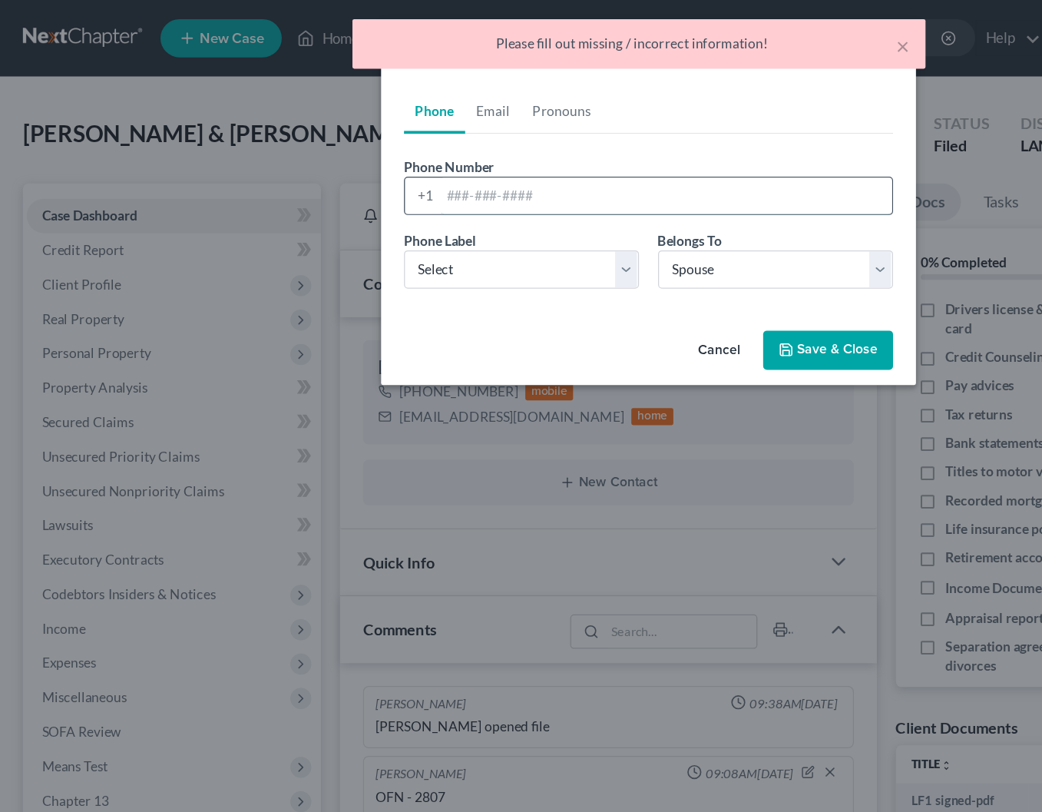
click at [383, 160] on input "tel" at bounding box center [535, 157] width 363 height 29
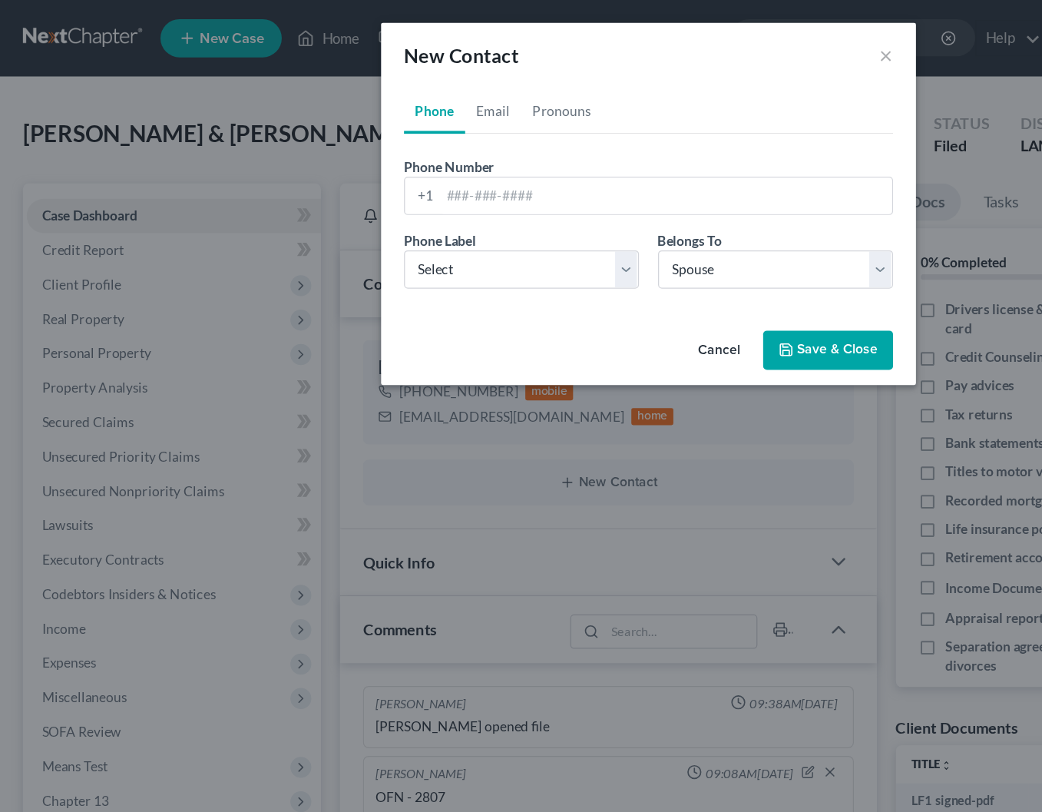
click at [574, 286] on button "Cancel" at bounding box center [578, 282] width 58 height 31
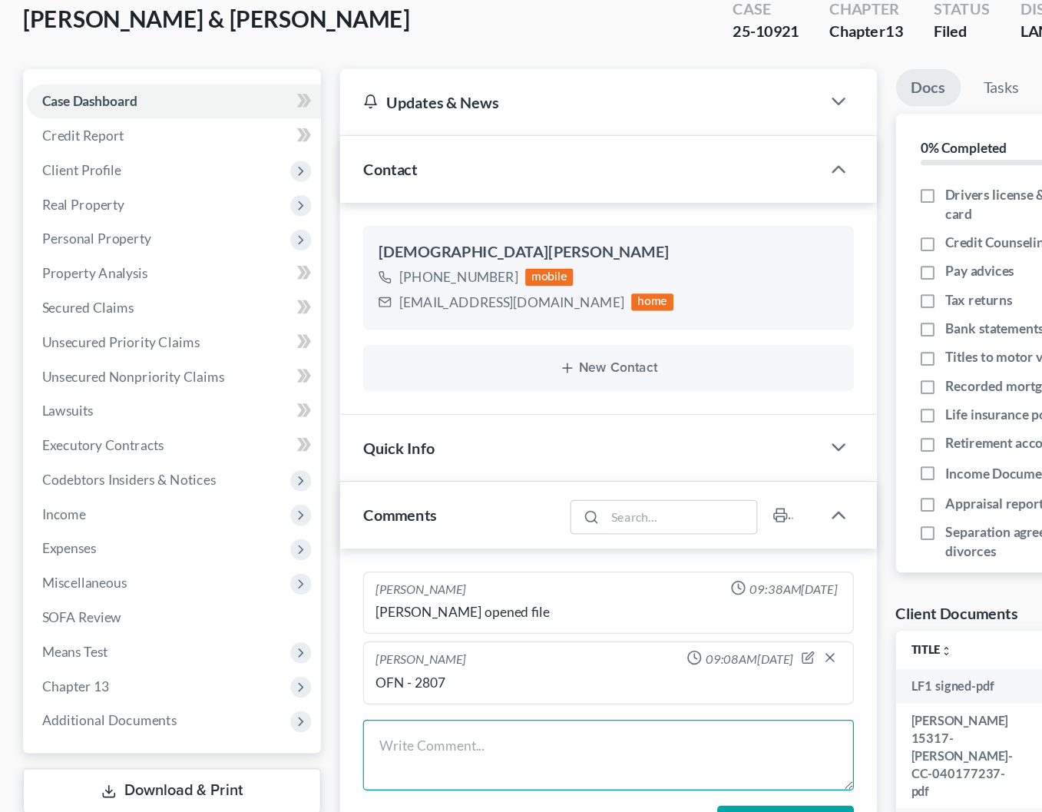
click at [334, 671] on textarea at bounding box center [489, 699] width 394 height 57
paste textarea "[EMAIL_ADDRESS][DOMAIN_NAME],"
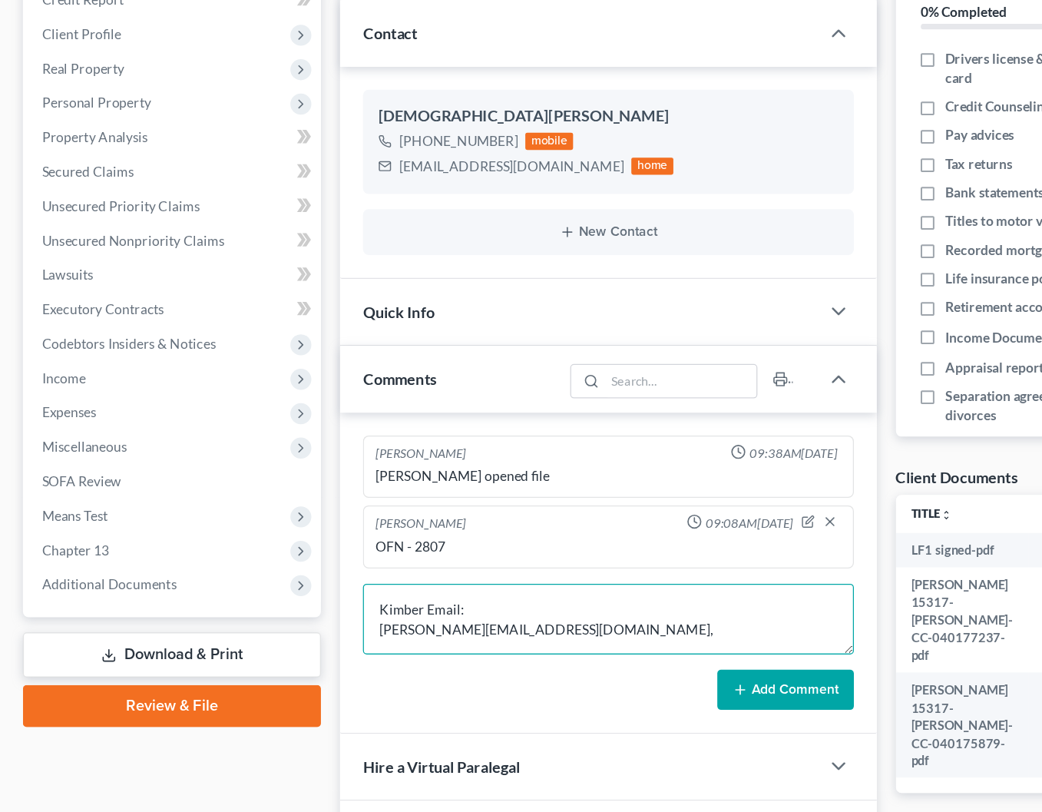
type textarea "Kimber Email: [PERSON_NAME][EMAIL_ADDRESS][DOMAIN_NAME],"
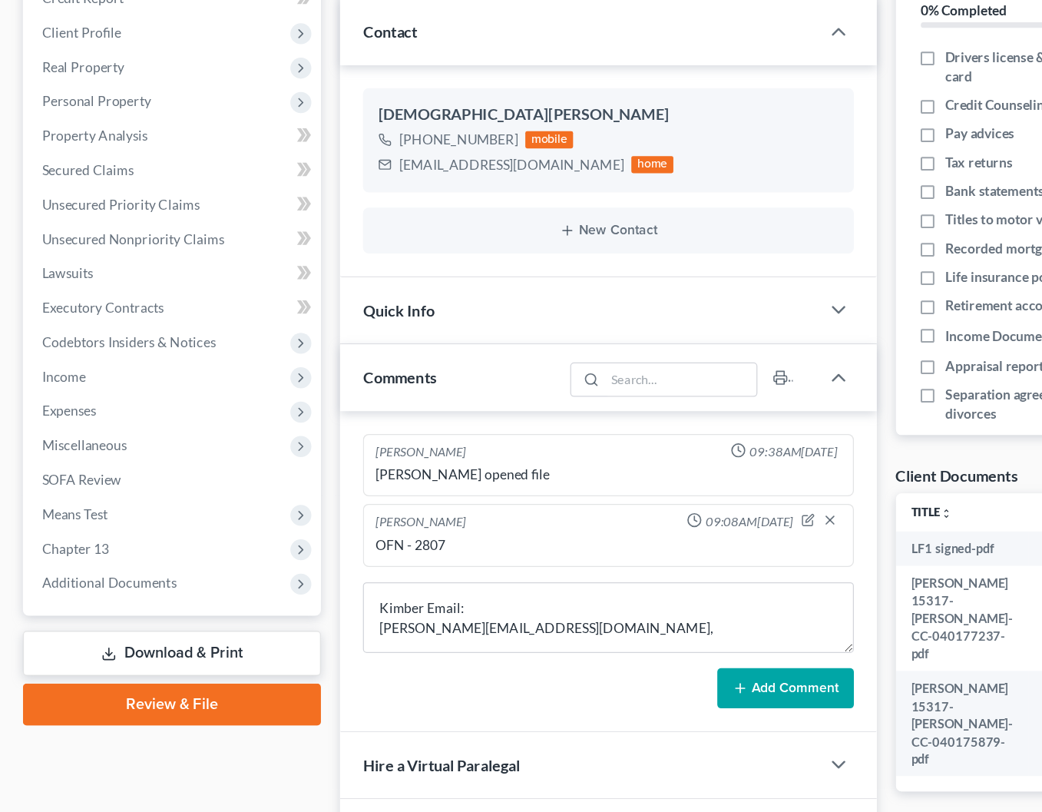
click at [664, 564] on div "[PERSON_NAME] 09:38AM[DATE] [PERSON_NAME] opened file [PERSON_NAME] 09:08AM[DAT…" at bounding box center [488, 618] width 431 height 257
click at [624, 696] on button "Add Comment" at bounding box center [632, 712] width 110 height 32
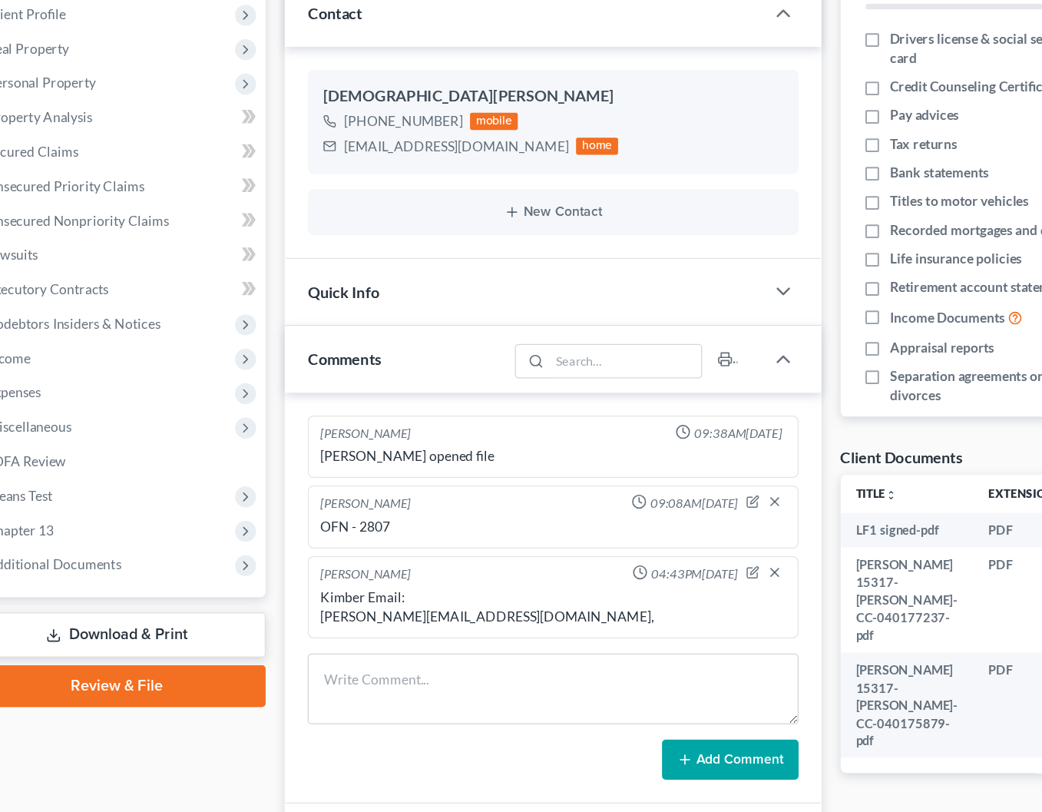
scroll to position [177, 0]
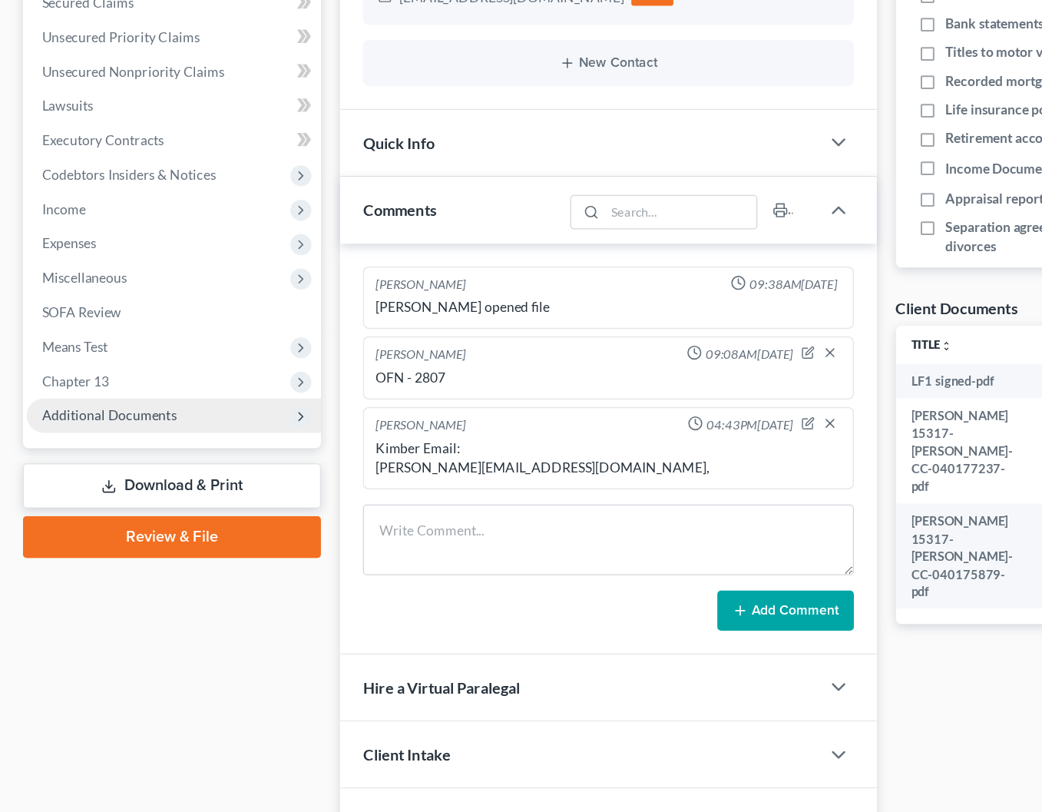
click at [177, 480] on span "Additional Documents" at bounding box center [140, 494] width 237 height 28
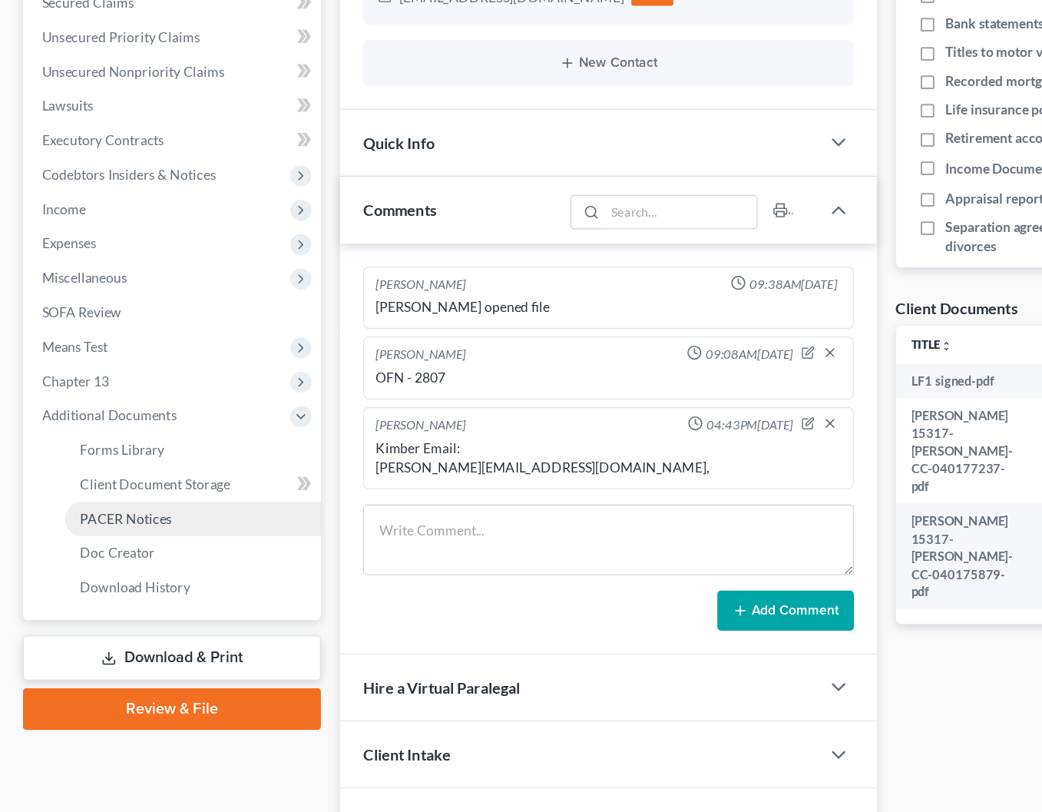
click at [173, 563] on link "PACER Notices" at bounding box center [155, 577] width 206 height 28
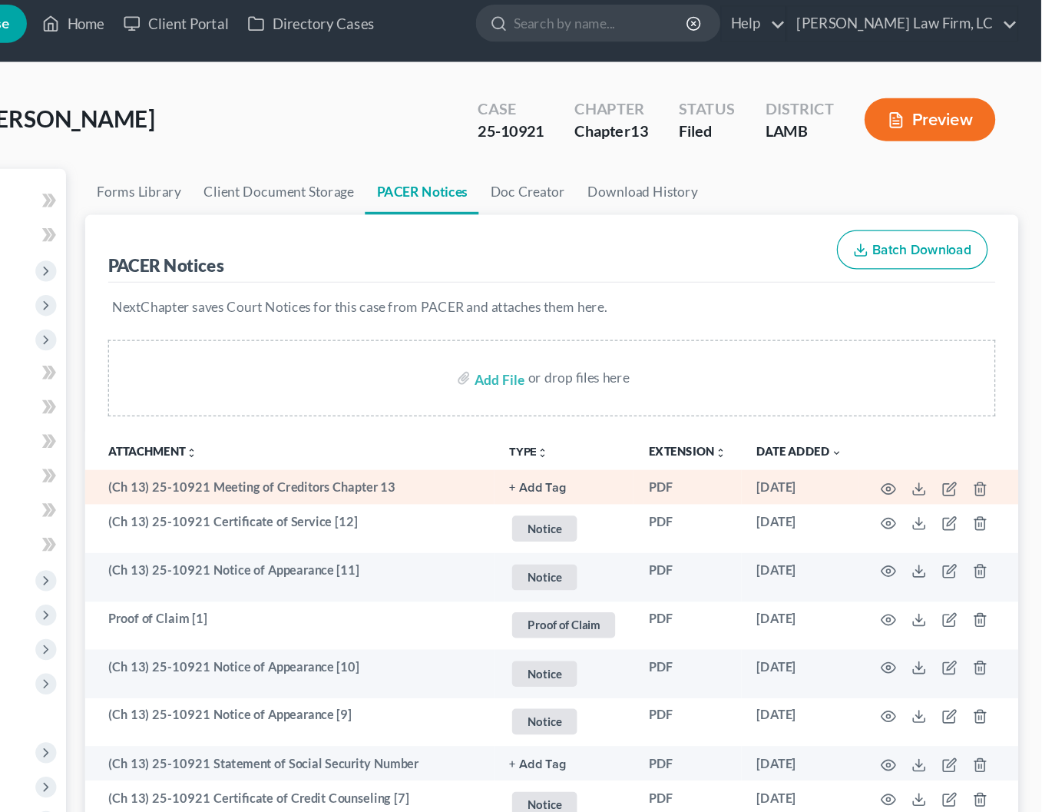
click at [895, 403] on td at bounding box center [959, 403] width 129 height 28
click at [895, 399] on td at bounding box center [959, 403] width 129 height 28
click at [913, 399] on icon "button" at bounding box center [919, 405] width 12 height 12
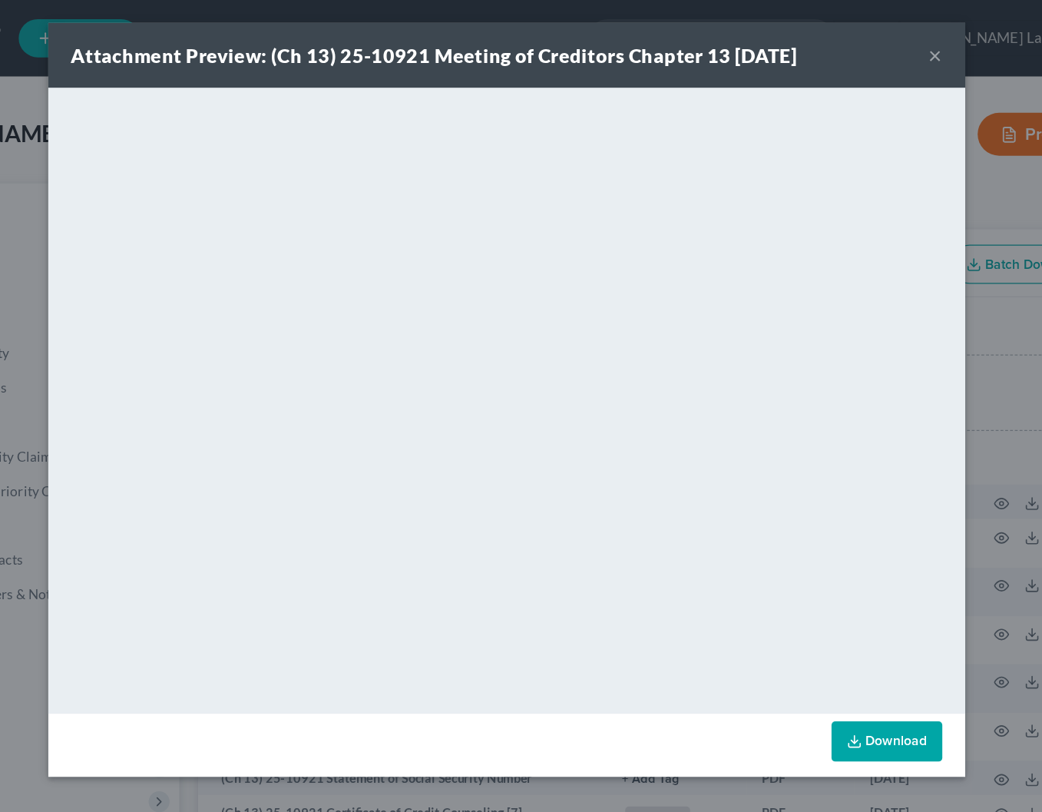
scroll to position [-1, 0]
click at [861, 44] on button "×" at bounding box center [866, 44] width 11 height 18
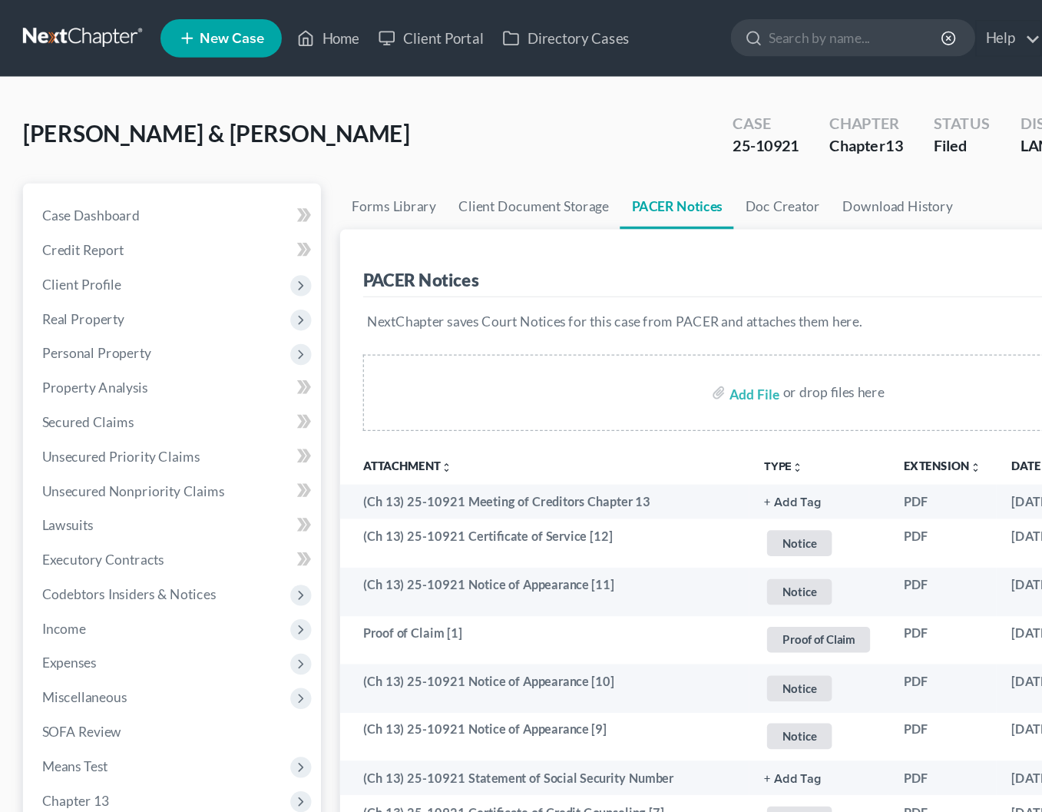
scroll to position [0, 0]
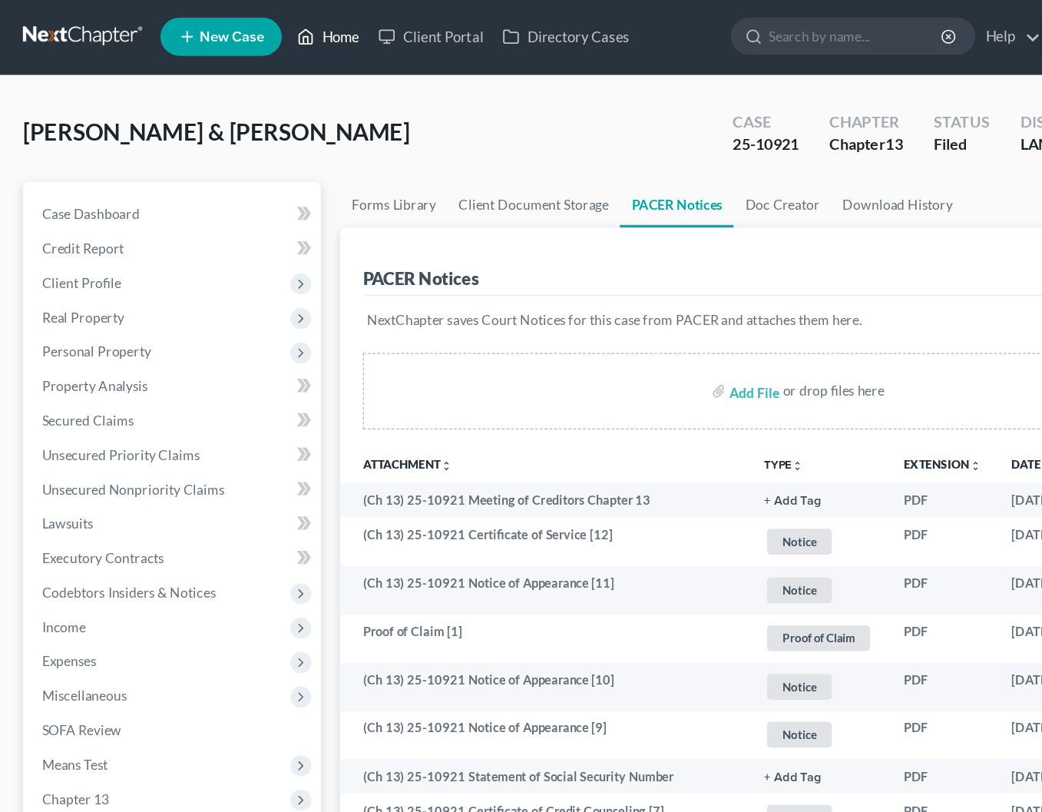
click at [272, 28] on link "Home" at bounding box center [263, 31] width 65 height 28
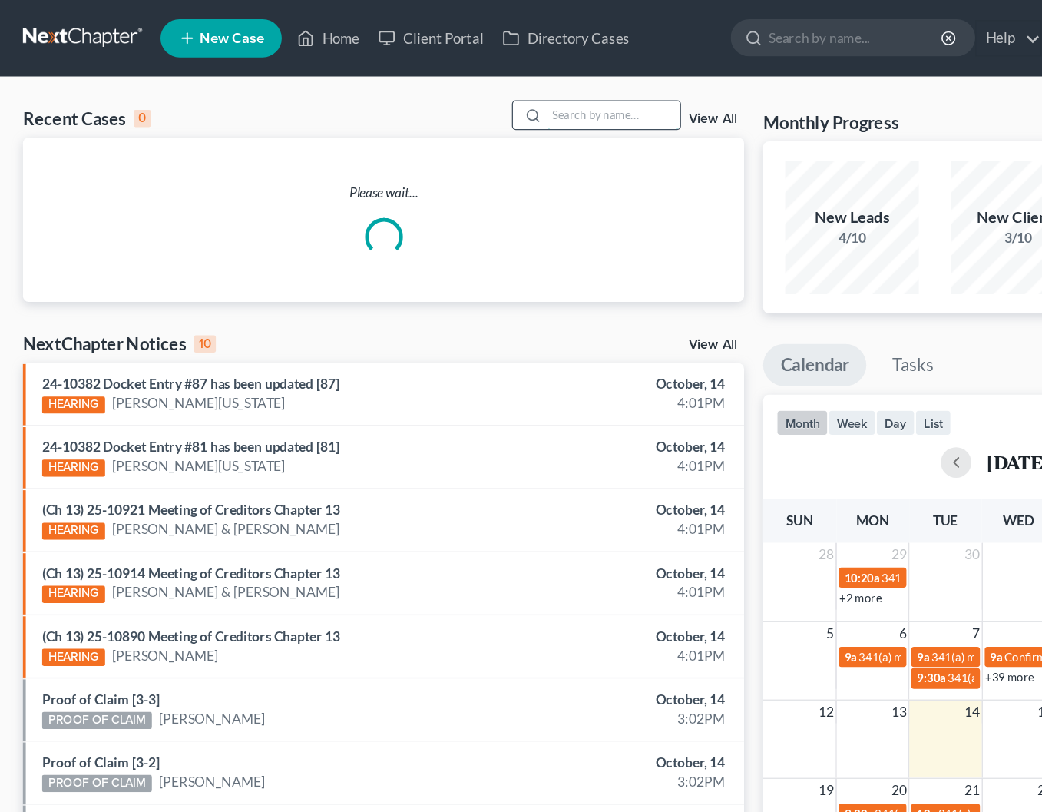
click at [448, 96] on input "search" at bounding box center [493, 92] width 108 height 22
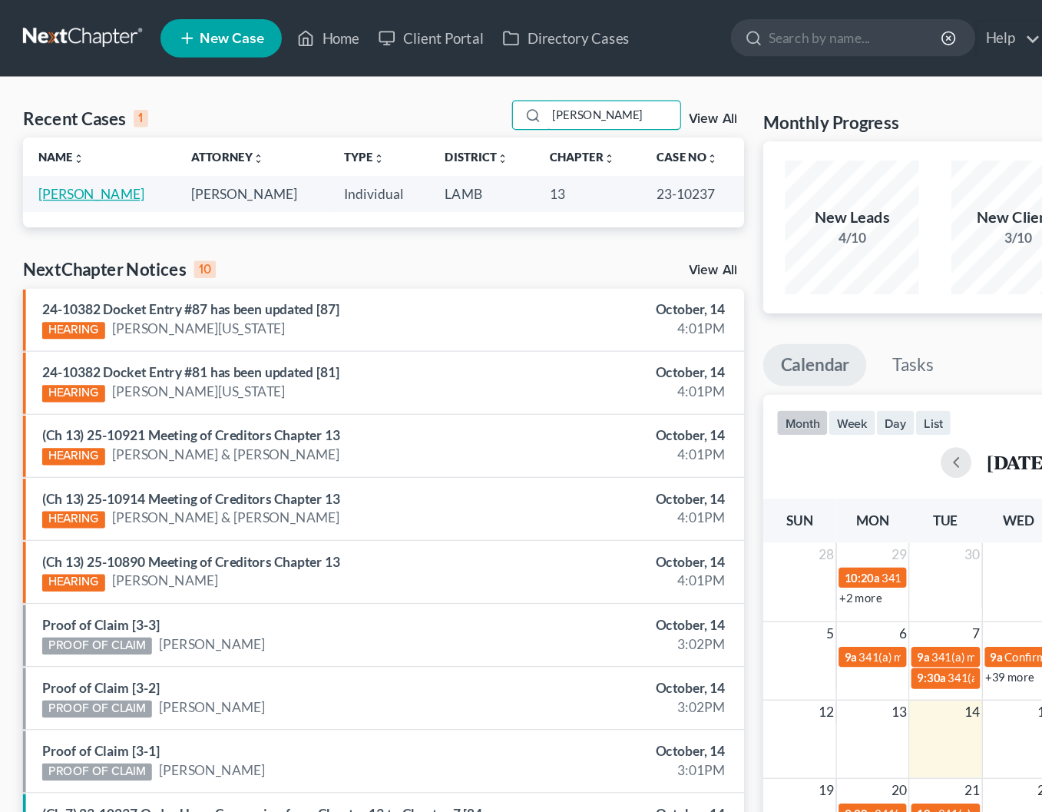
type input "[PERSON_NAME]"
click at [84, 149] on link "[PERSON_NAME]" at bounding box center [73, 155] width 85 height 13
select select "2"
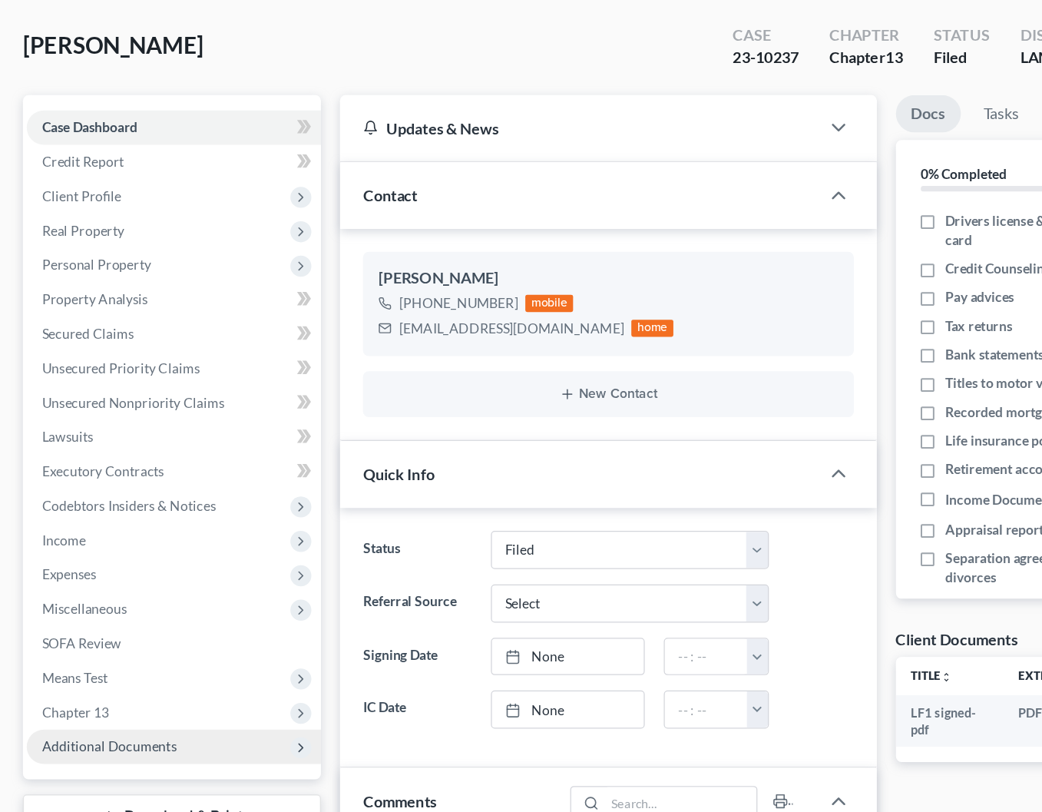
click at [111, 664] on span "Additional Documents" at bounding box center [88, 670] width 108 height 13
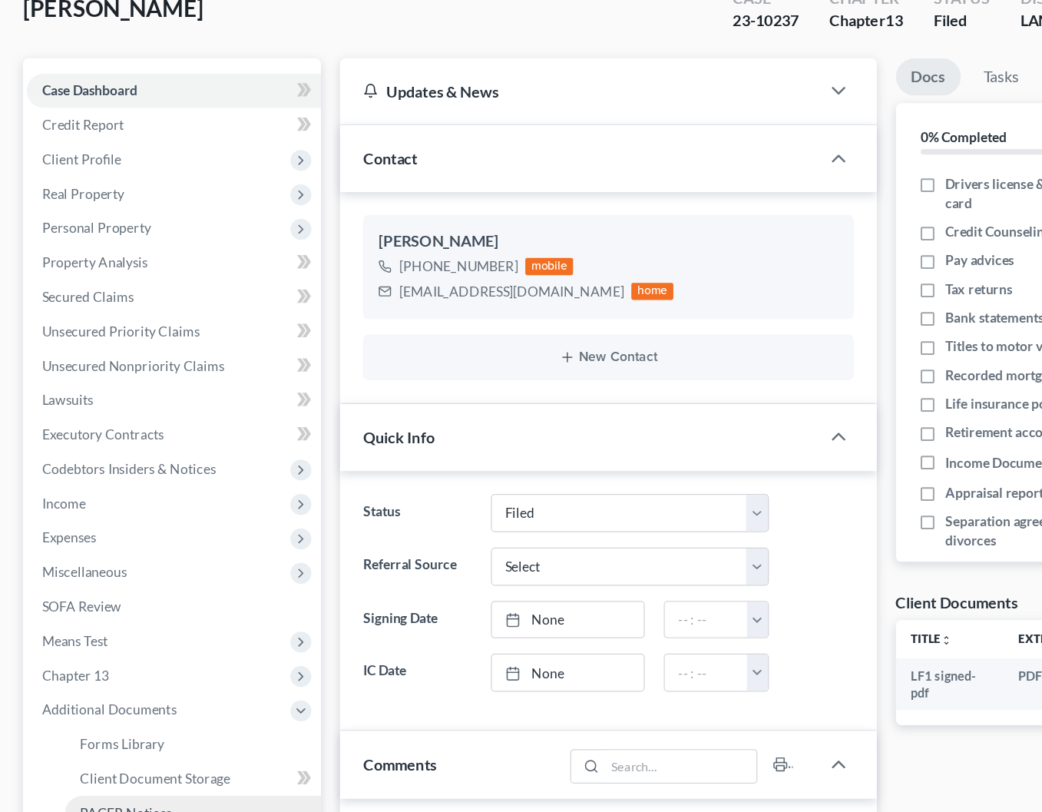
click at [128, 747] on span "PACER Notices" at bounding box center [102, 753] width 74 height 13
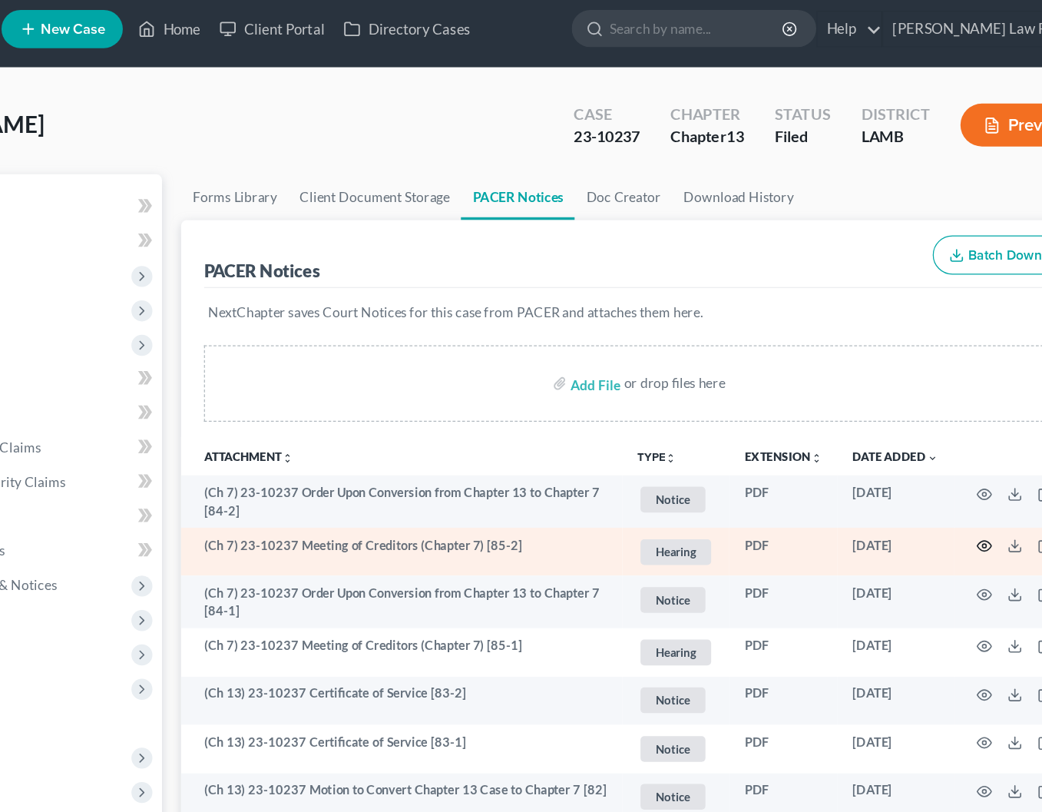
click at [918, 445] on circle "button" at bounding box center [919, 446] width 3 height 3
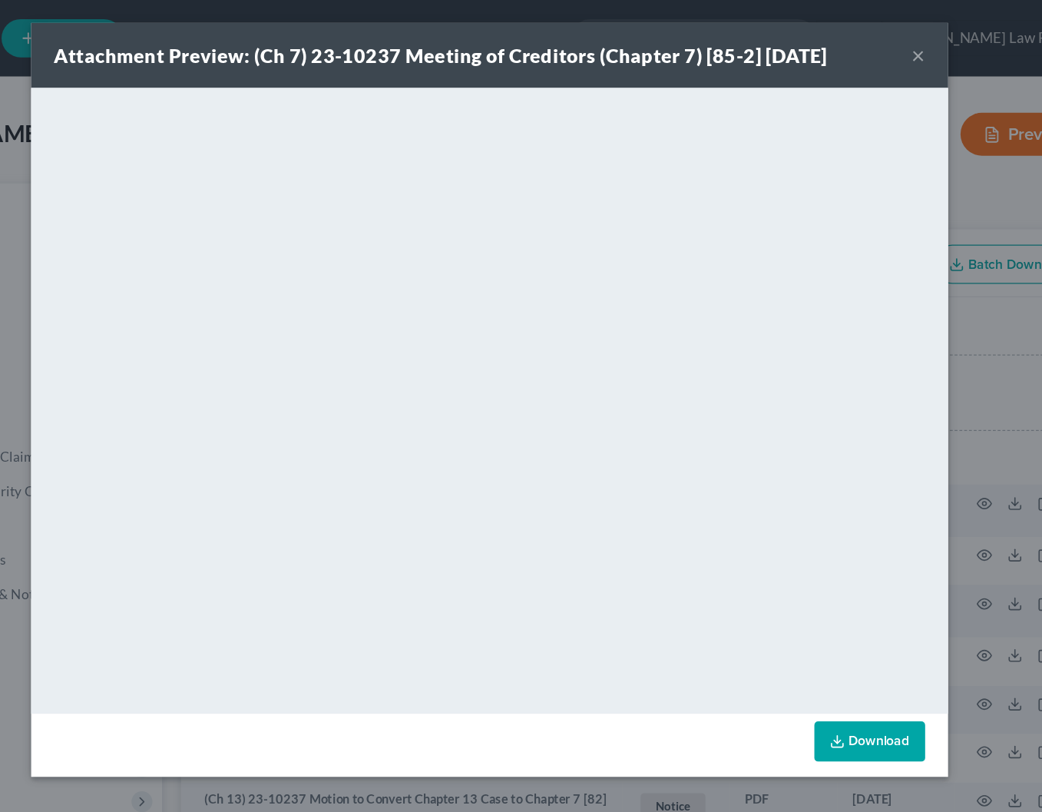
click at [861, 48] on button "×" at bounding box center [866, 44] width 11 height 18
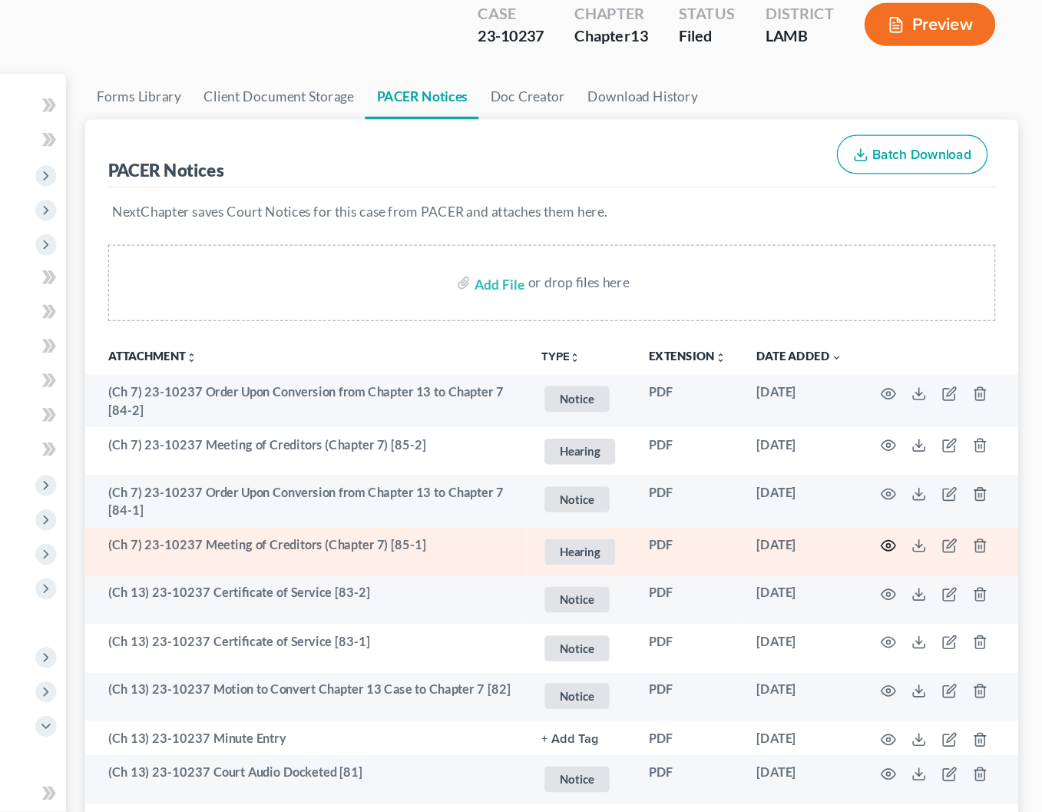
click at [913, 521] on icon "button" at bounding box center [919, 527] width 12 height 12
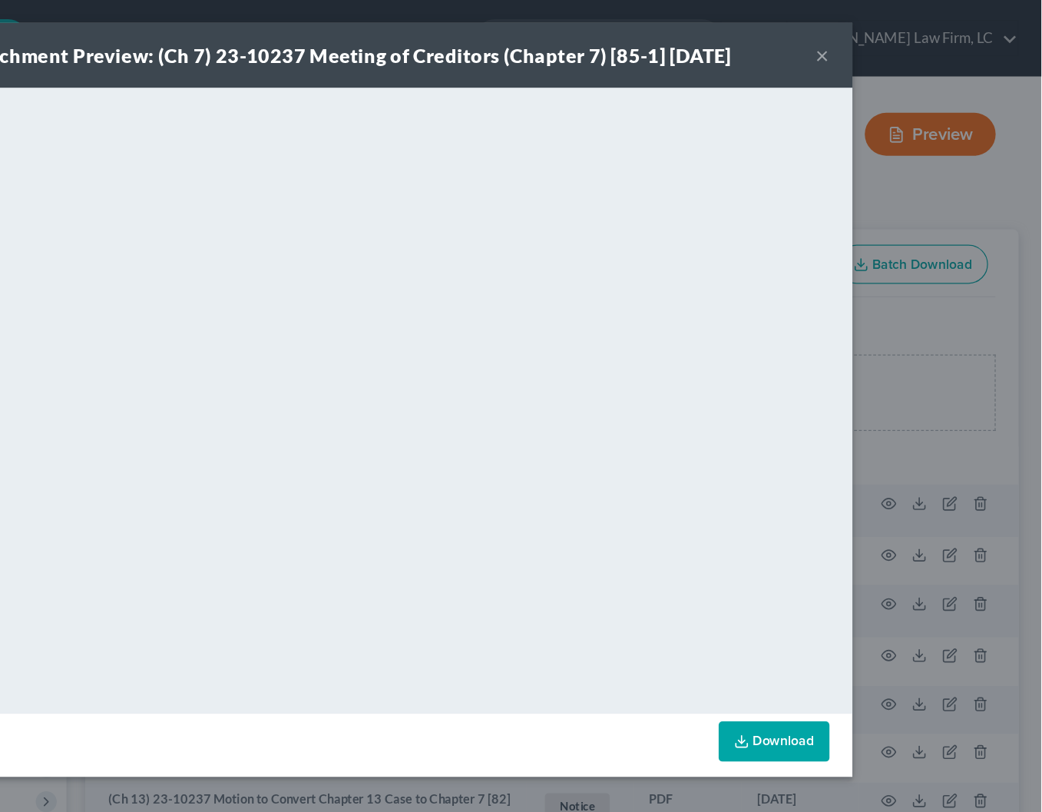
click at [861, 38] on button "×" at bounding box center [866, 44] width 11 height 18
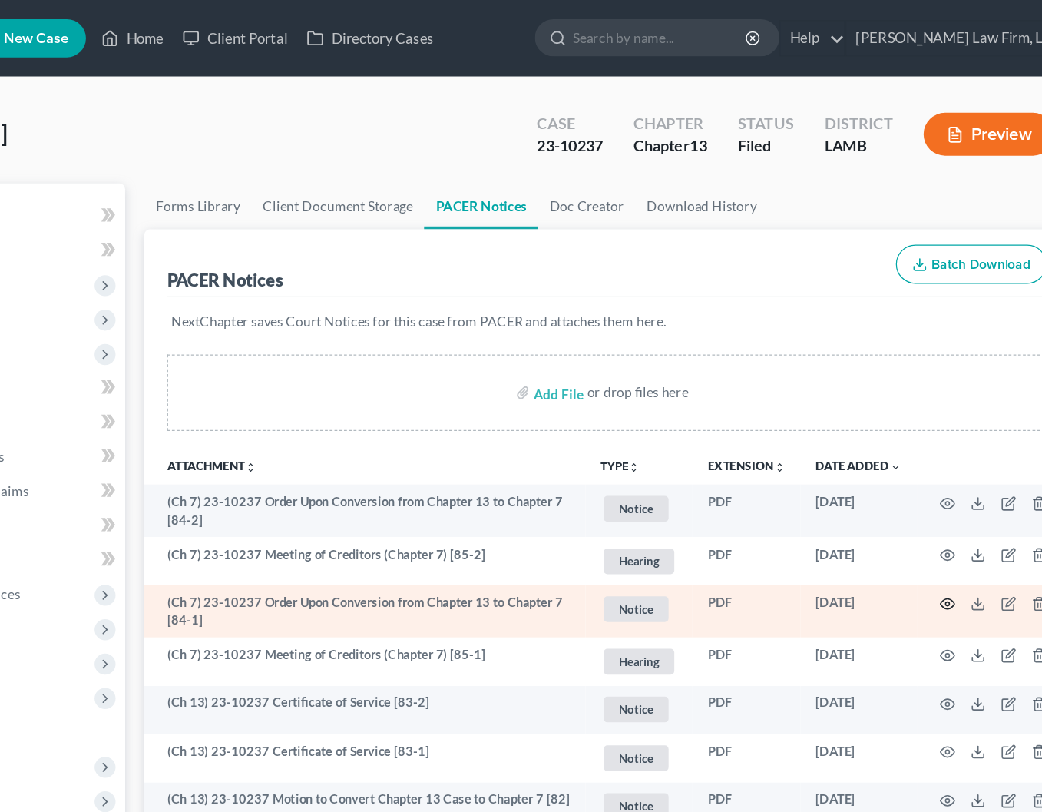
click at [918, 484] on circle "button" at bounding box center [919, 485] width 3 height 3
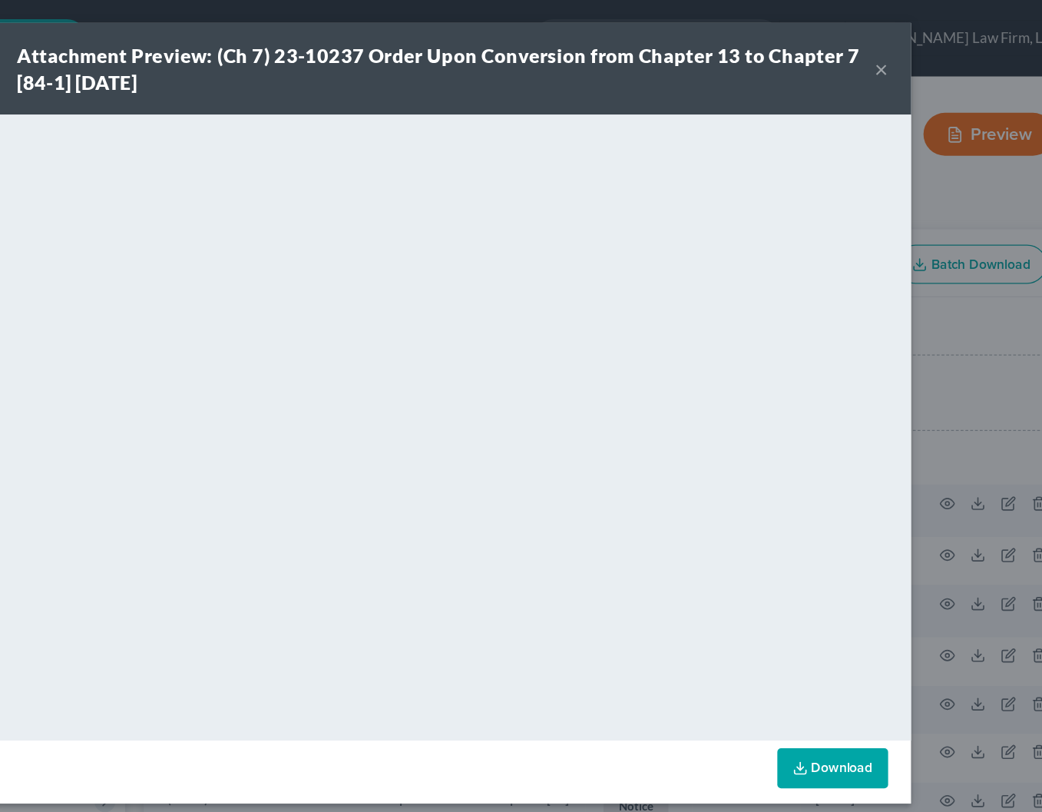
click at [696, 53] on div "Attachment Preview: (Ch 7) 23-10237 Order Upon Conversion from Chapter 13 to Ch…" at bounding box center [516, 55] width 690 height 43
click at [861, 55] on button "×" at bounding box center [866, 55] width 11 height 18
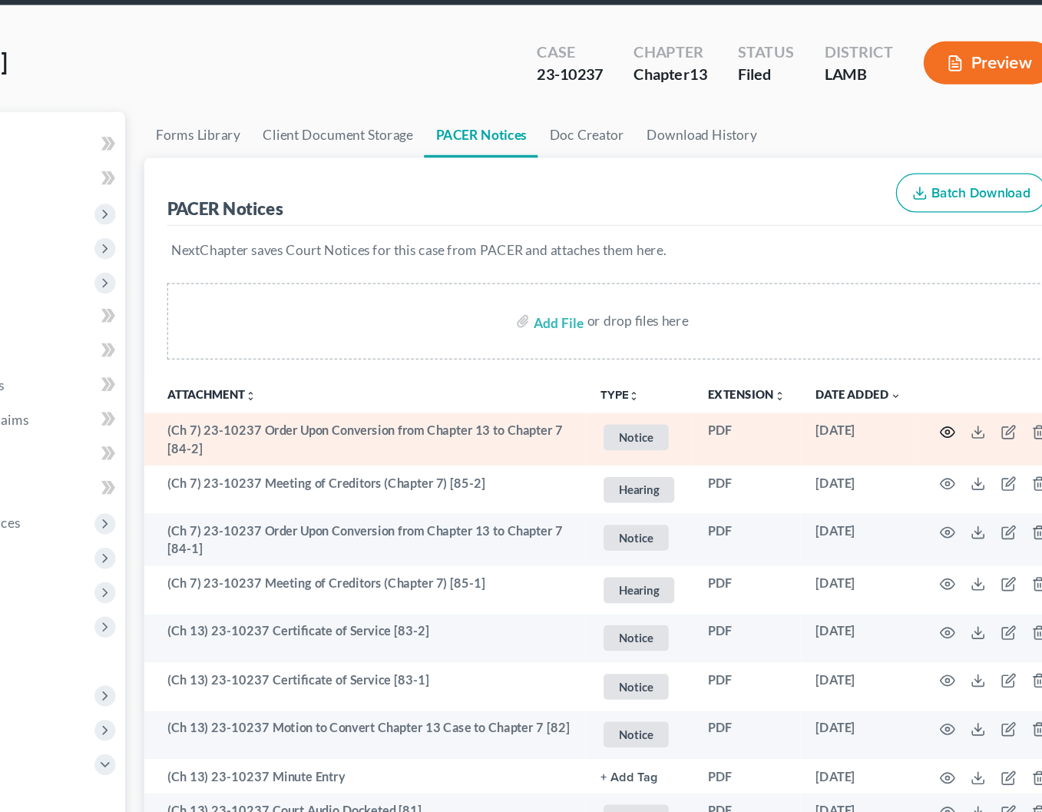
click at [914, 400] on icon "button" at bounding box center [920, 404] width 12 height 8
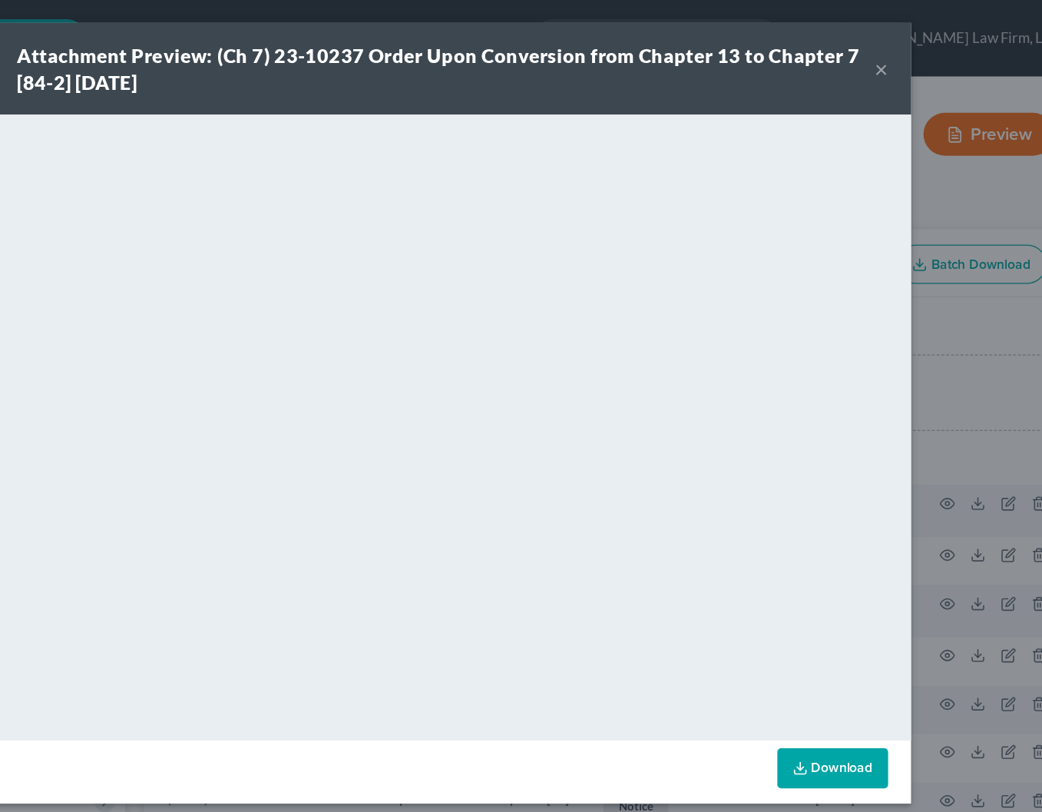
click at [861, 46] on button "×" at bounding box center [866, 55] width 11 height 18
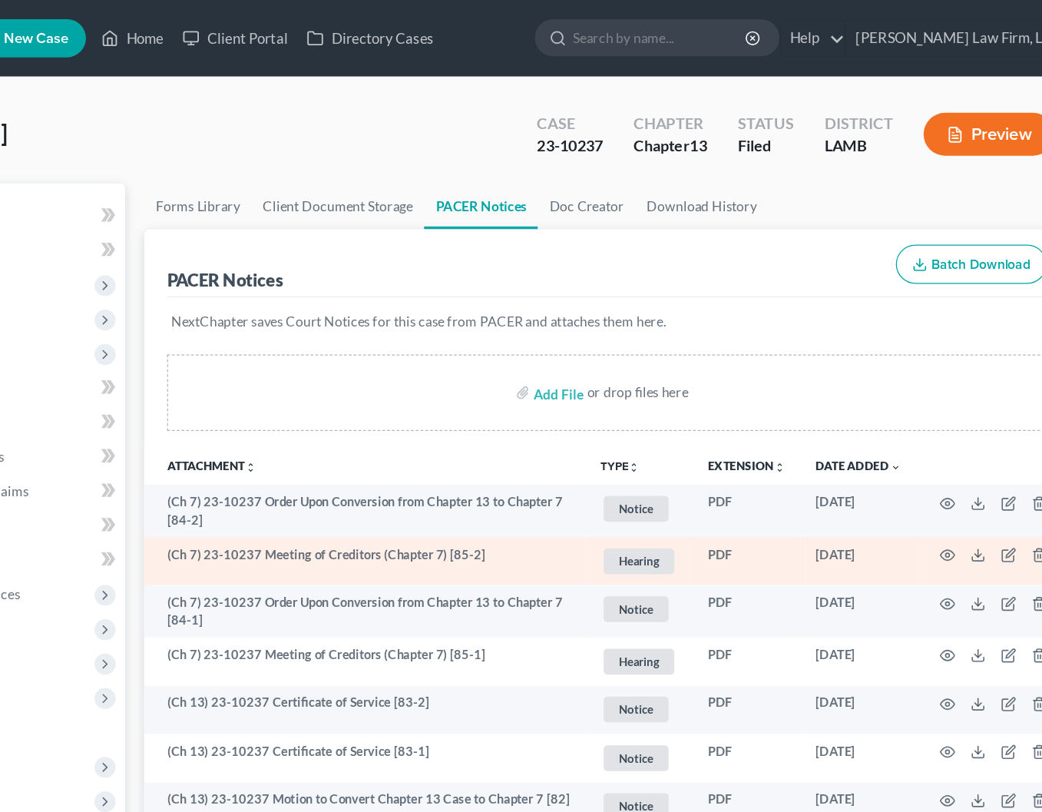
click at [895, 442] on td at bounding box center [959, 451] width 129 height 39
click at [918, 445] on circle "button" at bounding box center [919, 446] width 3 height 3
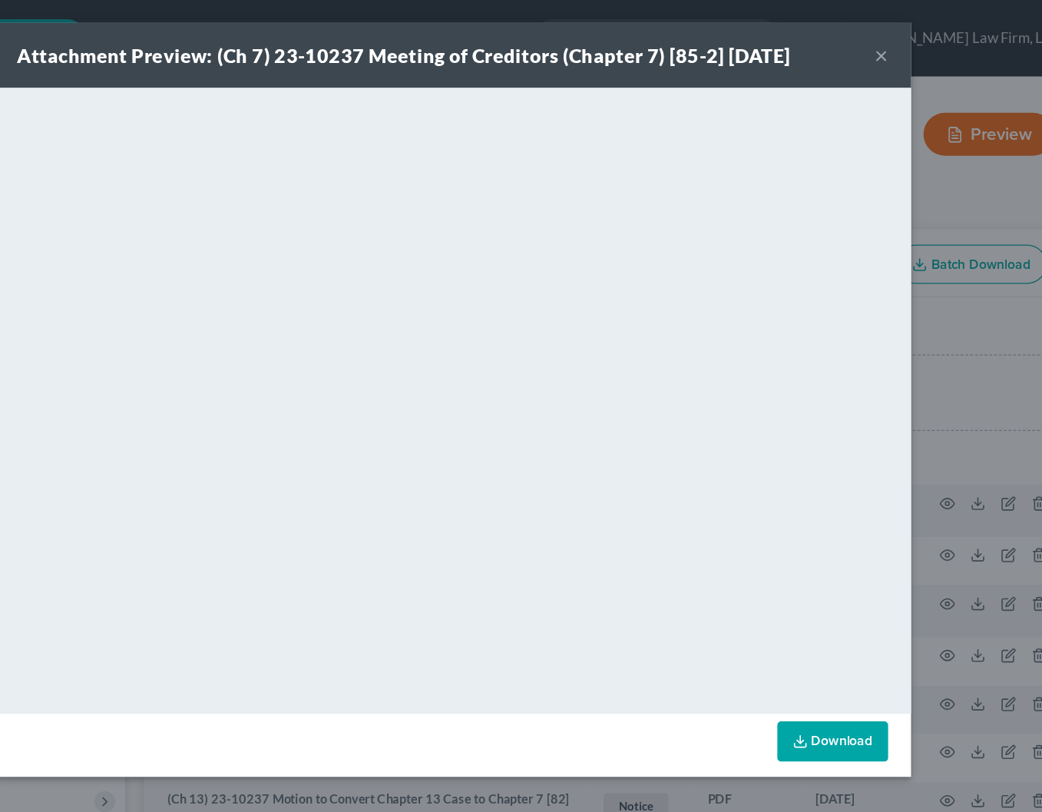
click at [861, 39] on button "×" at bounding box center [866, 44] width 11 height 18
